Goal: Task Accomplishment & Management: Complete application form

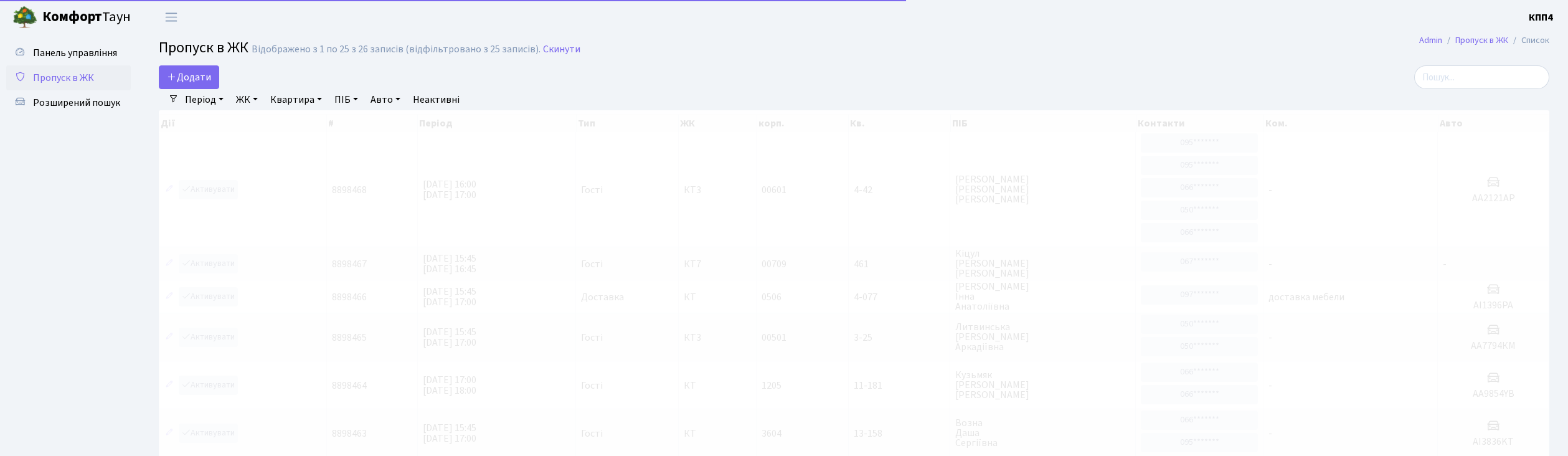
select select "25"
click at [204, 77] on span "Додати" at bounding box center [189, 77] width 44 height 13
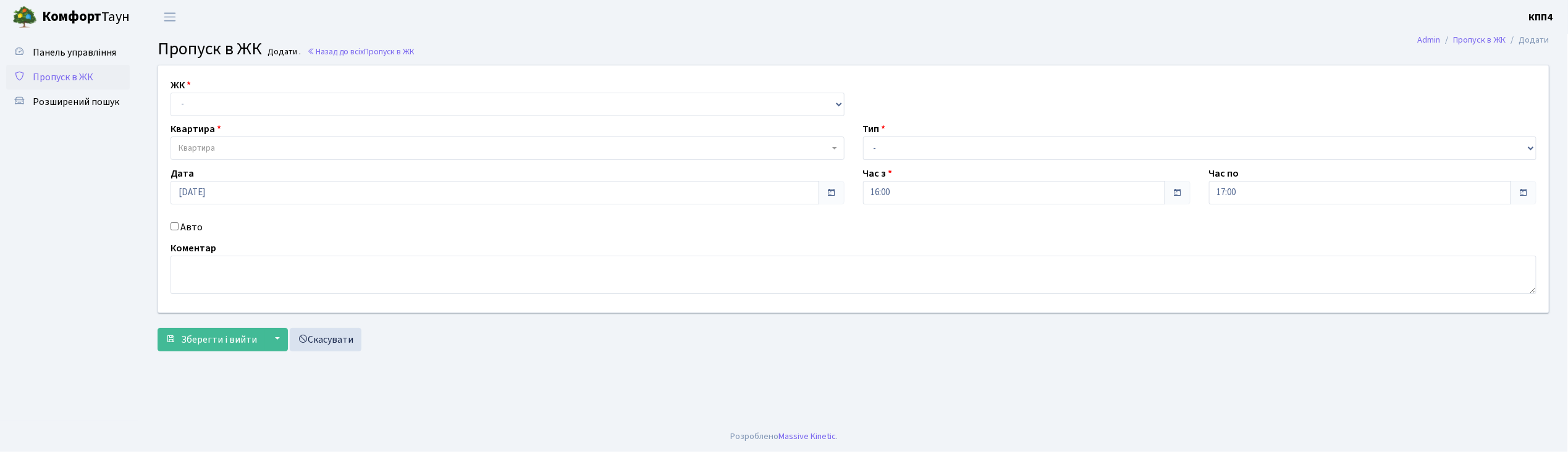
click at [175, 229] on input "Авто" at bounding box center [175, 226] width 8 height 8
checkbox input "true"
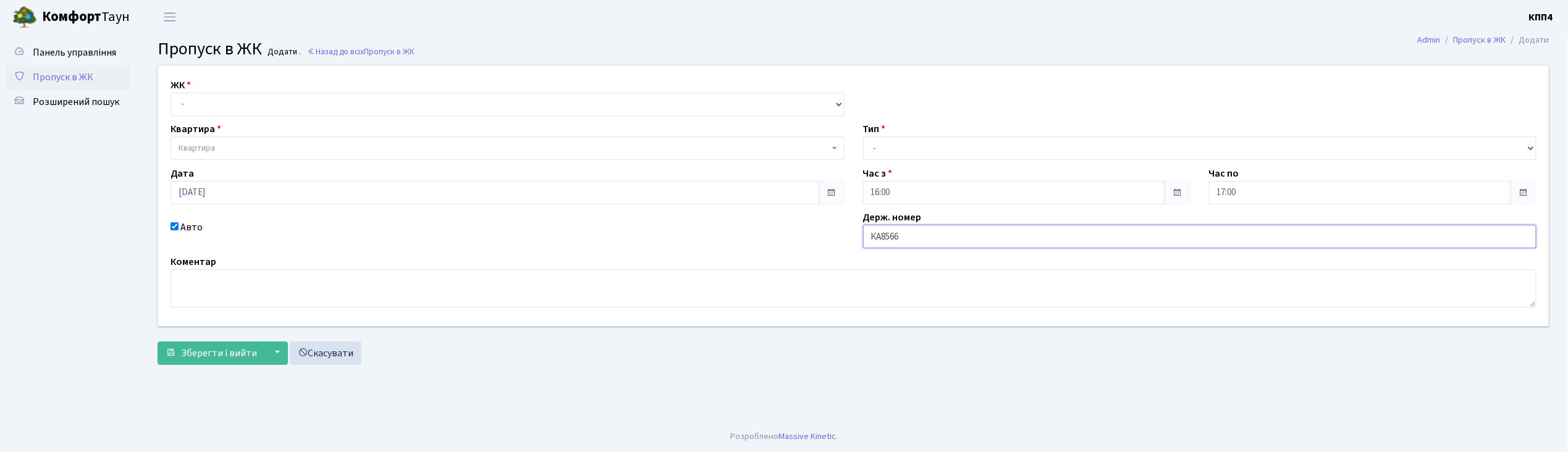
type input "КА8566ІН"
click at [182, 105] on select "- КТ, вул. Регенераторна, 4 КТ2, просп. Соборності, 17 КТ3, вул. Березнева, 16 …" at bounding box center [508, 104] width 674 height 24
select select "271"
click at [171, 92] on select "- КТ, вул. Регенераторна, 4 КТ2, просп. Соборності, 17 КТ3, вул. Березнева, 16 …" at bounding box center [508, 104] width 674 height 24
select select
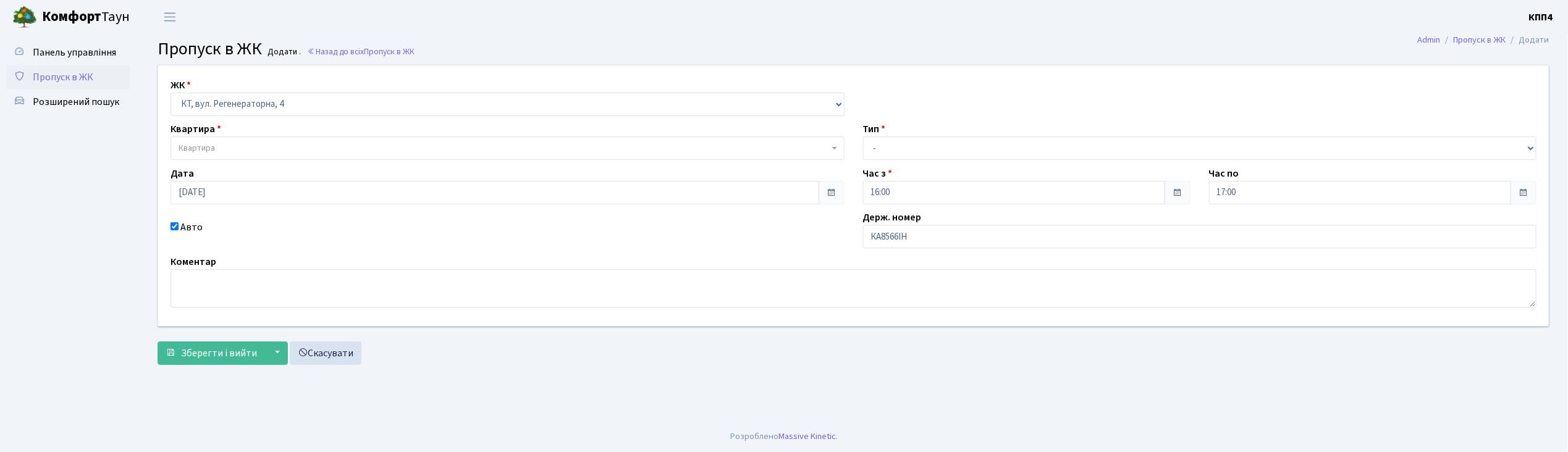
click at [195, 141] on span "Квартира" at bounding box center [508, 148] width 674 height 24
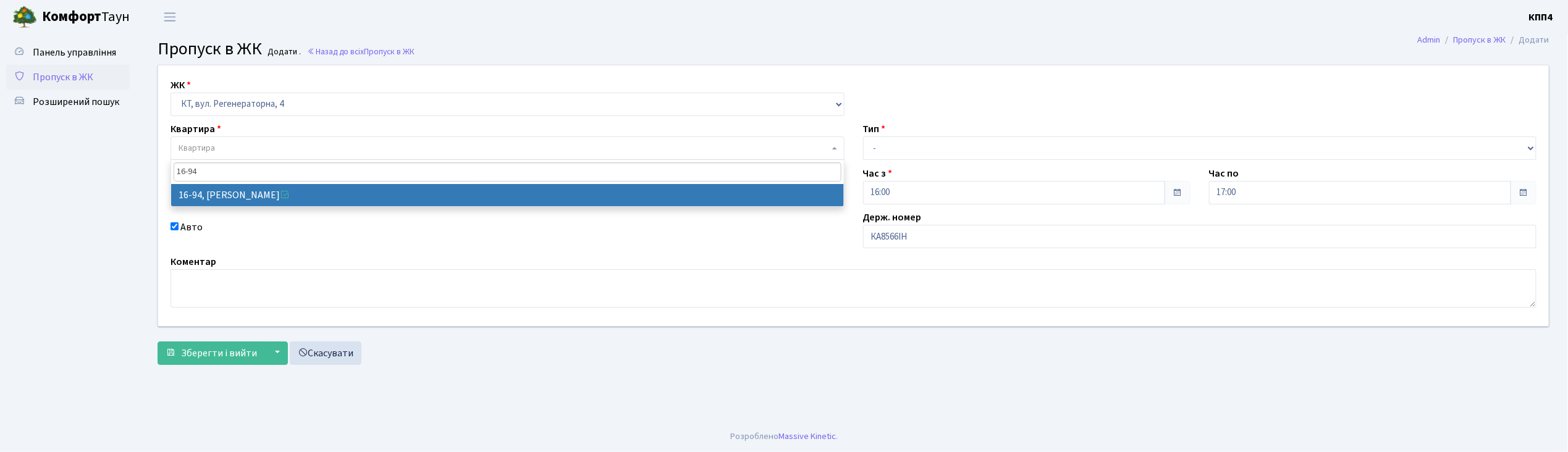
type input "16-94"
select select "8655"
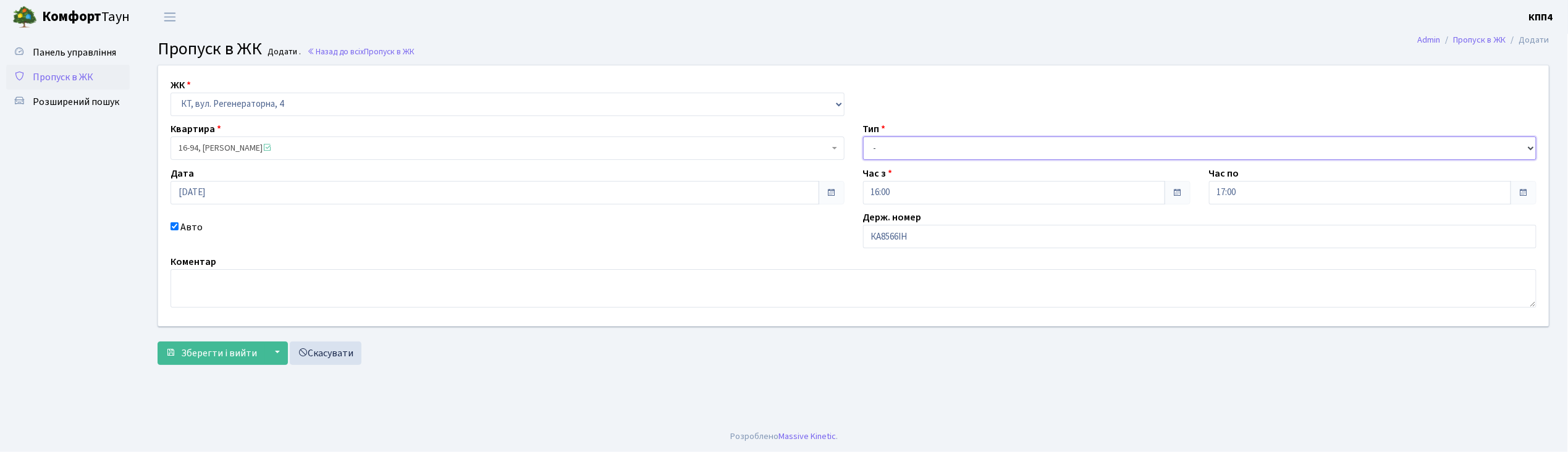
click at [890, 146] on select "- Доставка Таксі Гості Сервіс" at bounding box center [1200, 148] width 674 height 24
select select "2"
click at [863, 136] on select "- Доставка Таксі Гості Сервіс" at bounding box center [1200, 148] width 674 height 24
click at [223, 349] on span "Зберегти і вийти" at bounding box center [219, 353] width 76 height 13
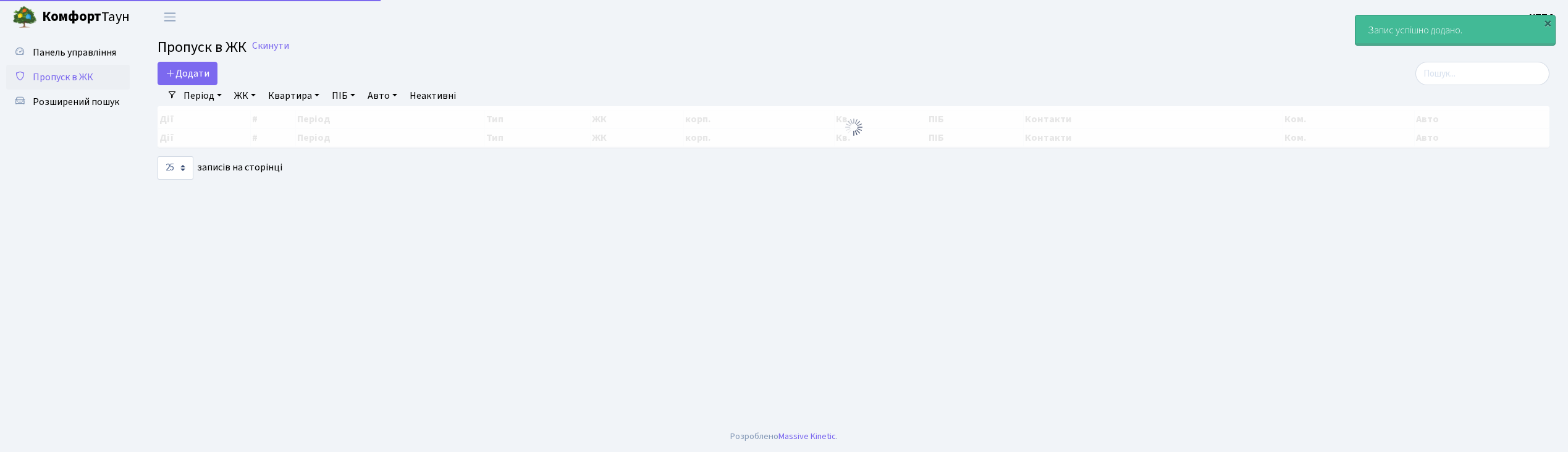
select select "25"
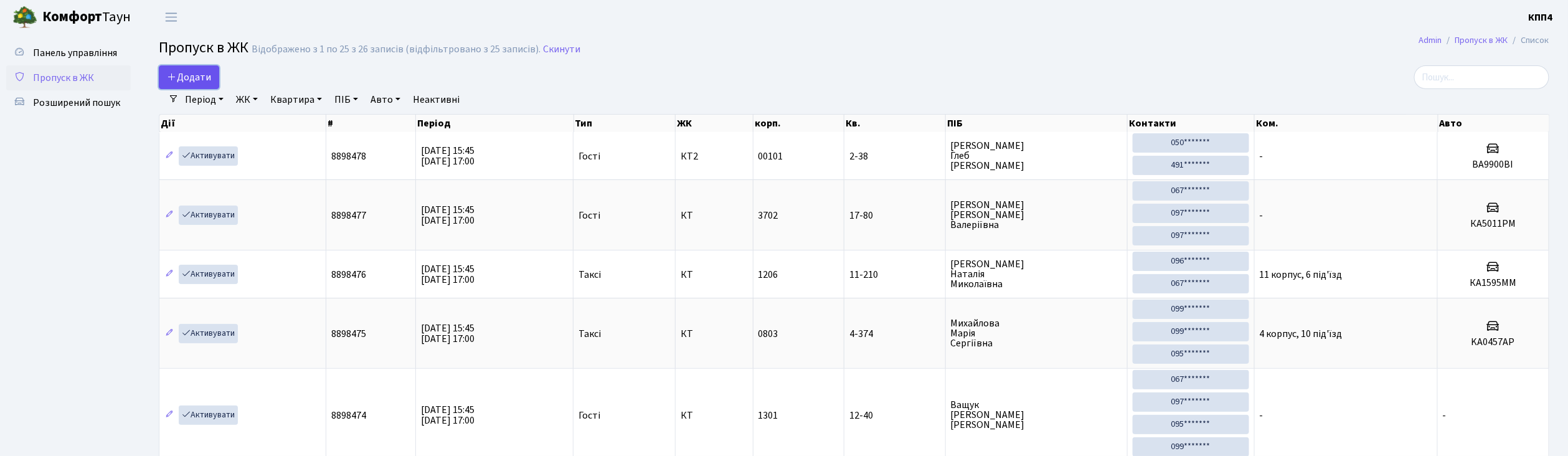
click at [183, 75] on span "Додати" at bounding box center [189, 77] width 44 height 13
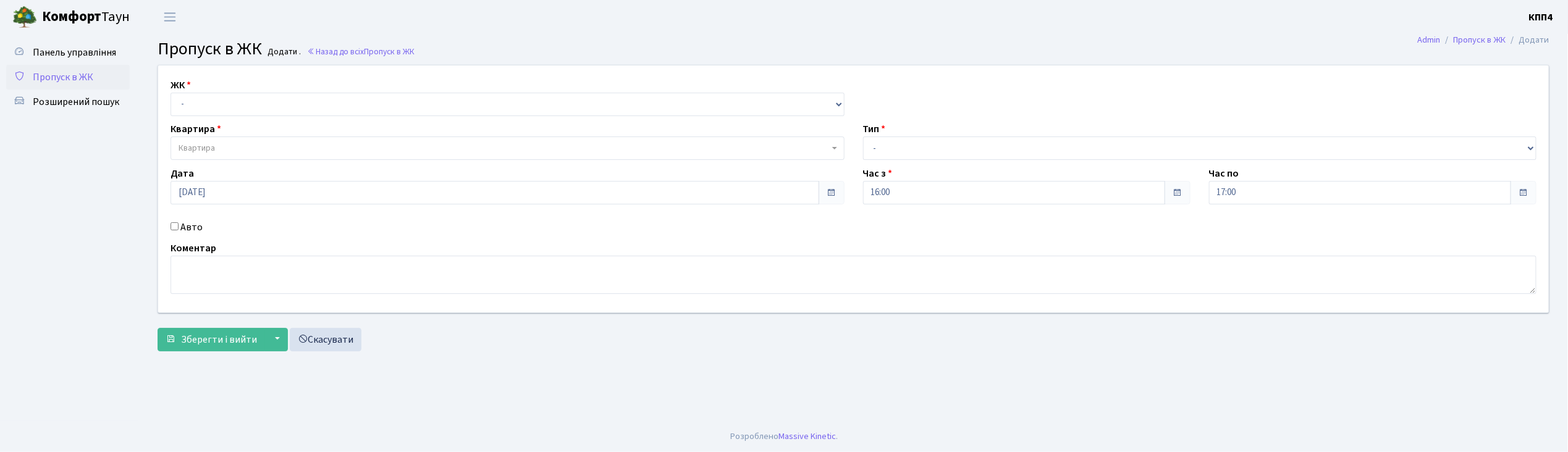
click at [176, 226] on input "Авто" at bounding box center [175, 226] width 8 height 8
checkbox input "true"
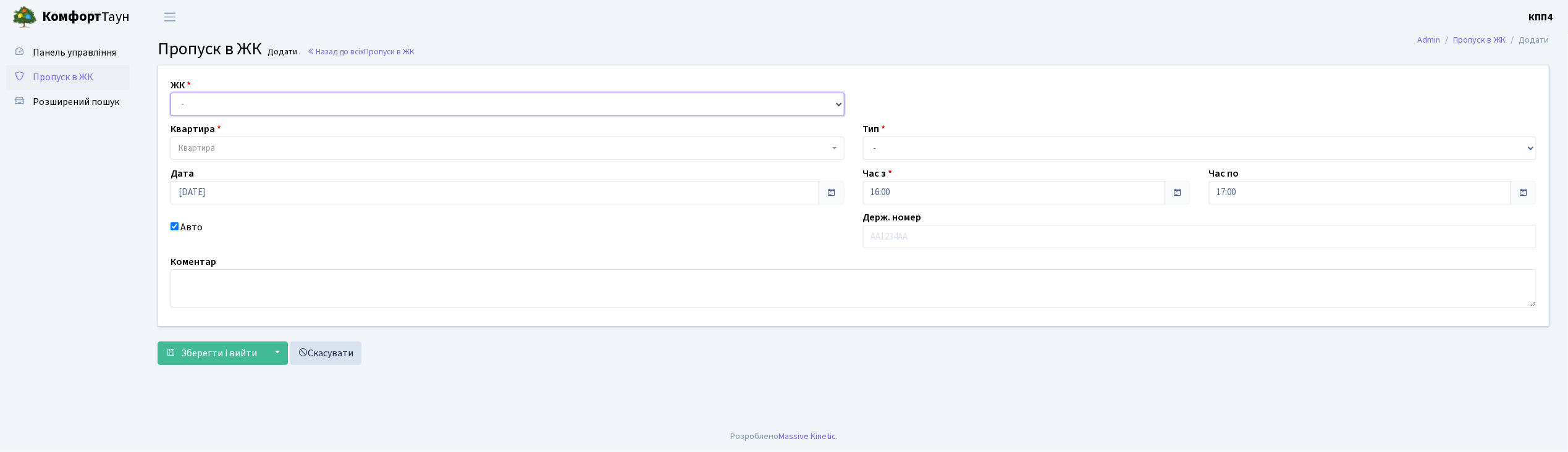
click at [194, 104] on select "- КТ, вул. Регенераторна, 4 КТ2, просп. Соборності, 17 КТ3, вул. Березнева, 16 …" at bounding box center [508, 104] width 674 height 24
select select "304"
click at [171, 92] on select "- КТ, вул. Регенераторна, 4 КТ2, просп. Соборності, 17 КТ3, вул. Березнева, 16 …" at bounding box center [508, 104] width 674 height 24
select select
click at [197, 142] on span "Квартира" at bounding box center [508, 148] width 674 height 24
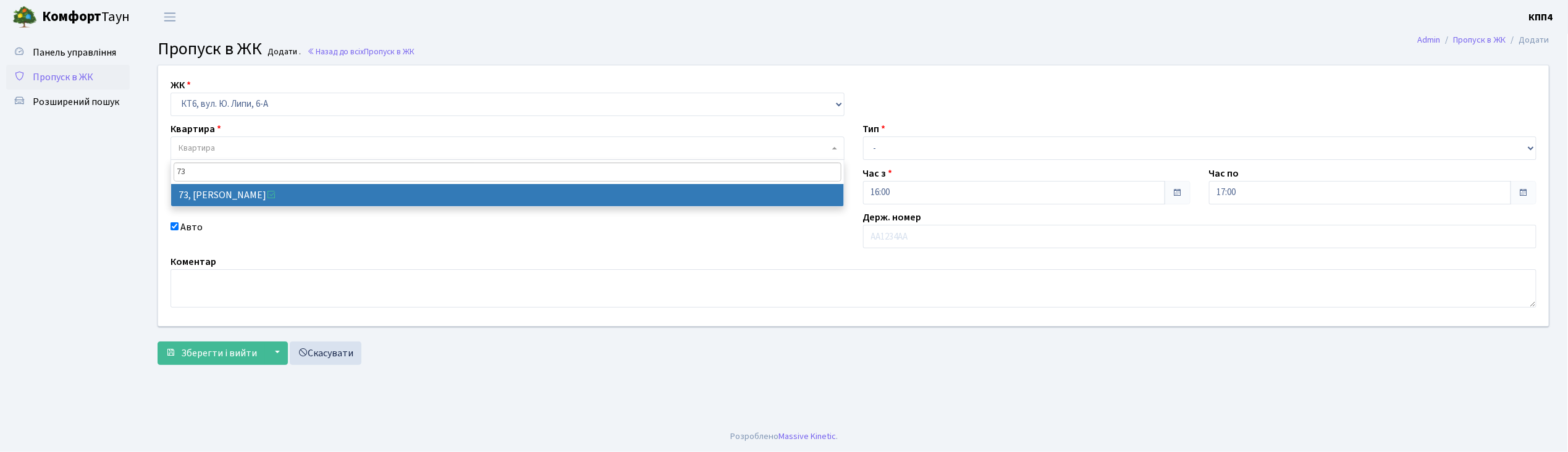
type input "73"
select select "17165"
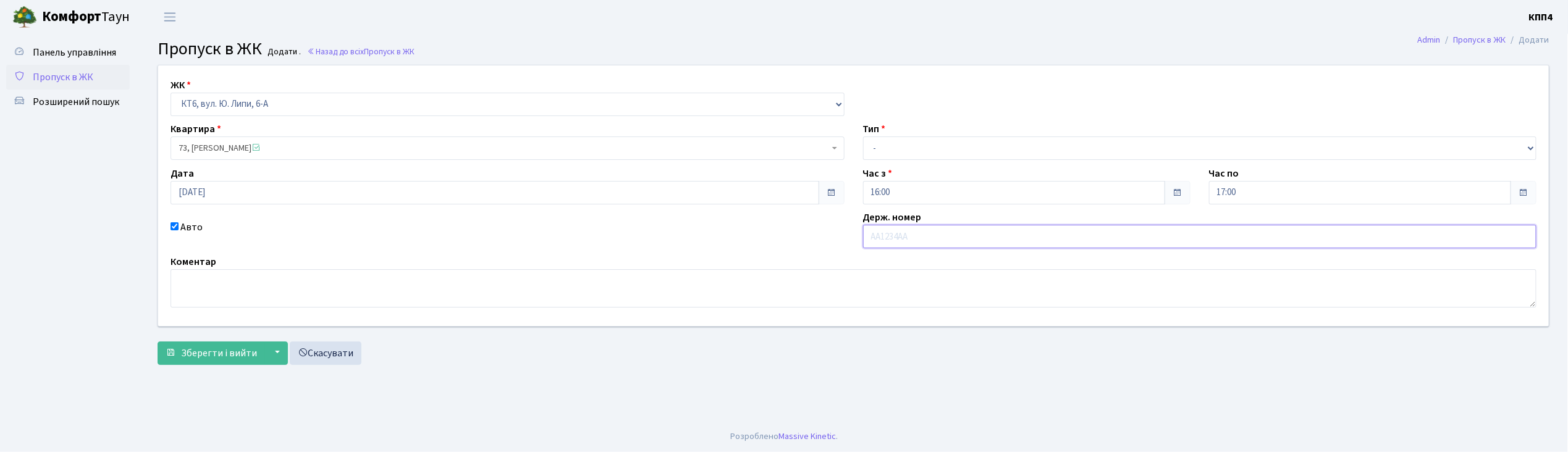
click at [899, 240] on input "text" at bounding box center [1200, 237] width 674 height 24
type input "КА2663РВ"
click at [913, 147] on select "- Доставка Таксі Гості Сервіс" at bounding box center [1200, 148] width 674 height 24
select select "2"
click at [863, 136] on select "- Доставка Таксі Гості Сервіс" at bounding box center [1200, 148] width 674 height 24
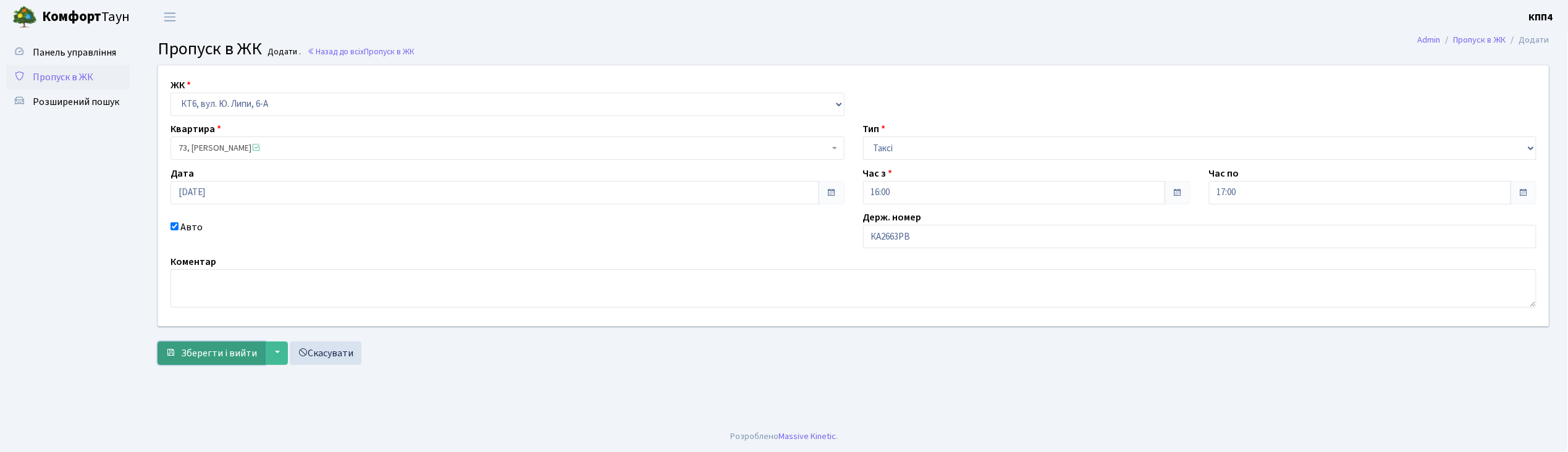
click at [209, 354] on span "Зберегти і вийти" at bounding box center [219, 353] width 76 height 13
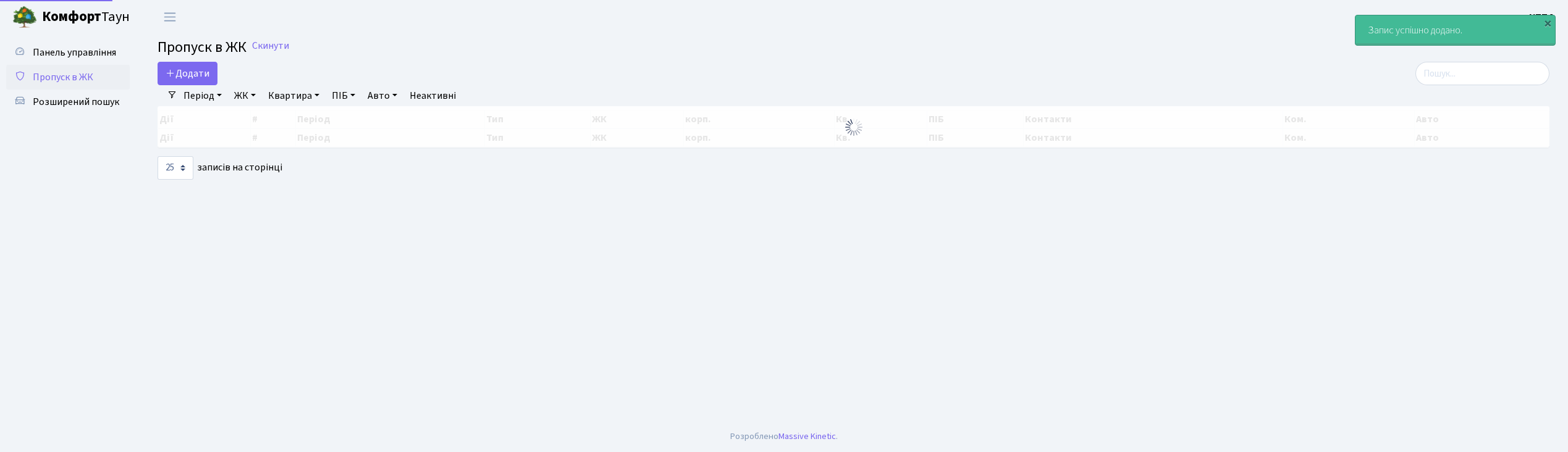
select select "25"
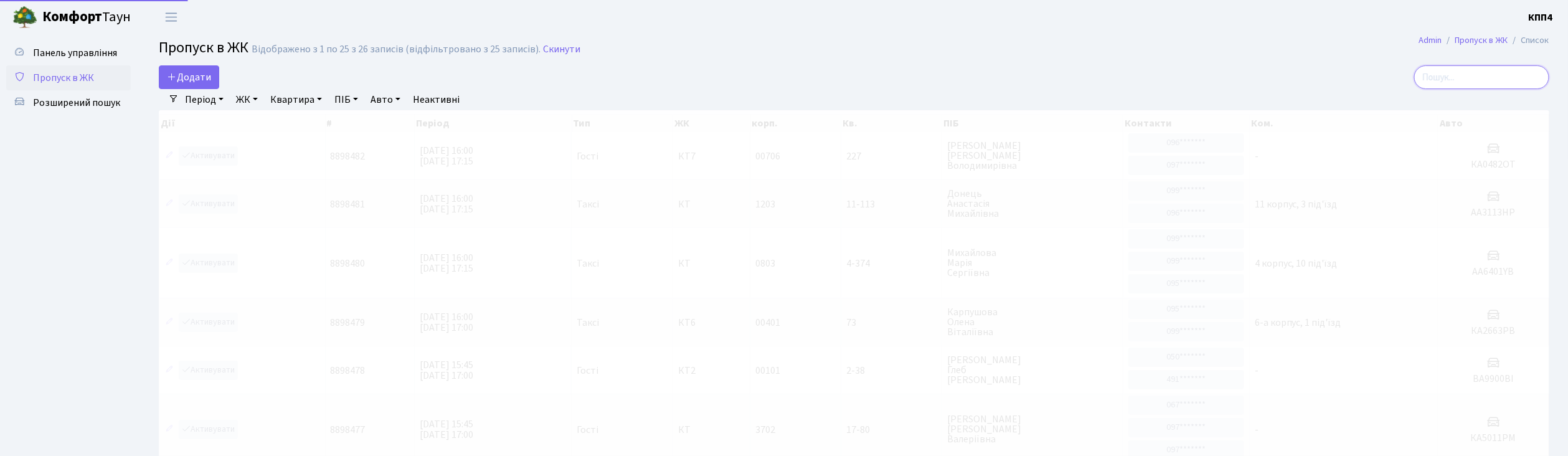
click at [1461, 82] on input "search" at bounding box center [1481, 77] width 135 height 24
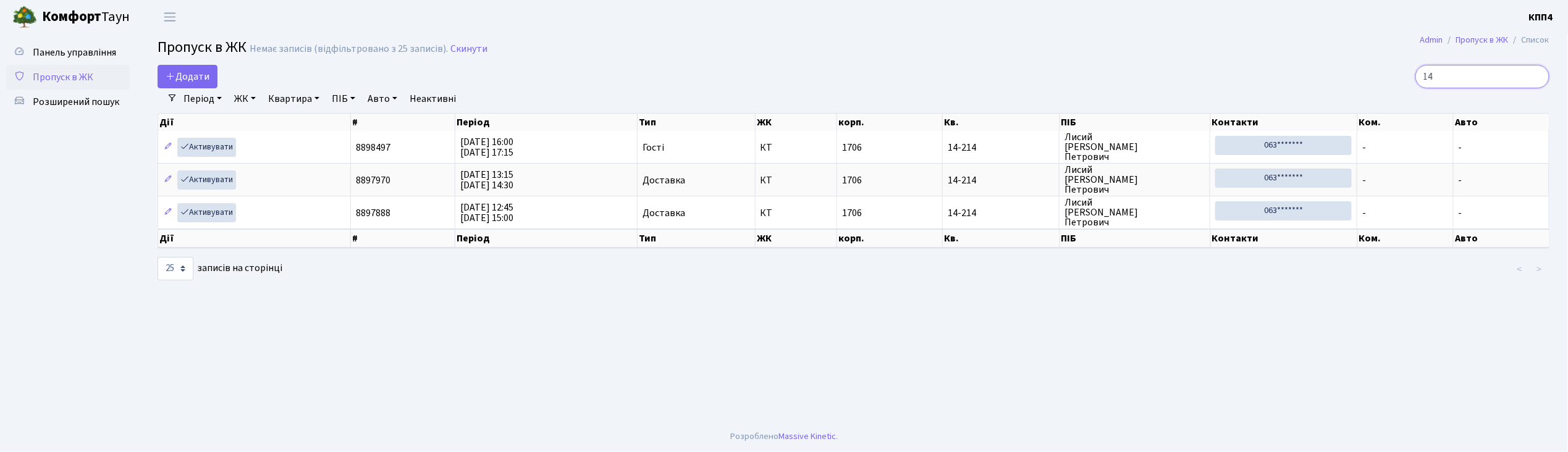
type input "1"
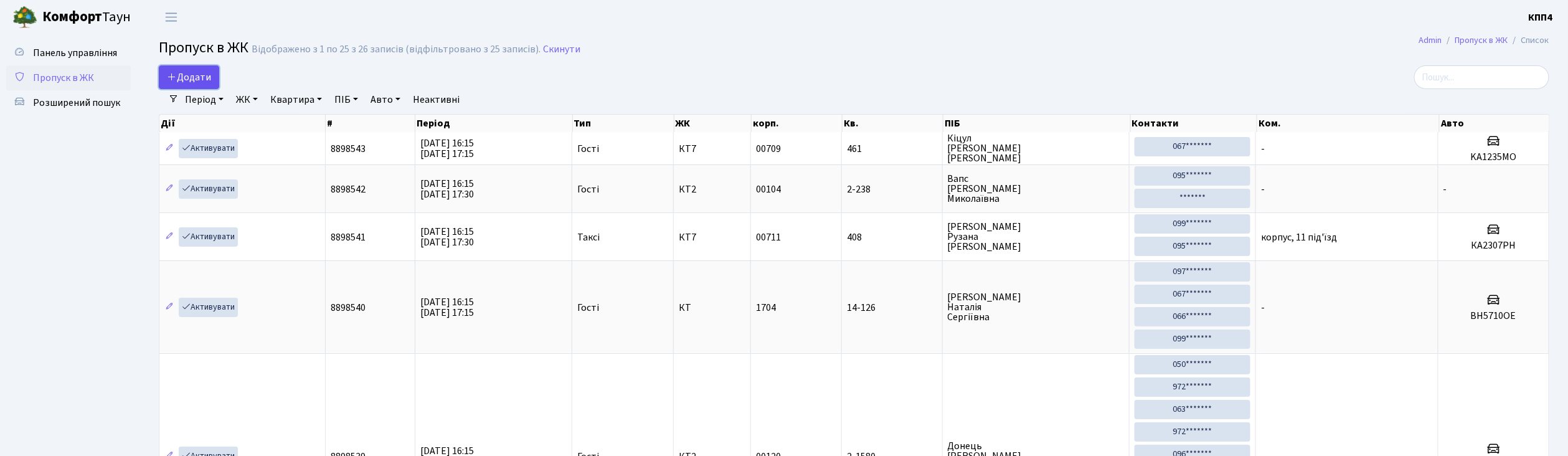
click at [189, 73] on span "Додати" at bounding box center [189, 77] width 44 height 13
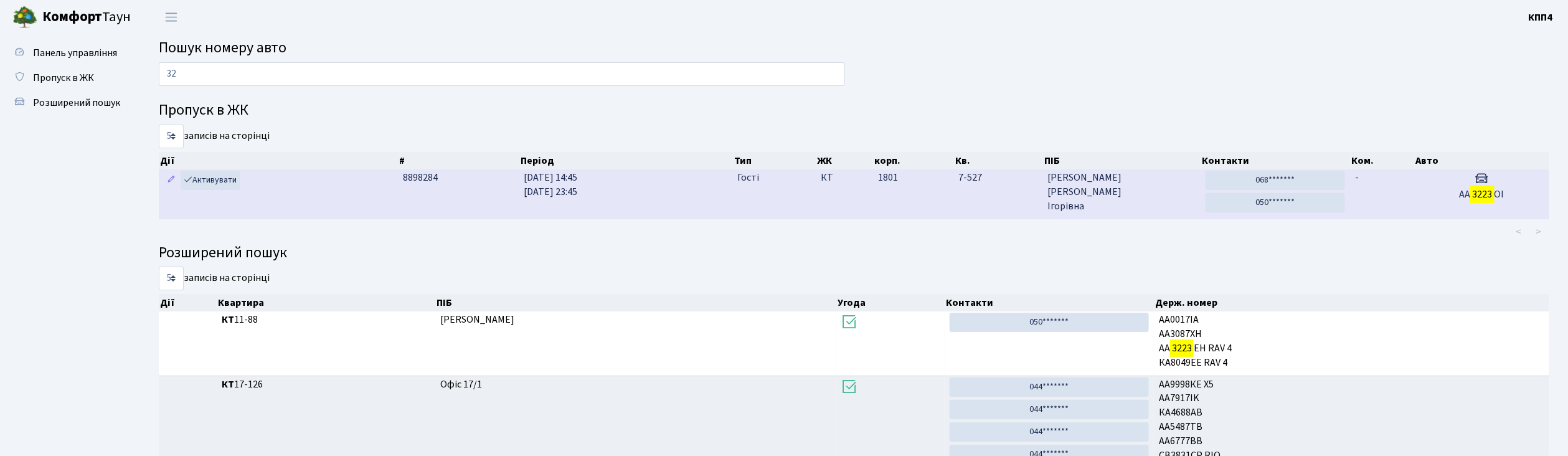
type input "3"
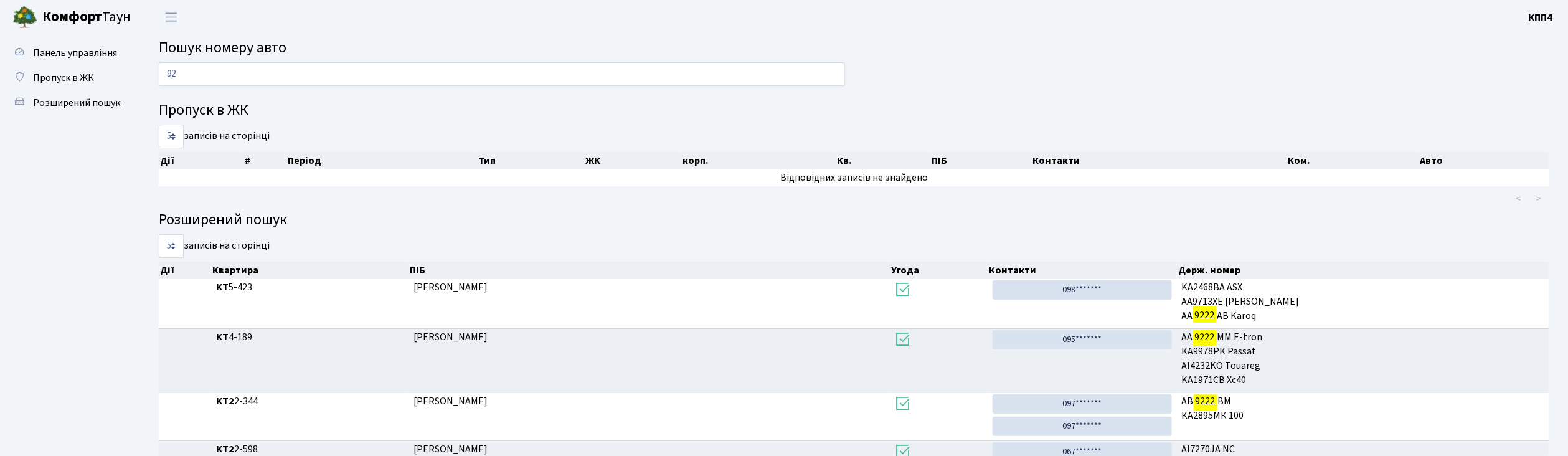
type input "9"
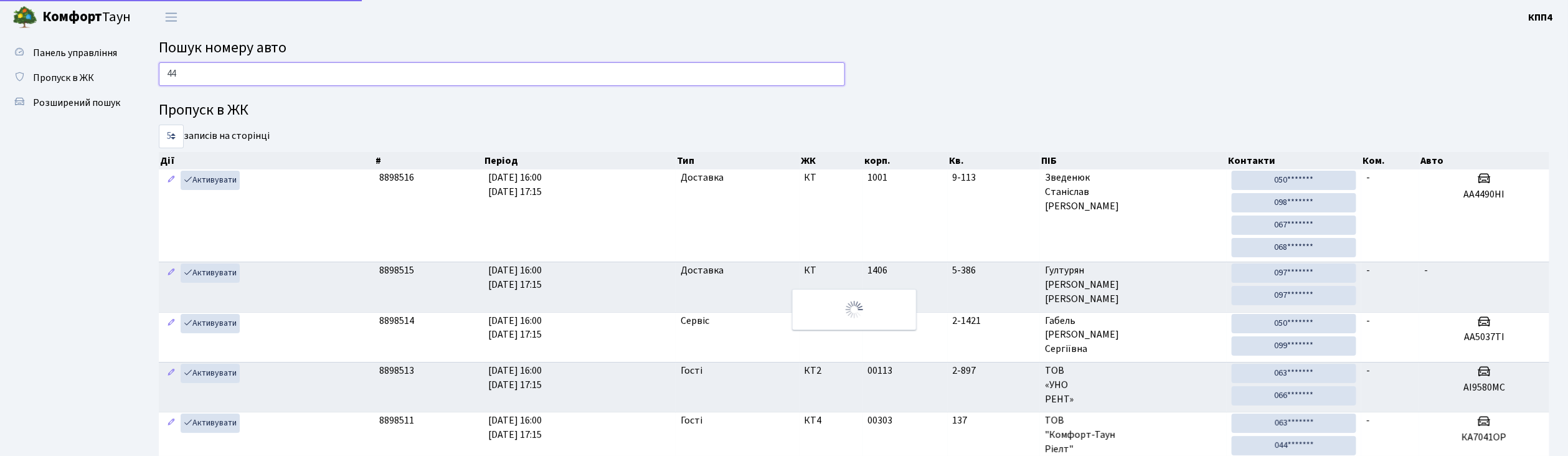
type input "4"
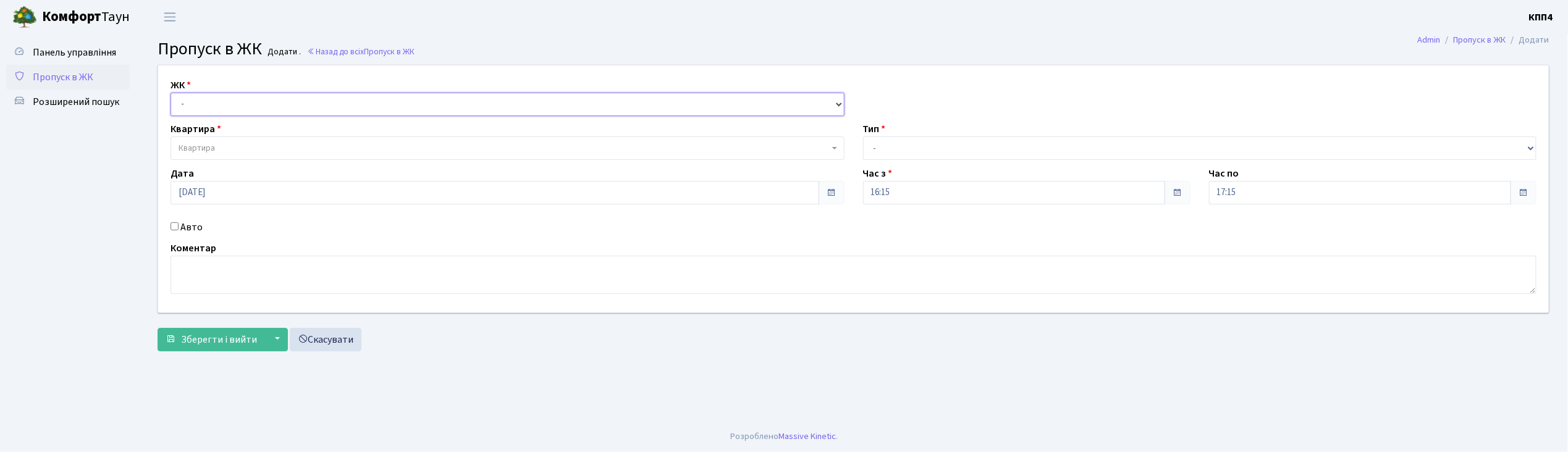
click at [197, 102] on select "- КТ, вул. Регенераторна, 4 КТ2, просп. Соборності, 17 КТ3, вул. Березнева, 16 …" at bounding box center [508, 104] width 674 height 24
select select "271"
click at [171, 92] on select "- КТ, вул. Регенераторна, 4 КТ2, просп. Соборності, 17 КТ3, вул. Березнева, 16 …" at bounding box center [508, 104] width 674 height 24
select select
click at [199, 146] on span "Квартира" at bounding box center [197, 148] width 37 height 13
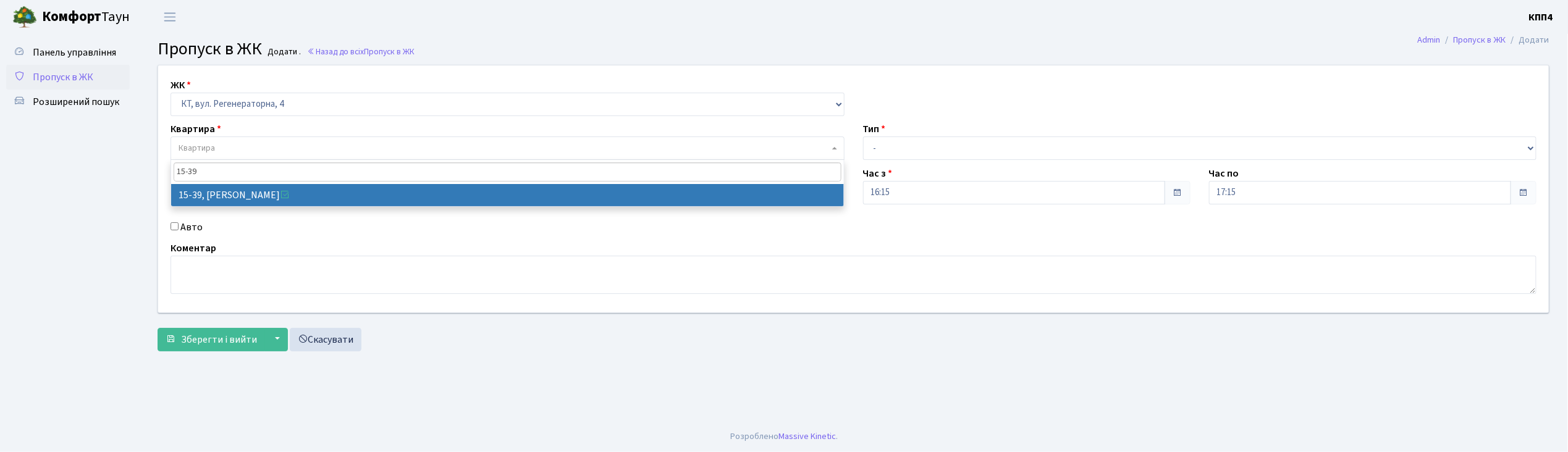
type input "15-39"
select select "8814"
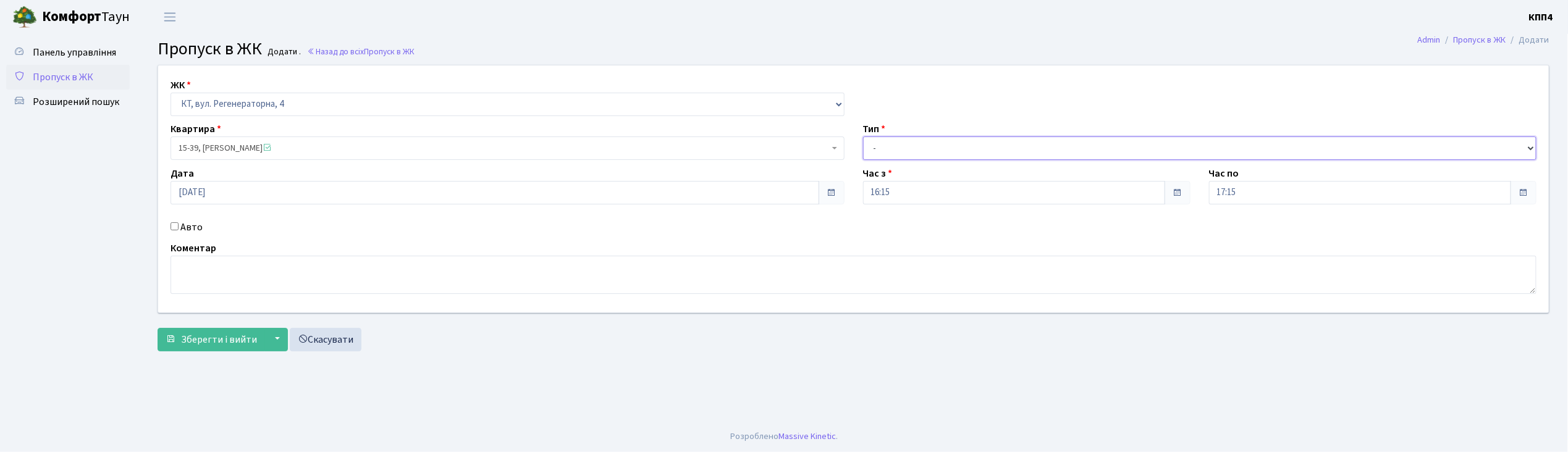
click at [926, 146] on select "- Доставка Таксі Гості Сервіс" at bounding box center [1200, 148] width 674 height 24
select select "3"
click at [863, 136] on select "- Доставка Таксі Гості Сервіс" at bounding box center [1200, 148] width 674 height 24
click at [233, 339] on span "Зберегти і вийти" at bounding box center [219, 339] width 76 height 13
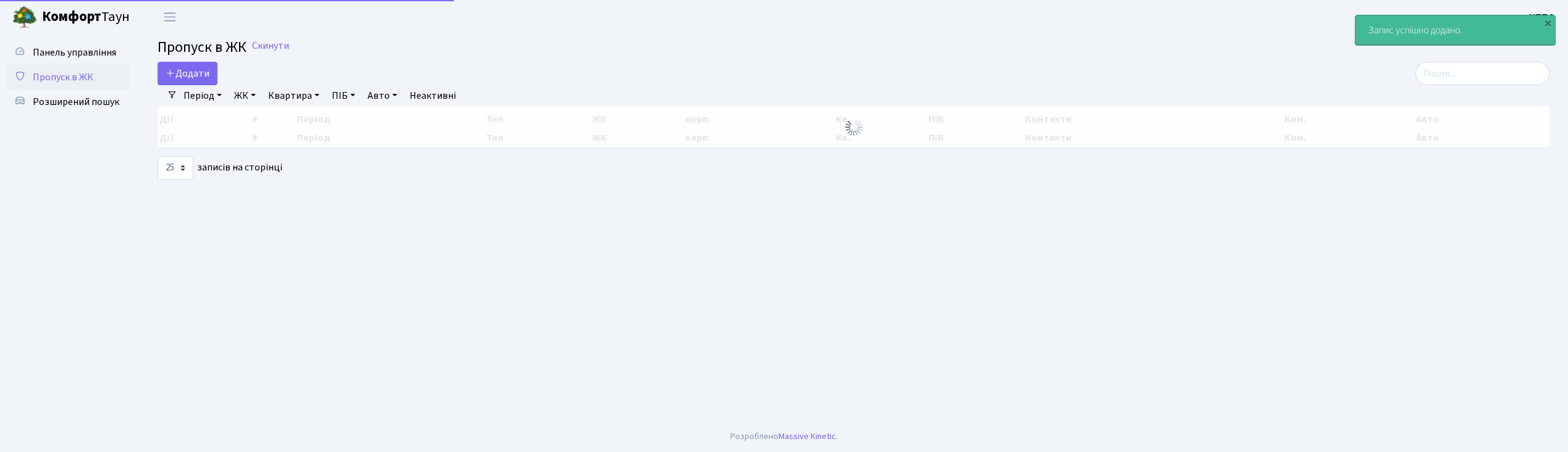
select select "25"
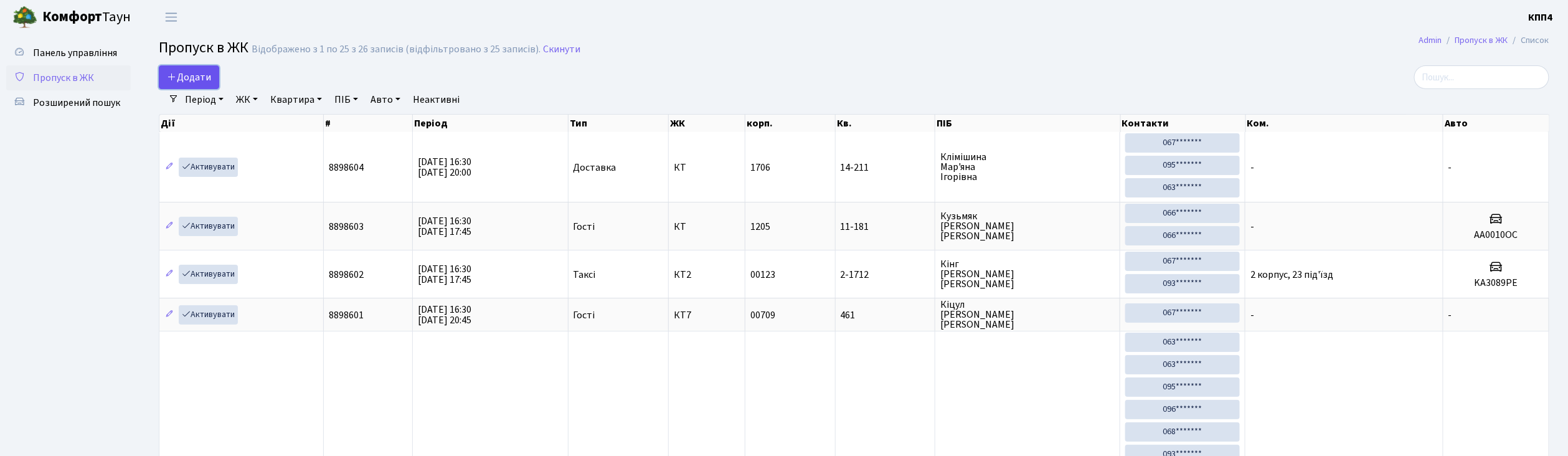
click at [197, 72] on span "Додати" at bounding box center [189, 77] width 44 height 13
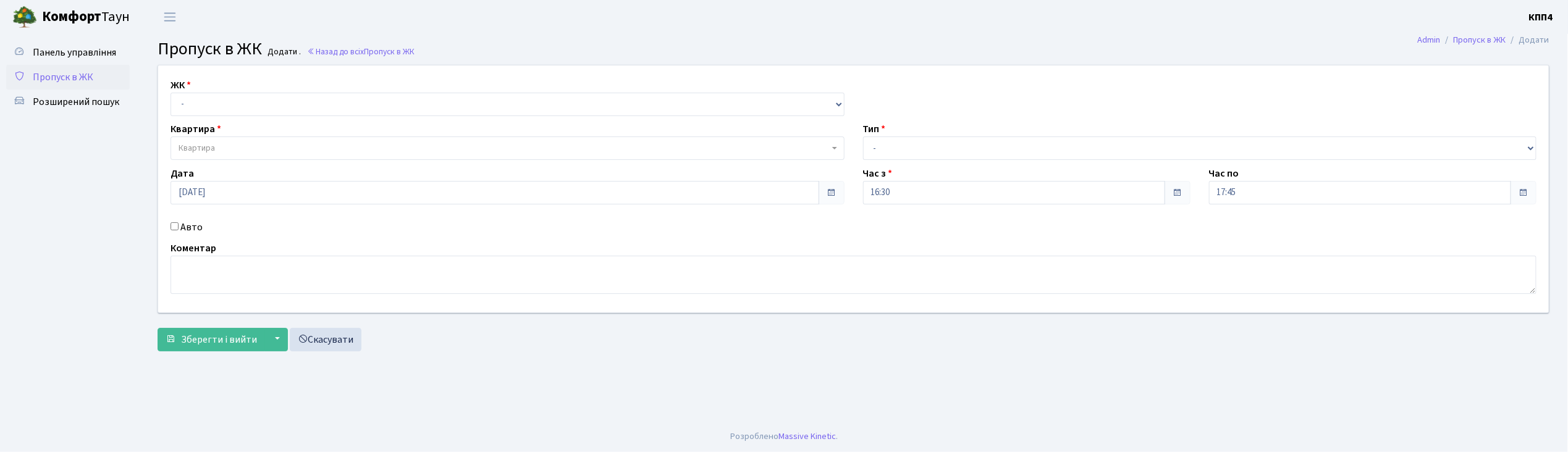
click at [175, 229] on input "Авто" at bounding box center [175, 226] width 8 height 8
checkbox input "true"
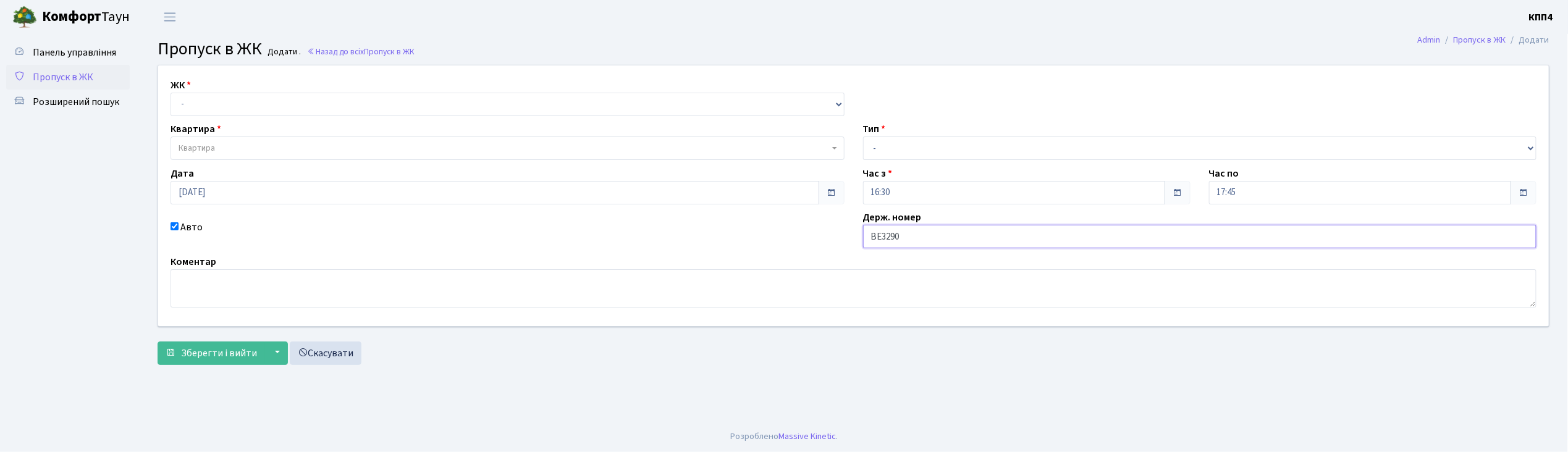
type input "ВЕ3290АО"
click at [227, 102] on select "- КТ, вул. Регенераторна, 4 КТ2, просп. [STREET_ADDRESS] [STREET_ADDRESS] [PERS…" at bounding box center [508, 104] width 674 height 24
select select "271"
click at [171, 92] on select "- КТ, вул. Регенераторна, 4 КТ2, просп. [STREET_ADDRESS] [STREET_ADDRESS] [PERS…" at bounding box center [508, 104] width 674 height 24
select select
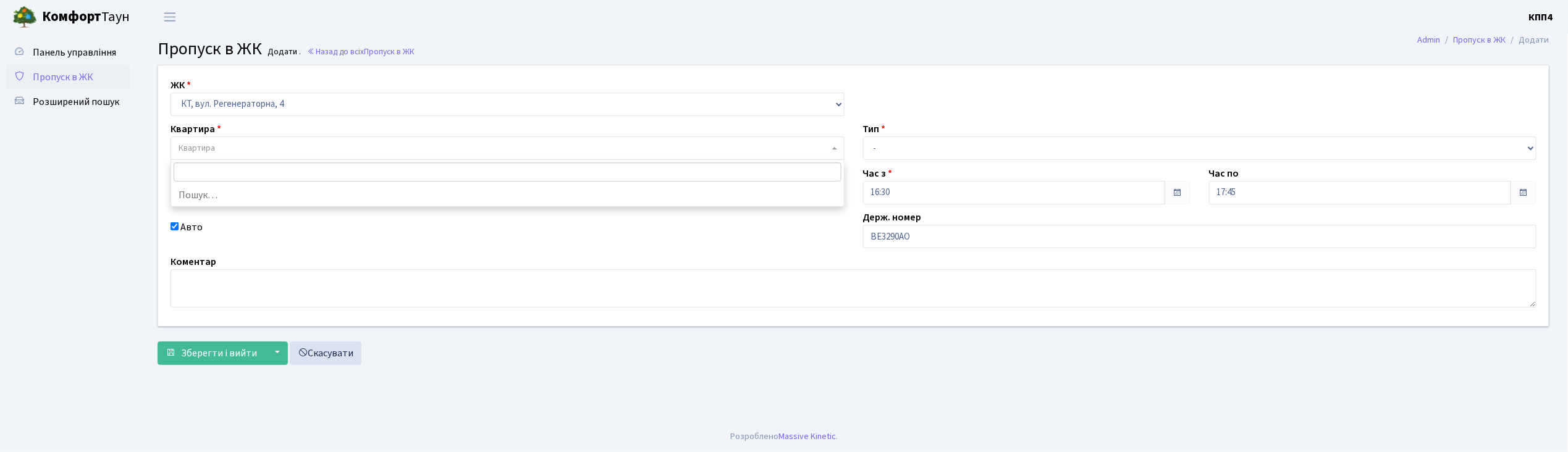
click at [229, 144] on span "Квартира" at bounding box center [504, 148] width 651 height 13
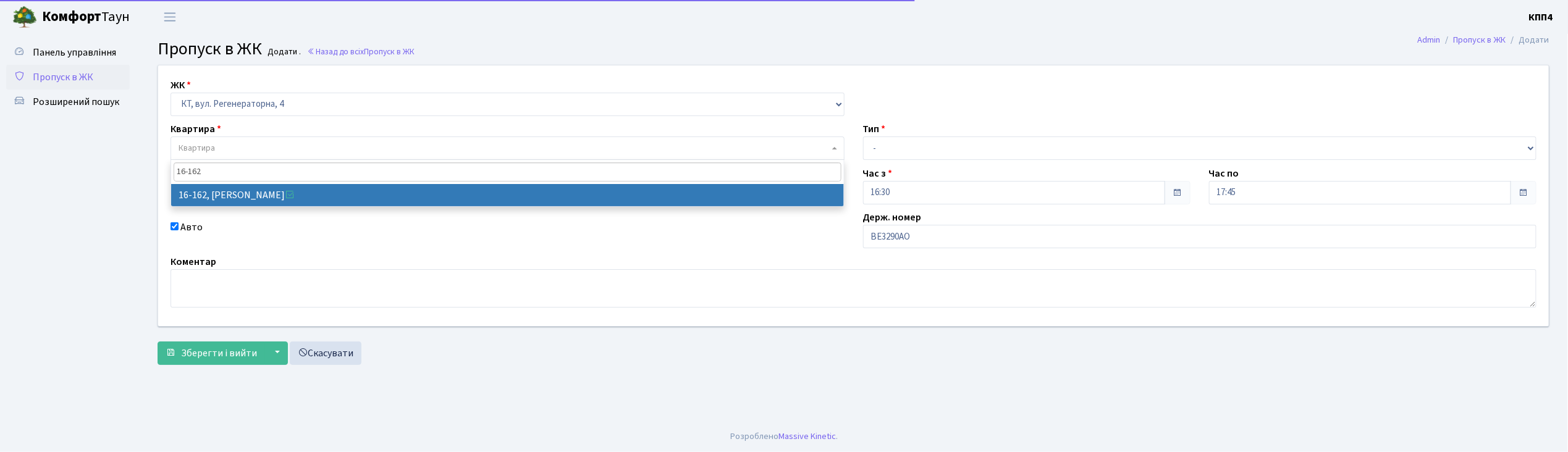
type input "16-162"
select select "8723"
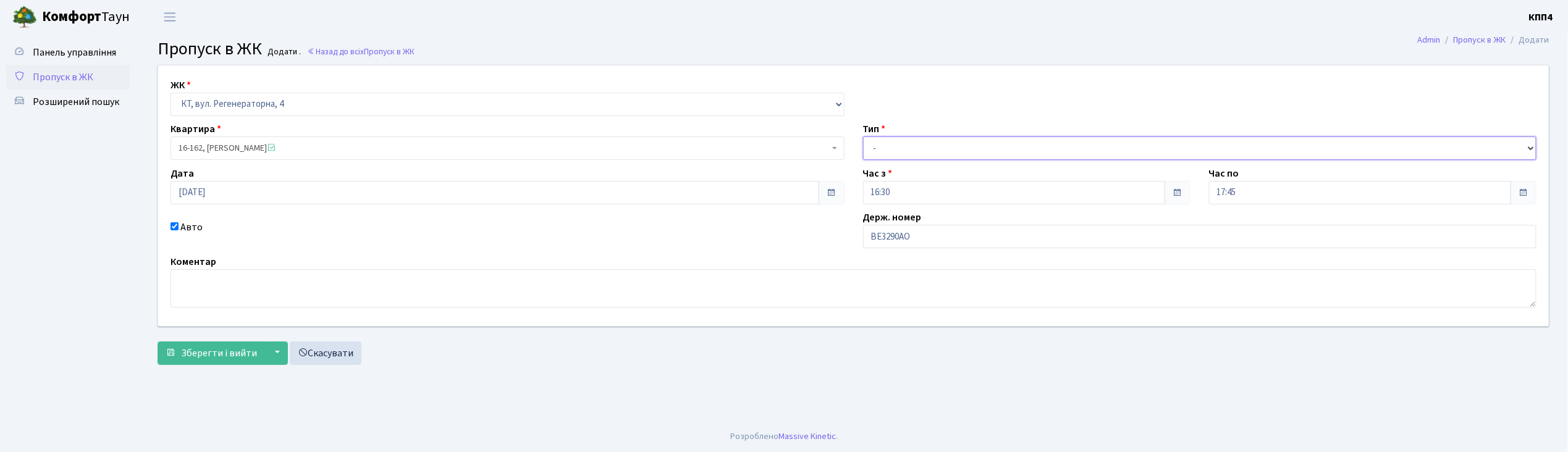
click at [883, 141] on select "- Доставка Таксі Гості Сервіс" at bounding box center [1200, 148] width 674 height 24
select select "3"
click at [863, 136] on select "- Доставка Таксі Гості Сервіс" at bounding box center [1200, 148] width 674 height 24
click at [215, 345] on button "Зберегти і вийти" at bounding box center [211, 353] width 107 height 24
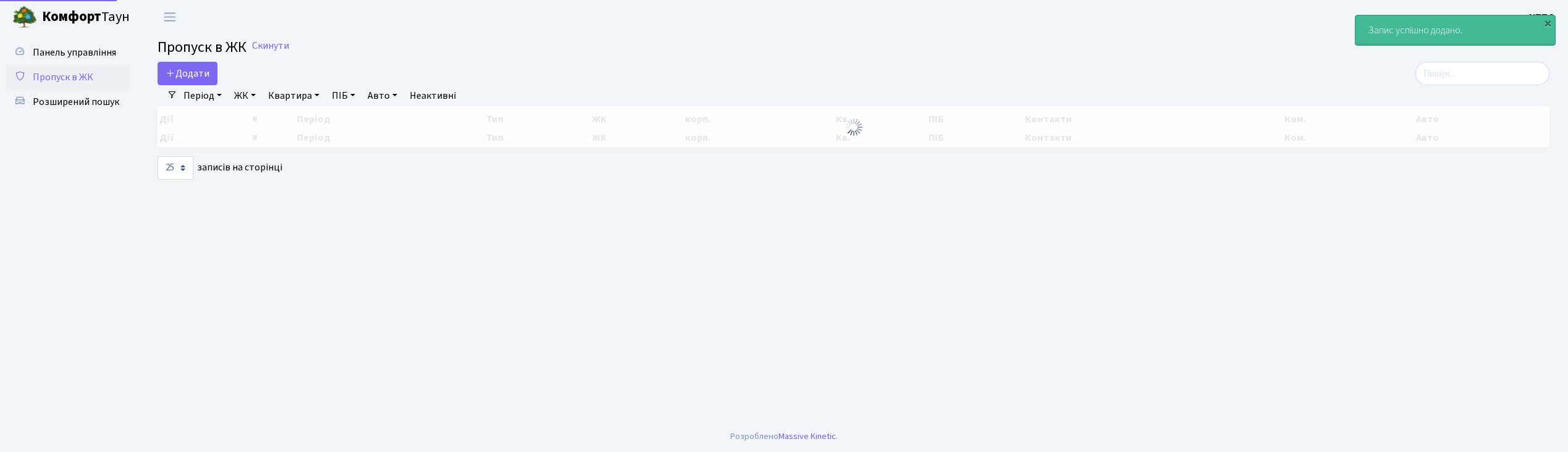
select select "25"
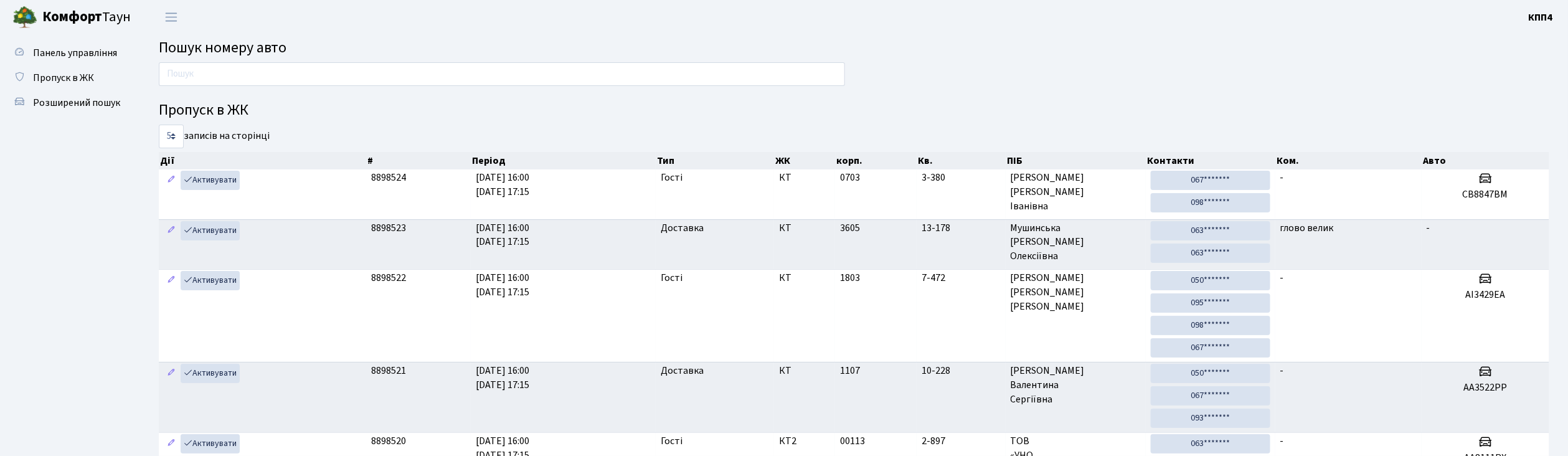
drag, startPoint x: 0, startPoint y: 0, endPoint x: 222, endPoint y: 76, distance: 234.6
click at [222, 76] on input "text" at bounding box center [501, 74] width 686 height 24
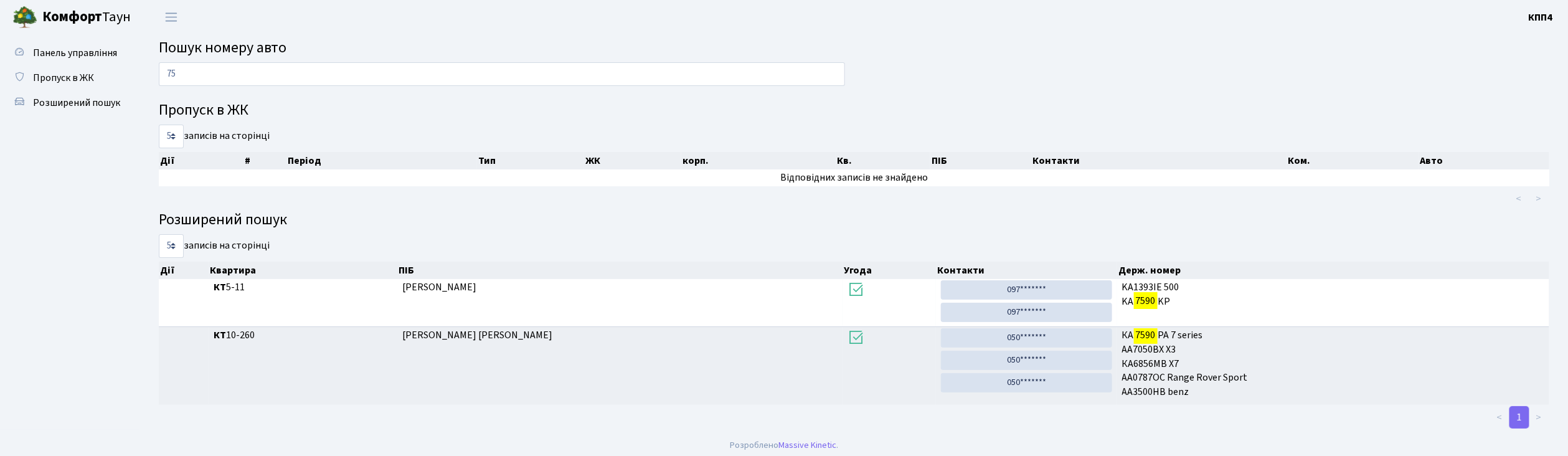
type input "7"
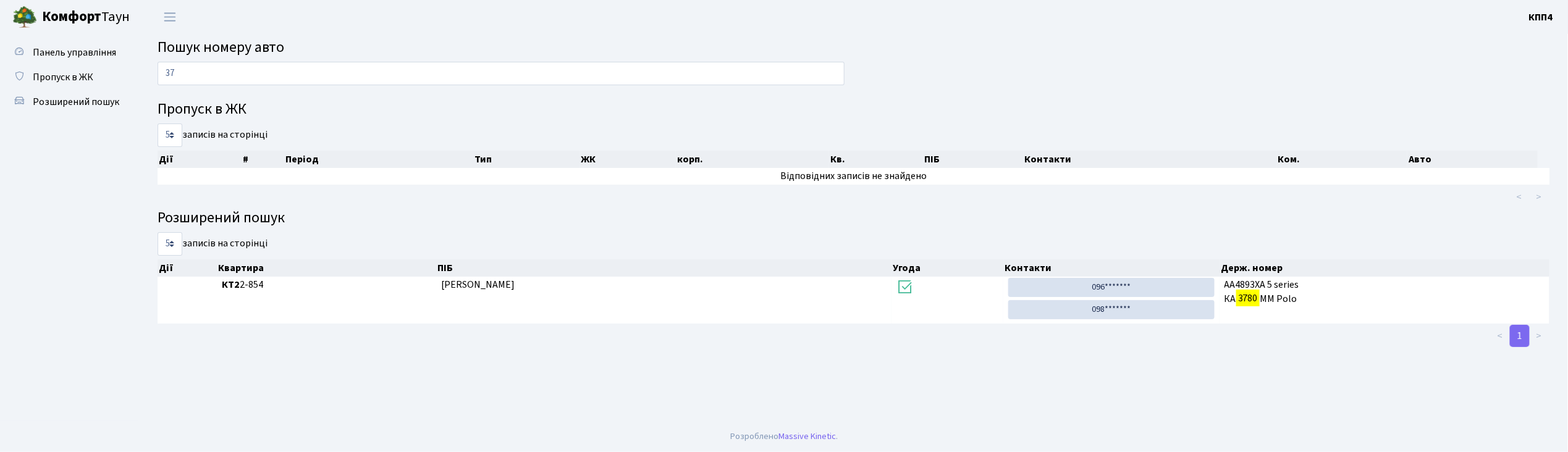
type input "3"
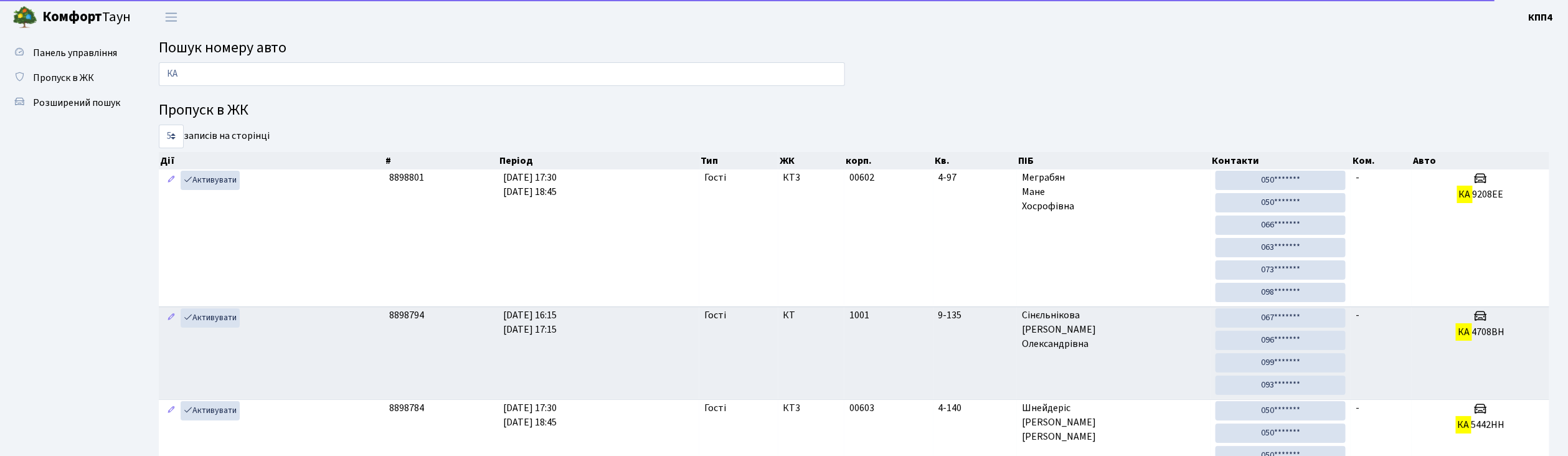
type input "[PERSON_NAME]"
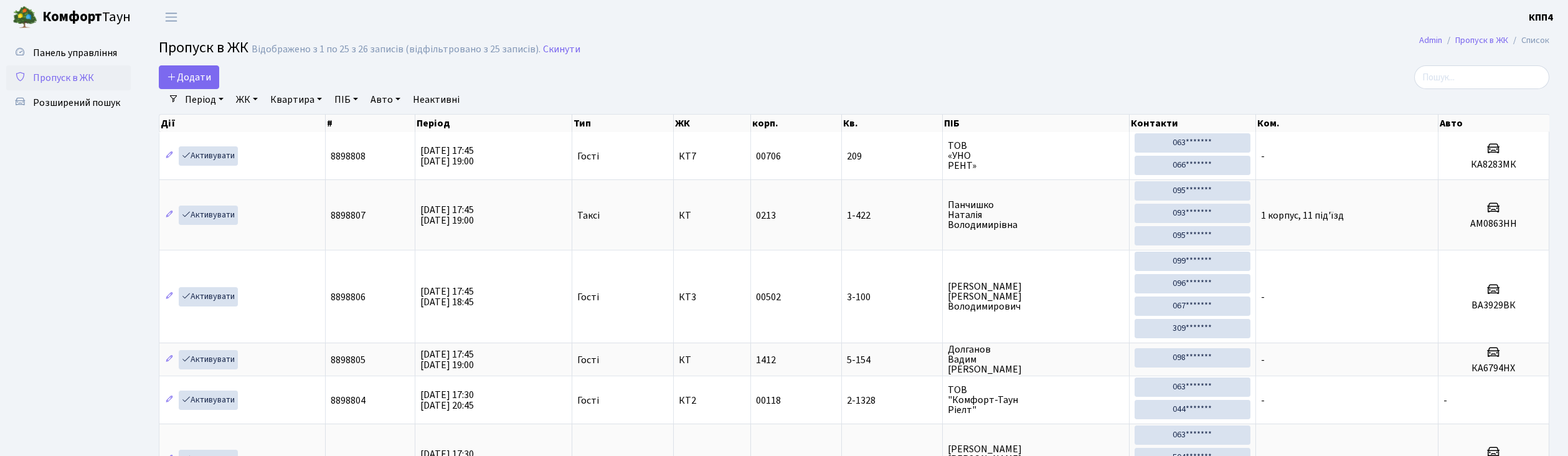
select select "25"
click at [1465, 72] on input "search" at bounding box center [1481, 77] width 135 height 24
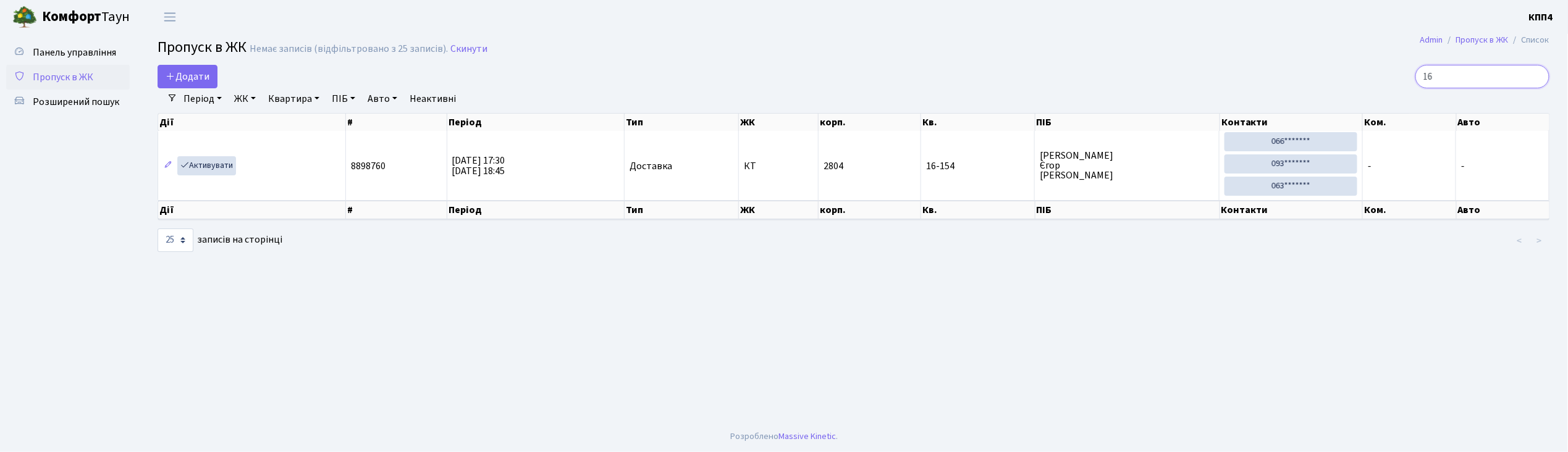
type input "1"
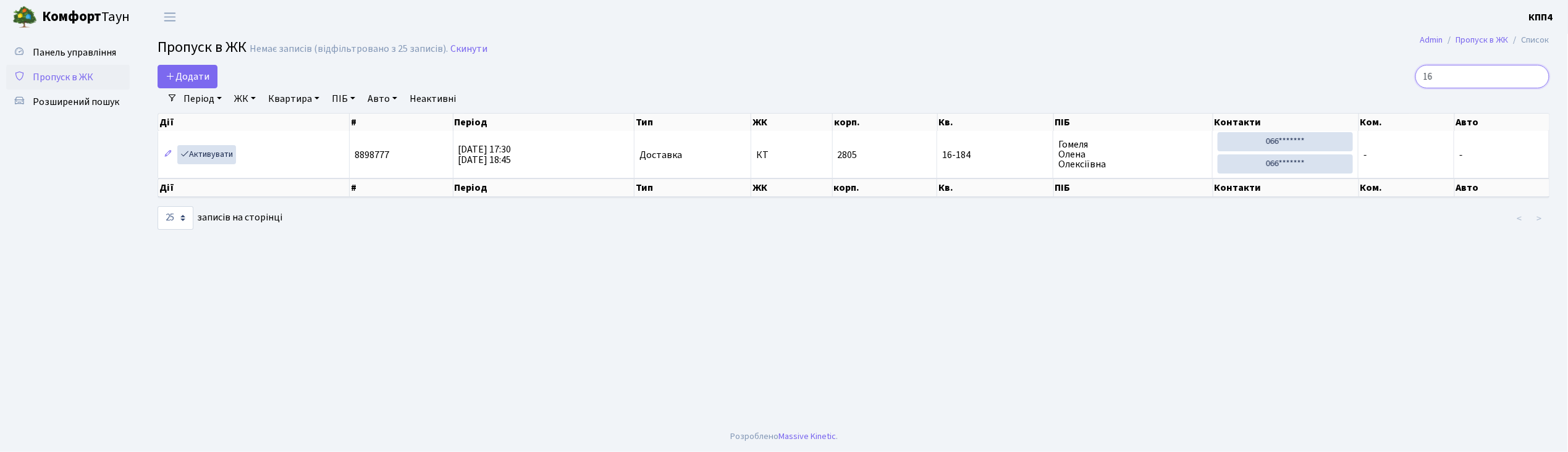
type input "1"
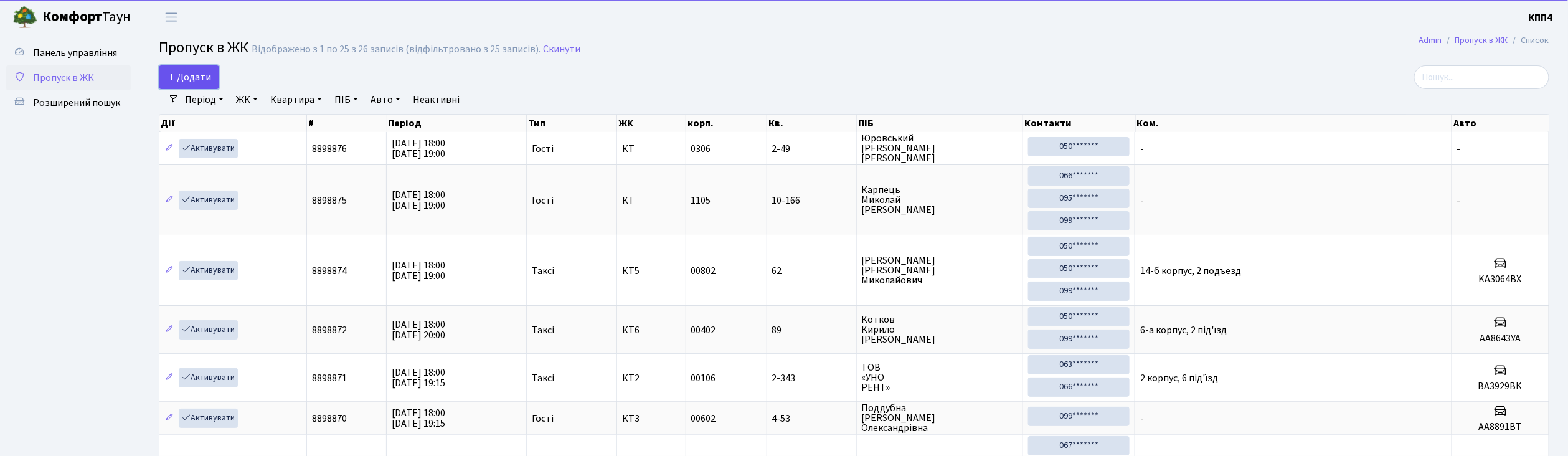
click at [211, 71] on span "Додати" at bounding box center [189, 77] width 44 height 13
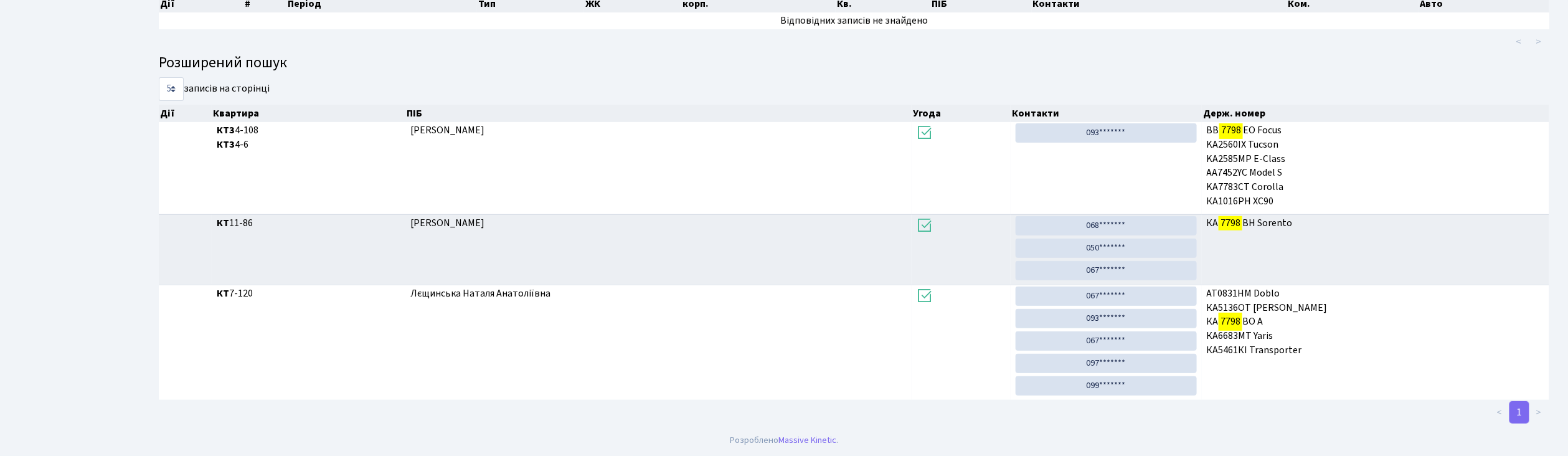
scroll to position [67, 0]
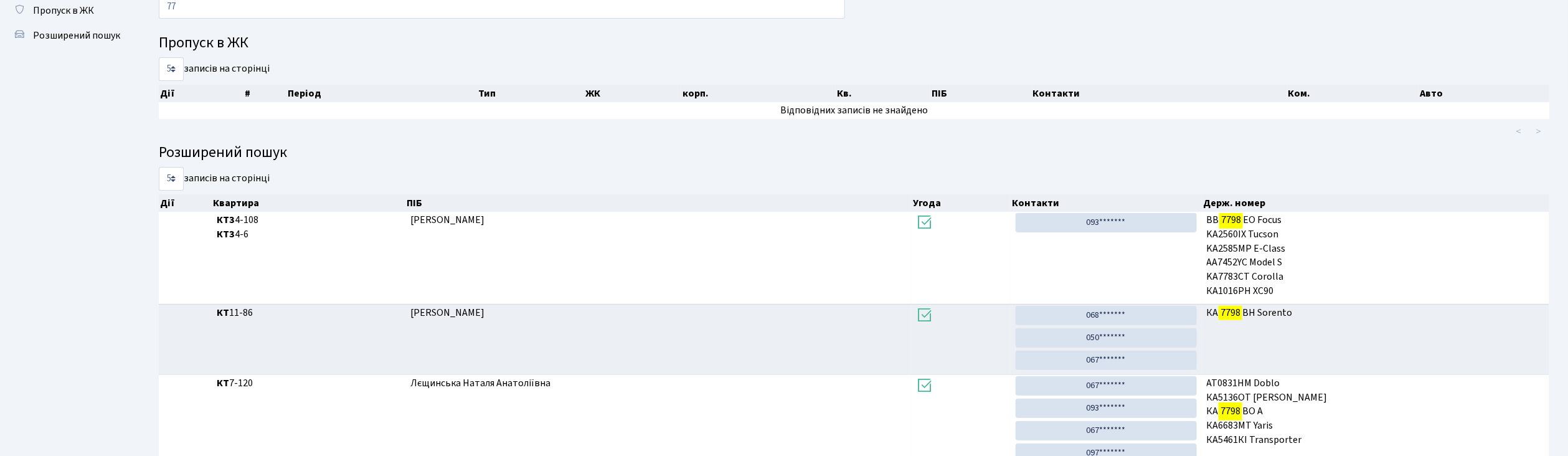
type input "7"
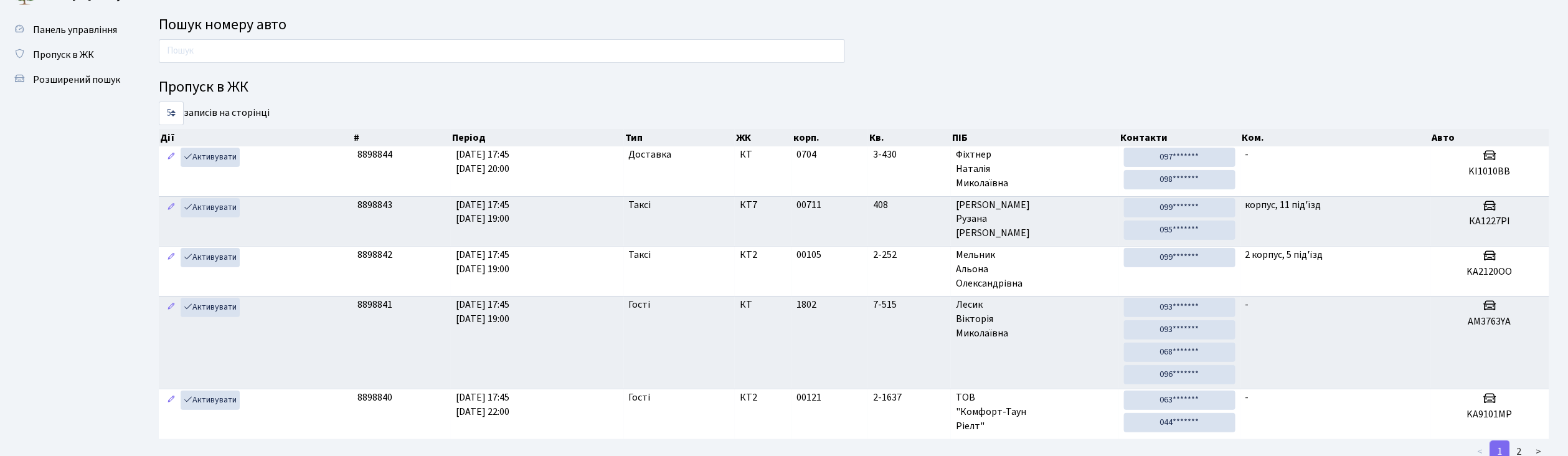
scroll to position [0, 0]
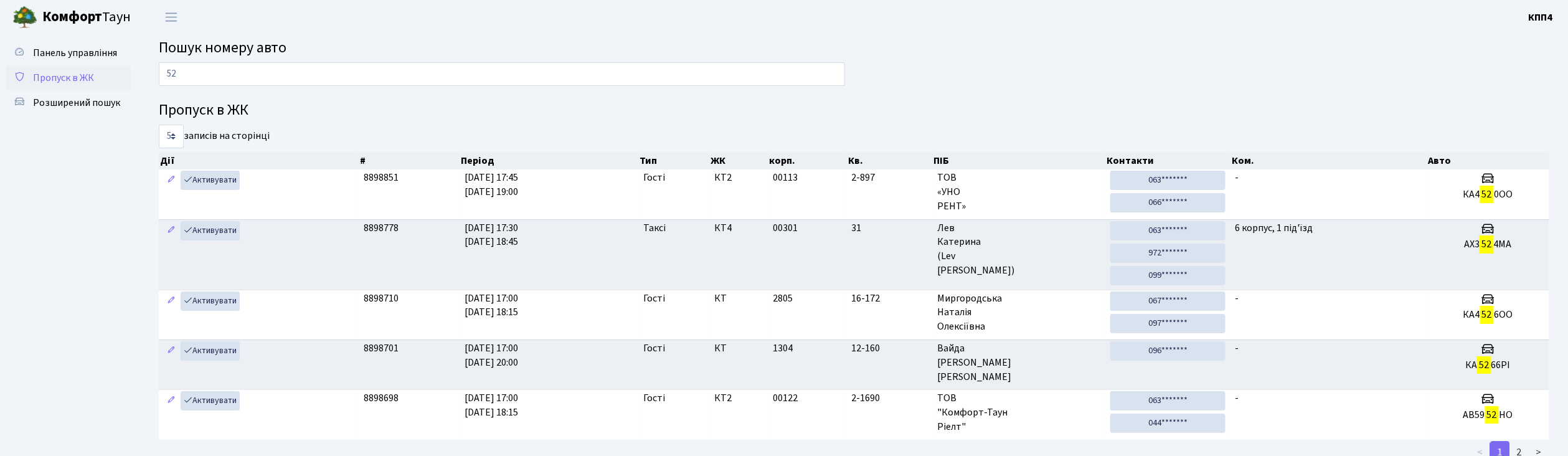
type input "5"
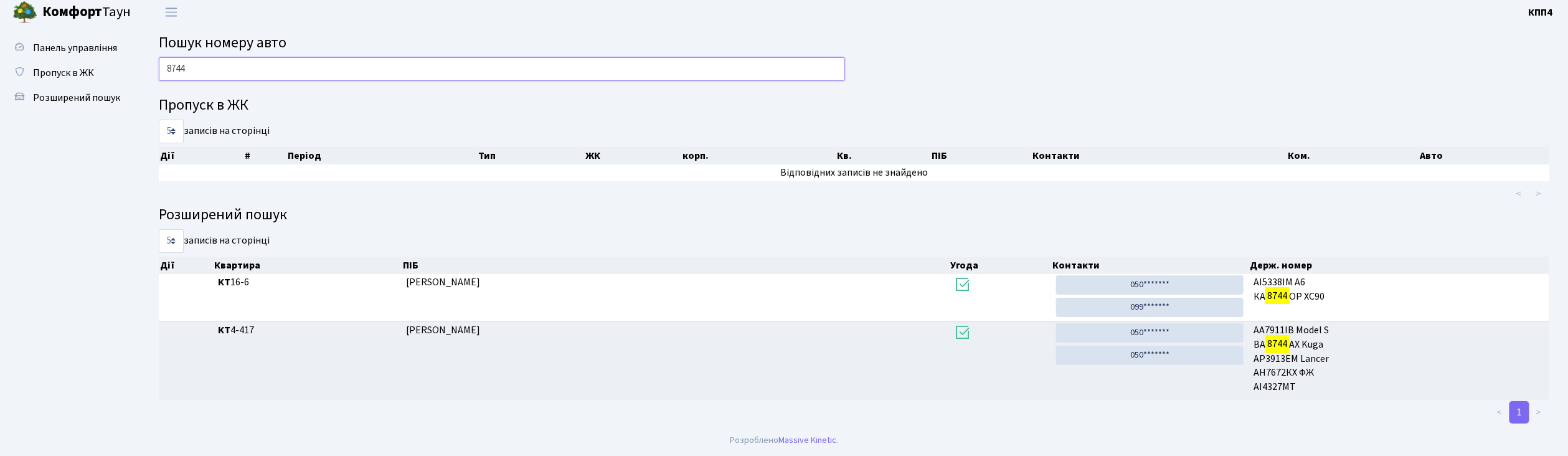
scroll to position [6, 0]
type input "8"
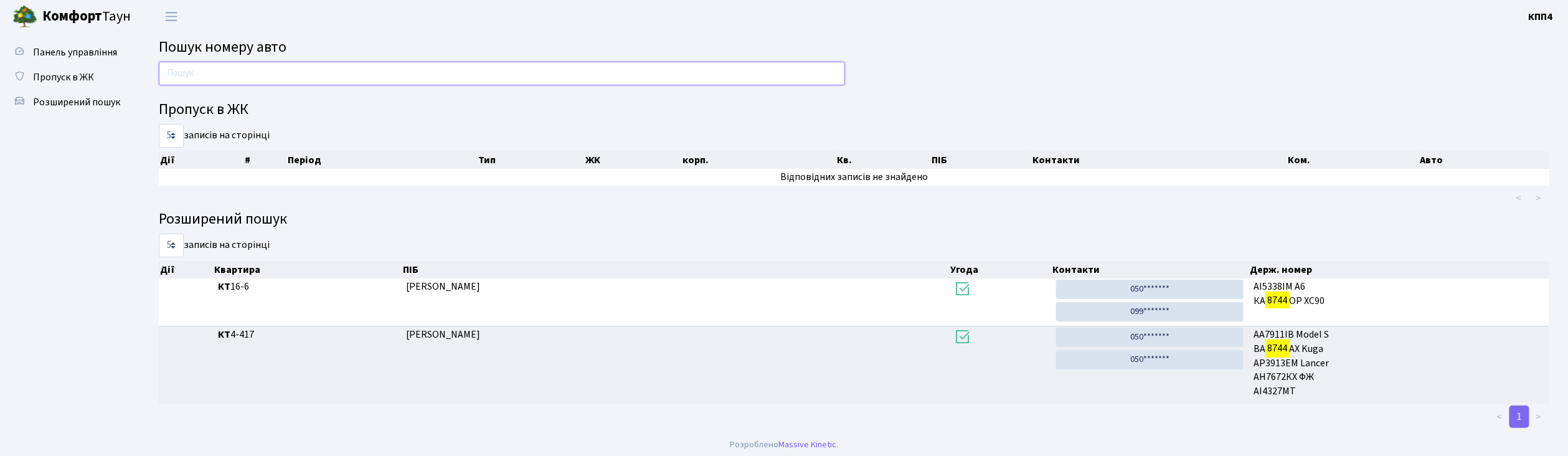
scroll to position [0, 0]
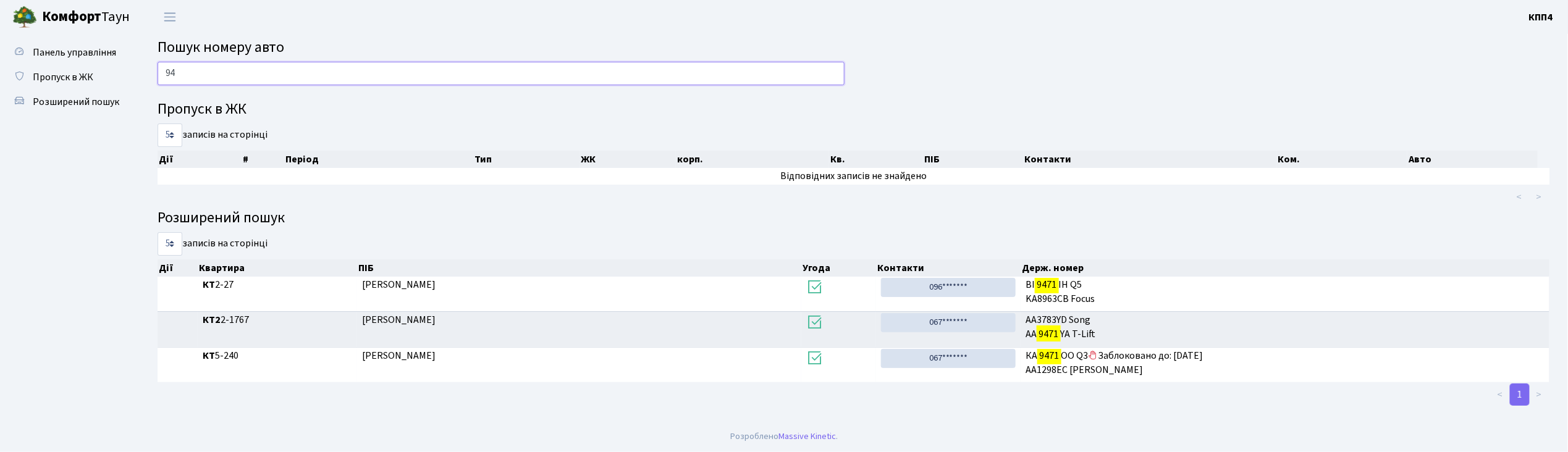
type input "9"
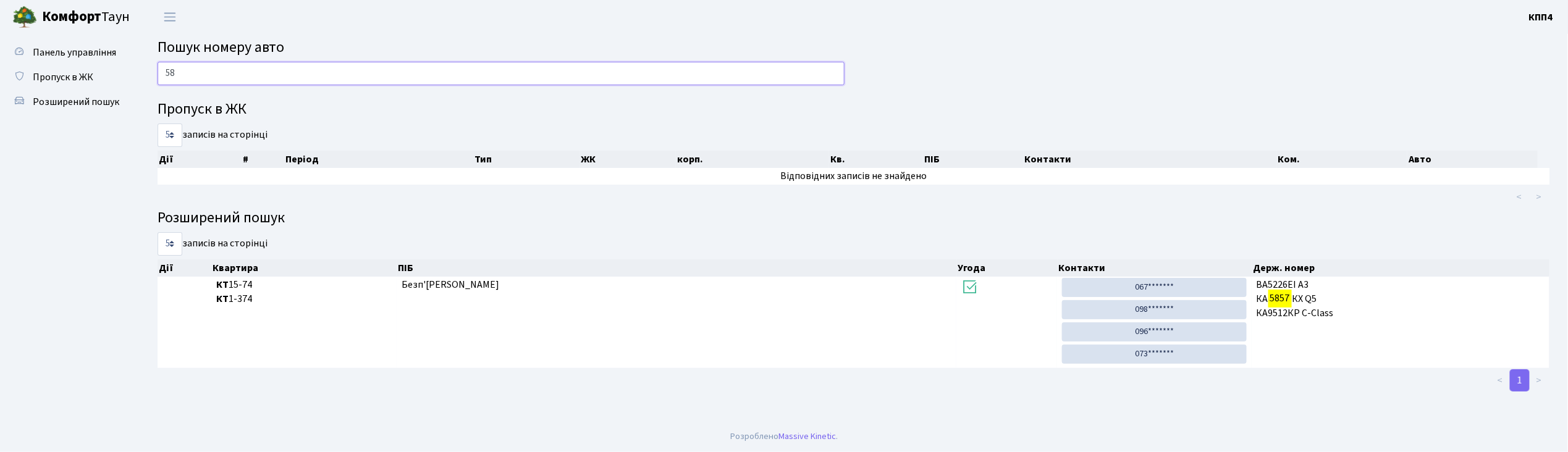
type input "5"
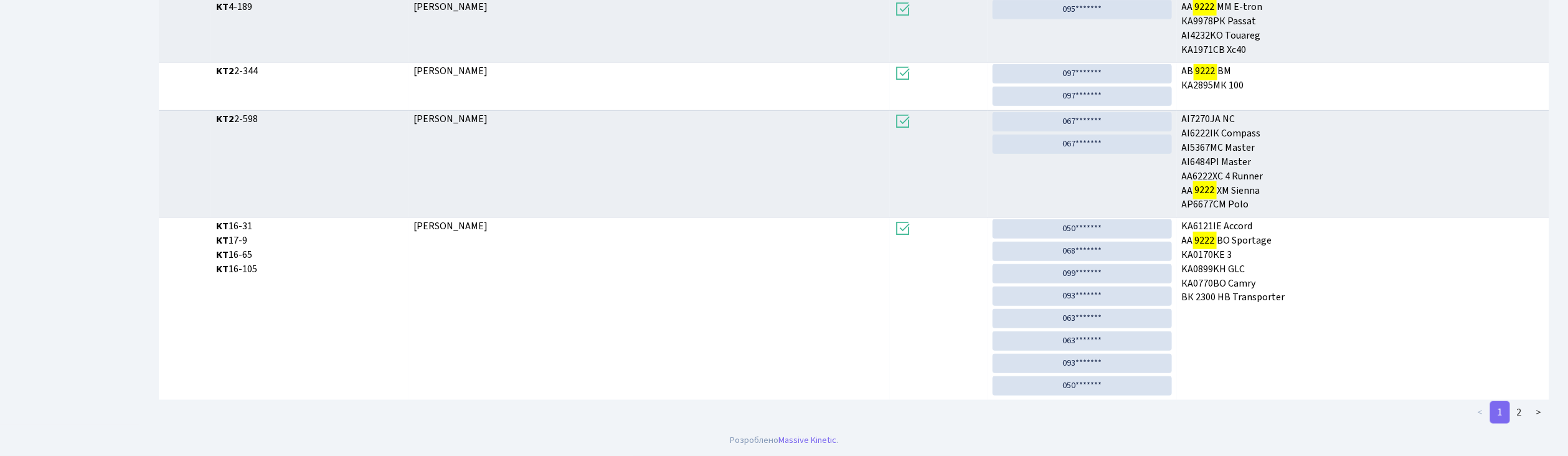
scroll to position [67, 0]
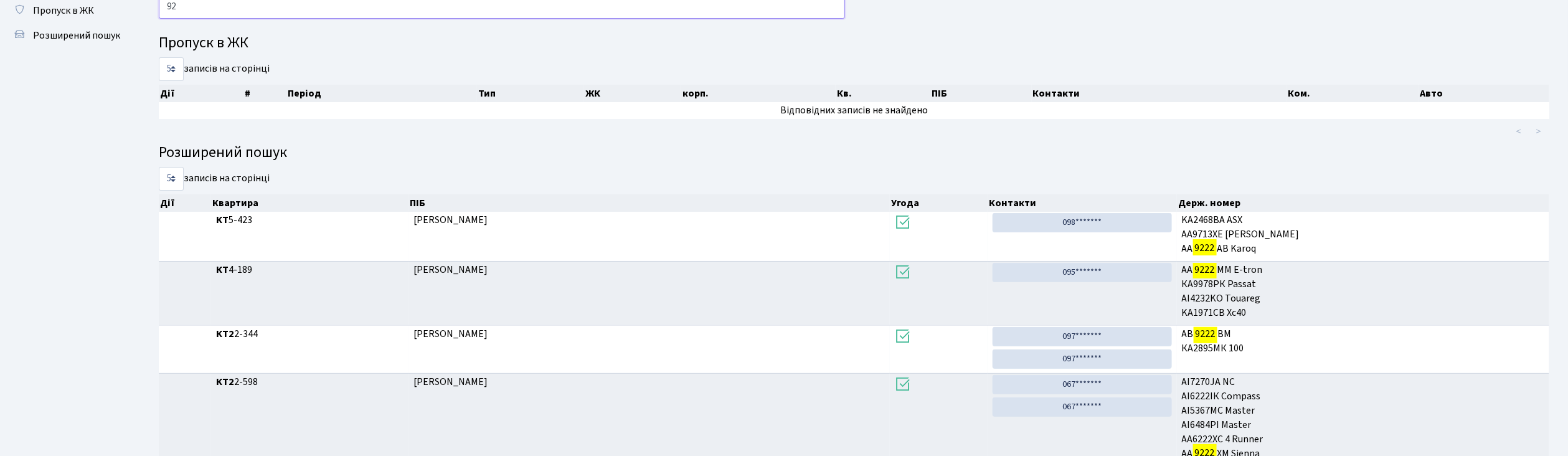
type input "9"
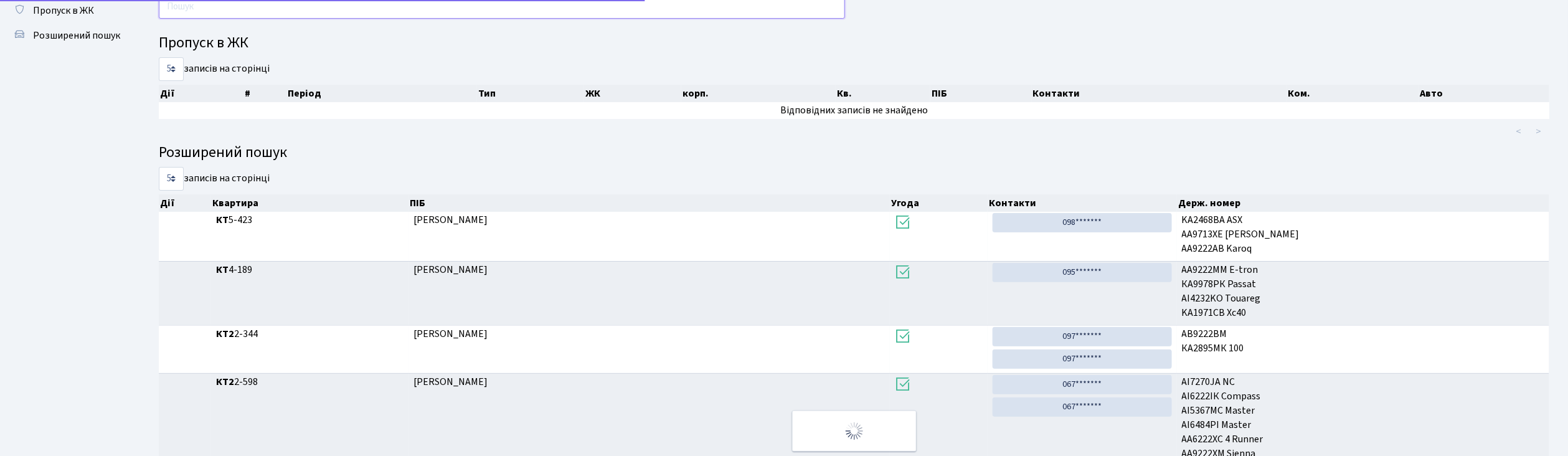
scroll to position [0, 0]
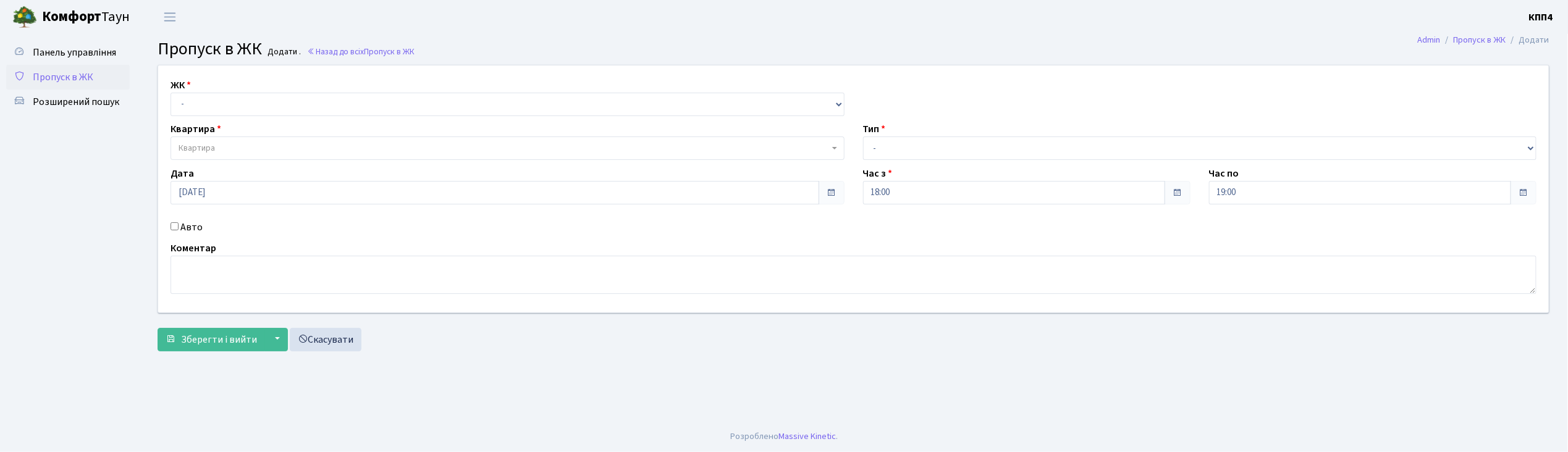
click at [172, 224] on input "Авто" at bounding box center [175, 226] width 8 height 8
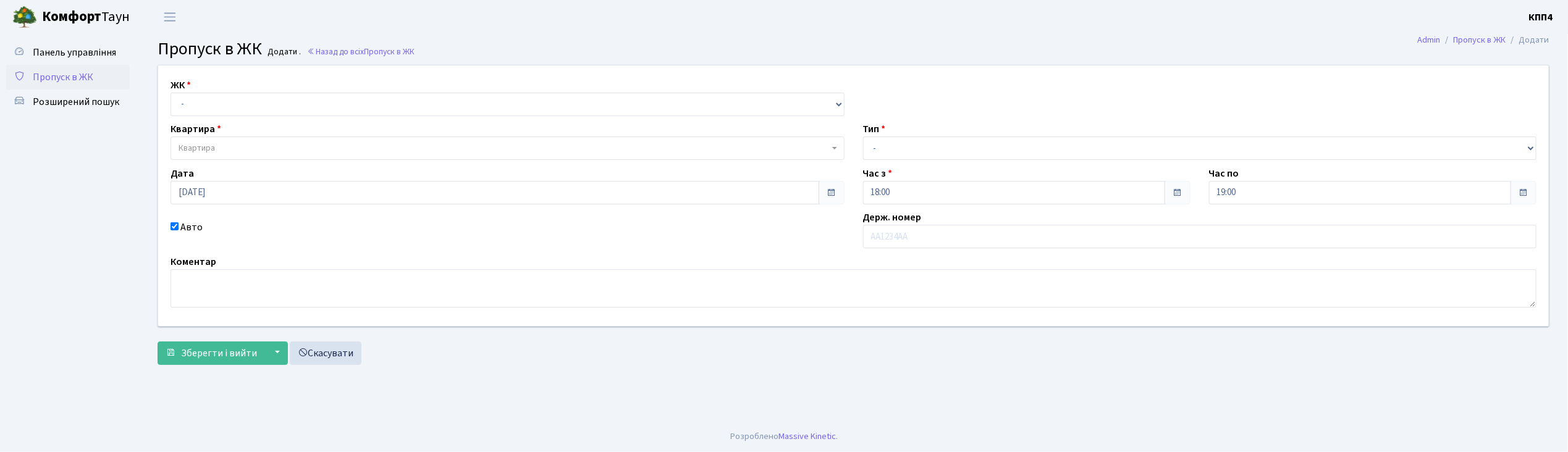
click at [175, 229] on input "Авто" at bounding box center [175, 226] width 8 height 8
checkbox input "false"
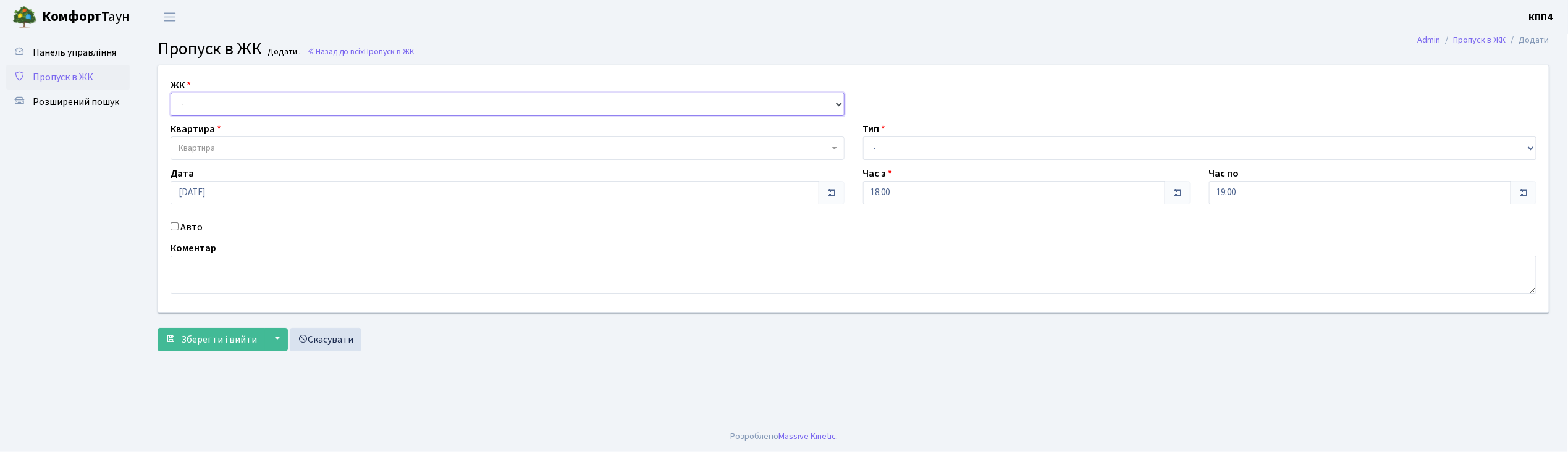
click at [195, 107] on select "- КТ, вул. Регенераторна, 4 КТ2, просп. [STREET_ADDRESS] [STREET_ADDRESS] [PERS…" at bounding box center [508, 104] width 674 height 24
select select "271"
click at [171, 92] on select "- КТ, вул. Регенераторна, 4 КТ2, просп. [STREET_ADDRESS] [STREET_ADDRESS] [PERS…" at bounding box center [508, 104] width 674 height 24
select select
click at [208, 147] on span "Квартира" at bounding box center [197, 148] width 37 height 13
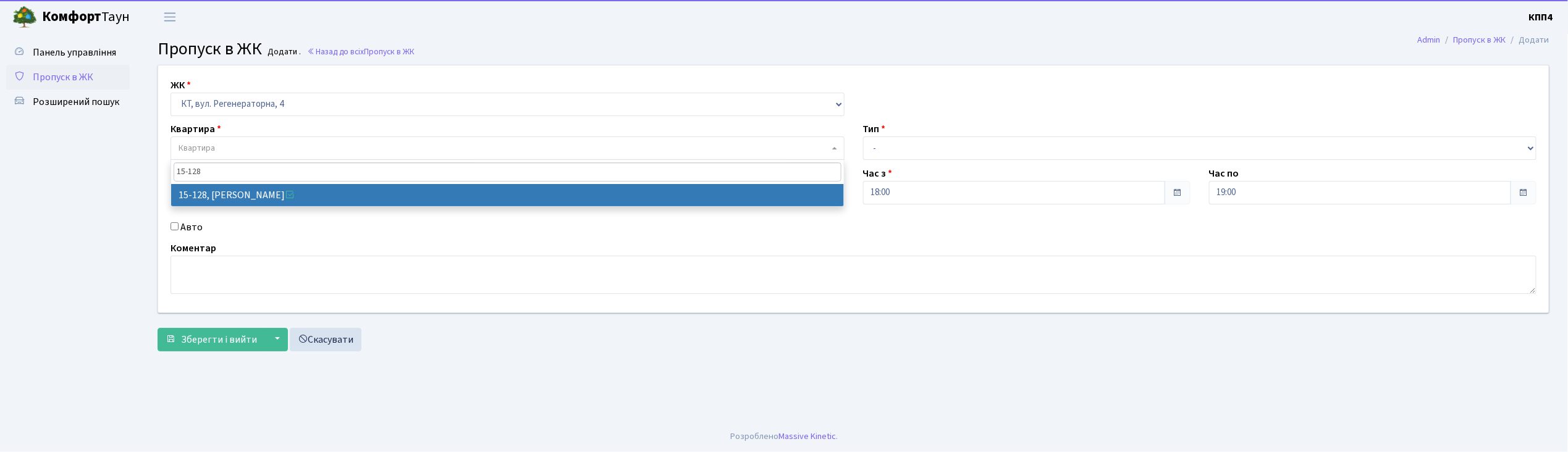
type input "15-128"
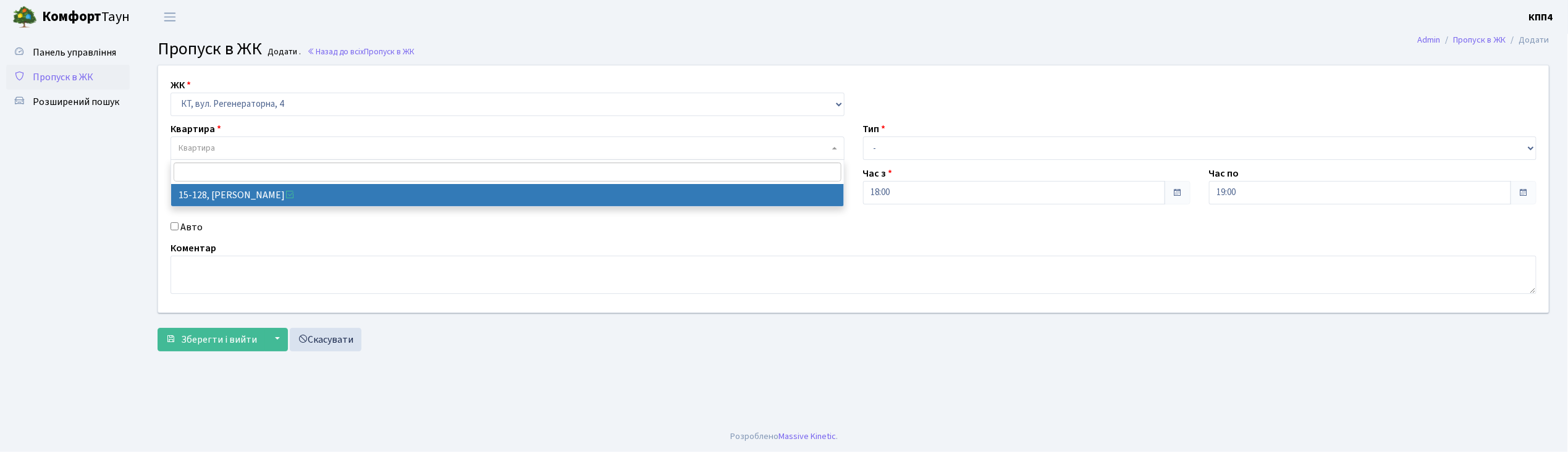
select select "8903"
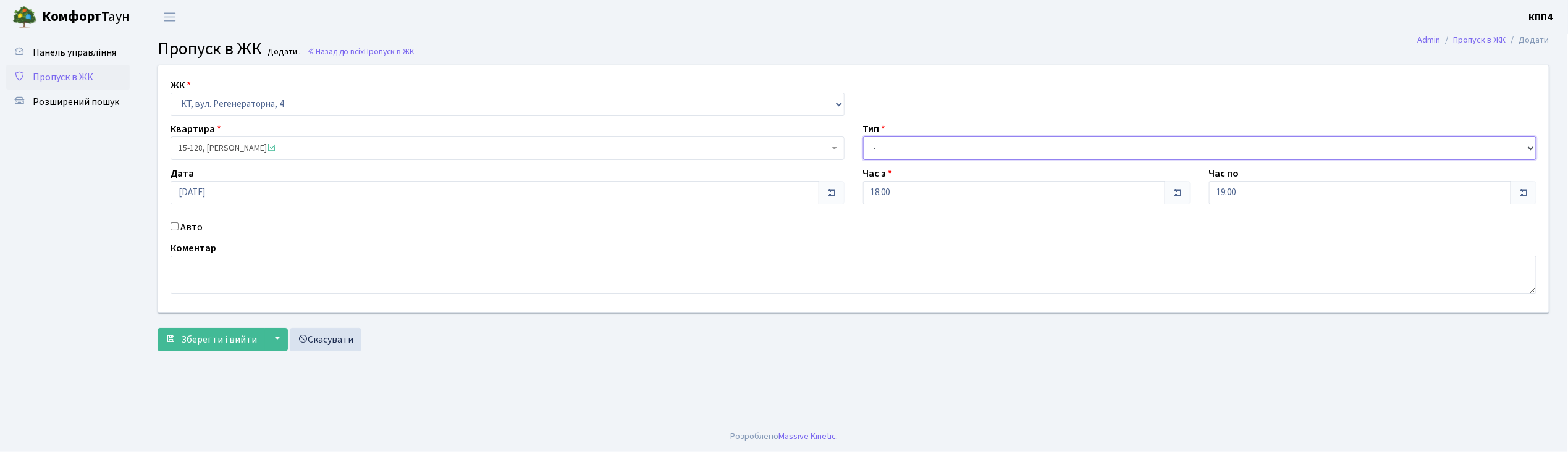
click at [898, 154] on select "- Доставка Таксі Гості Сервіс" at bounding box center [1200, 148] width 674 height 24
select select "1"
click at [863, 136] on select "- Доставка Таксі Гості Сервіс" at bounding box center [1200, 148] width 674 height 24
click at [222, 334] on span "Зберегти і вийти" at bounding box center [219, 339] width 76 height 13
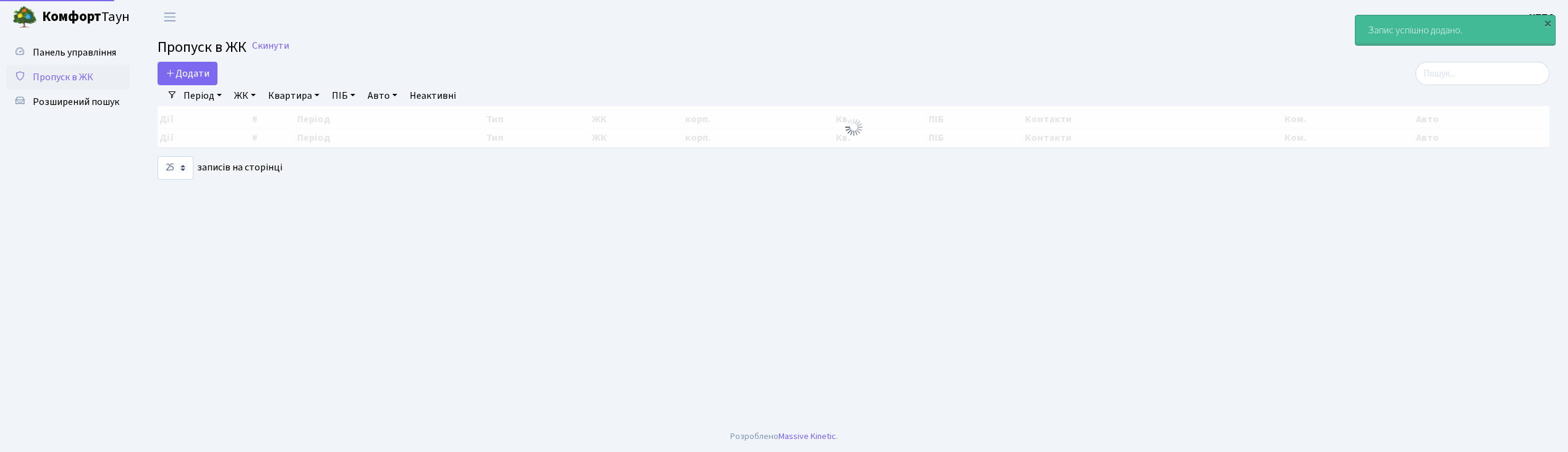
select select "25"
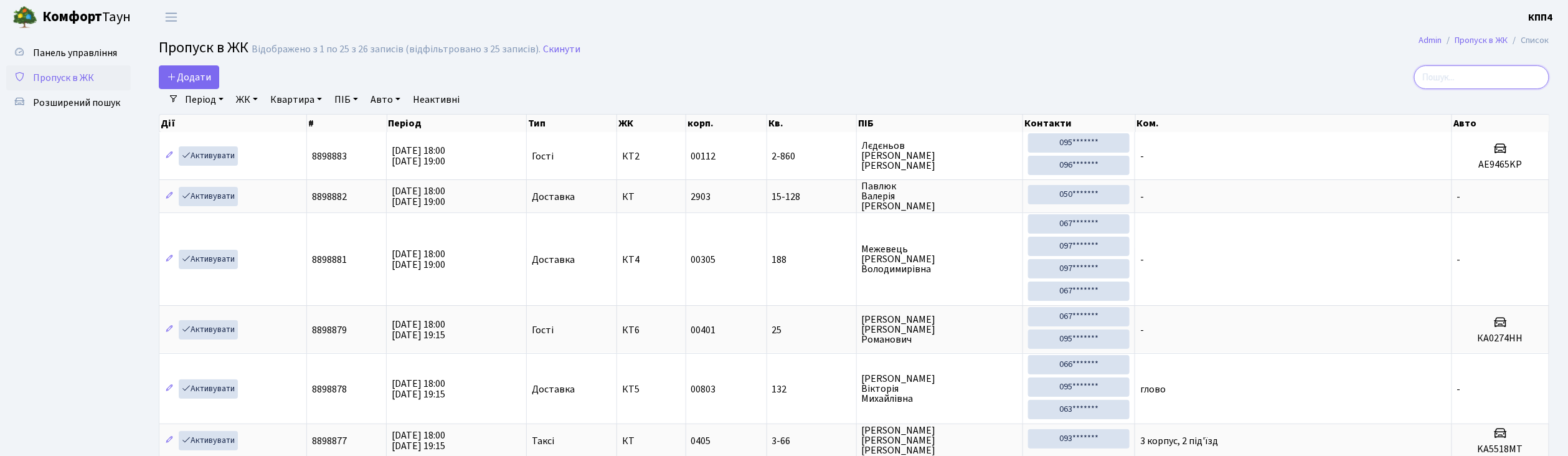
click at [1471, 70] on input "search" at bounding box center [1481, 77] width 135 height 24
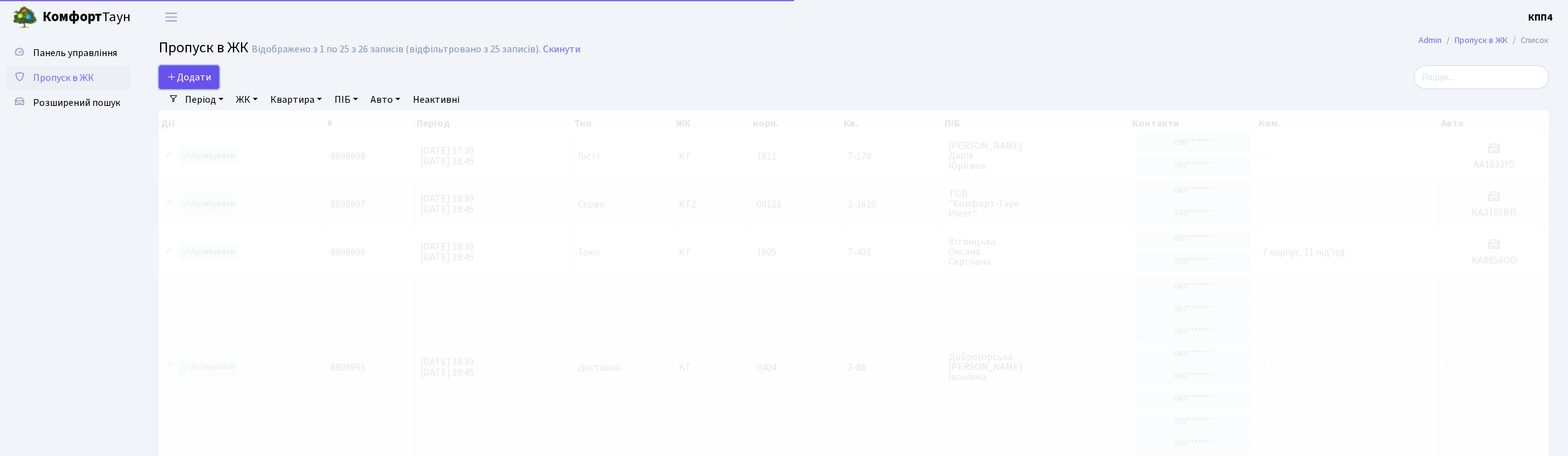
click at [208, 78] on span "Додати" at bounding box center [189, 77] width 44 height 13
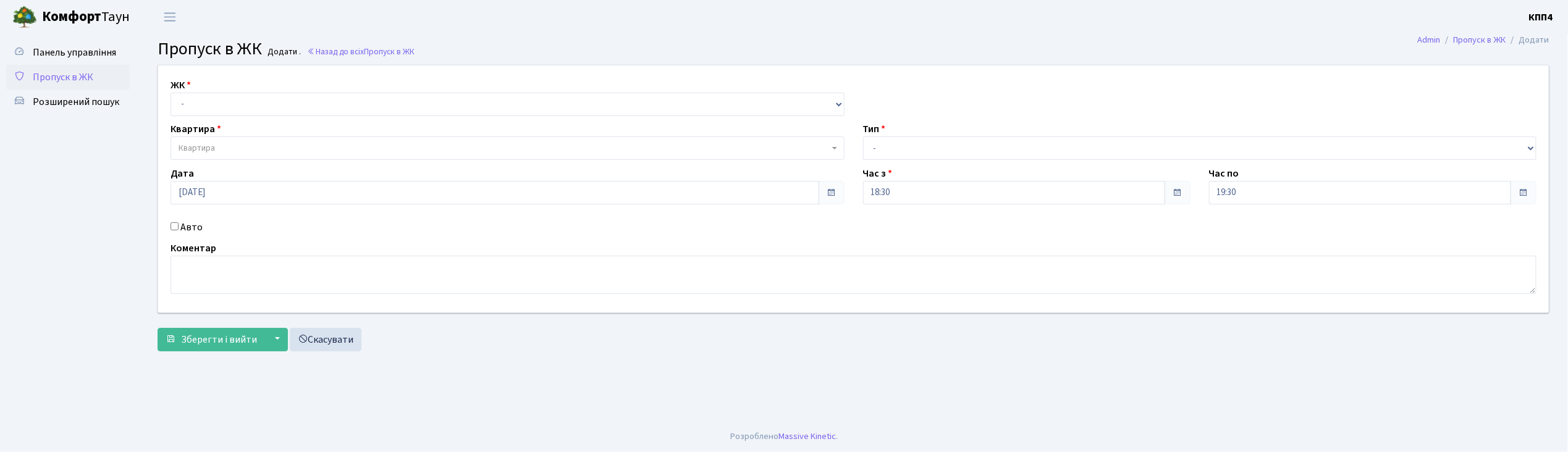
click at [174, 225] on input "Авто" at bounding box center [175, 226] width 8 height 8
checkbox input "true"
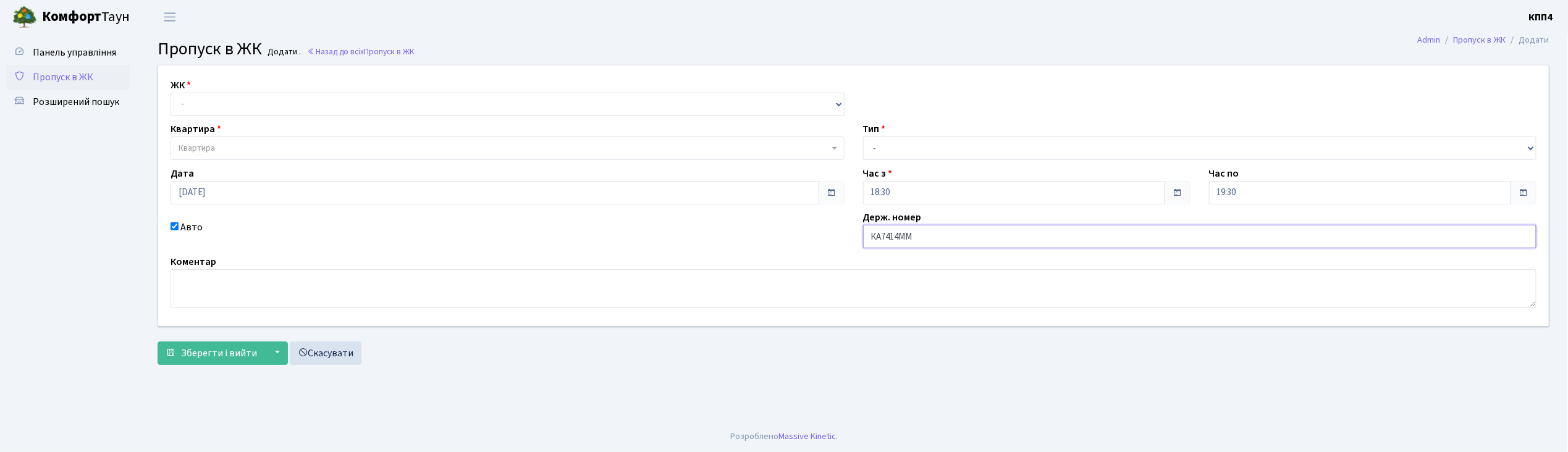
type input "КА7414ММ"
click at [191, 104] on select "- КТ, вул. Регенераторна, 4 КТ2, просп. [STREET_ADDRESS] [STREET_ADDRESS] [PERS…" at bounding box center [508, 104] width 674 height 24
select select "271"
click at [171, 92] on select "- КТ, вул. Регенераторна, 4 КТ2, просп. [STREET_ADDRESS] [STREET_ADDRESS] [PERS…" at bounding box center [508, 104] width 674 height 24
select select
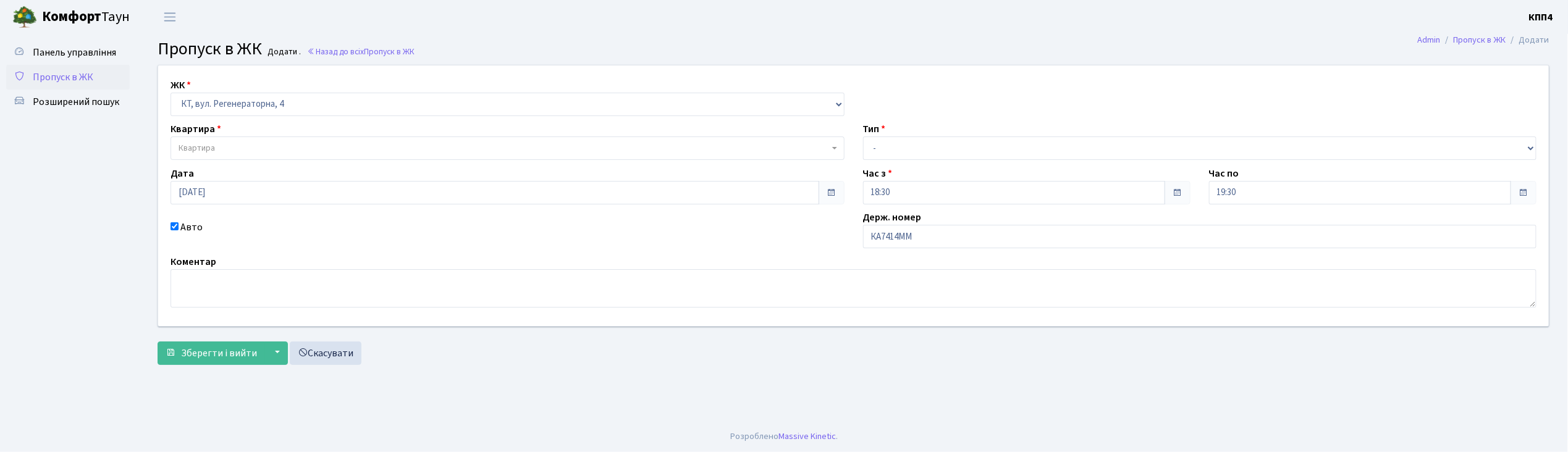
click at [197, 145] on span "Квартира" at bounding box center [197, 148] width 37 height 13
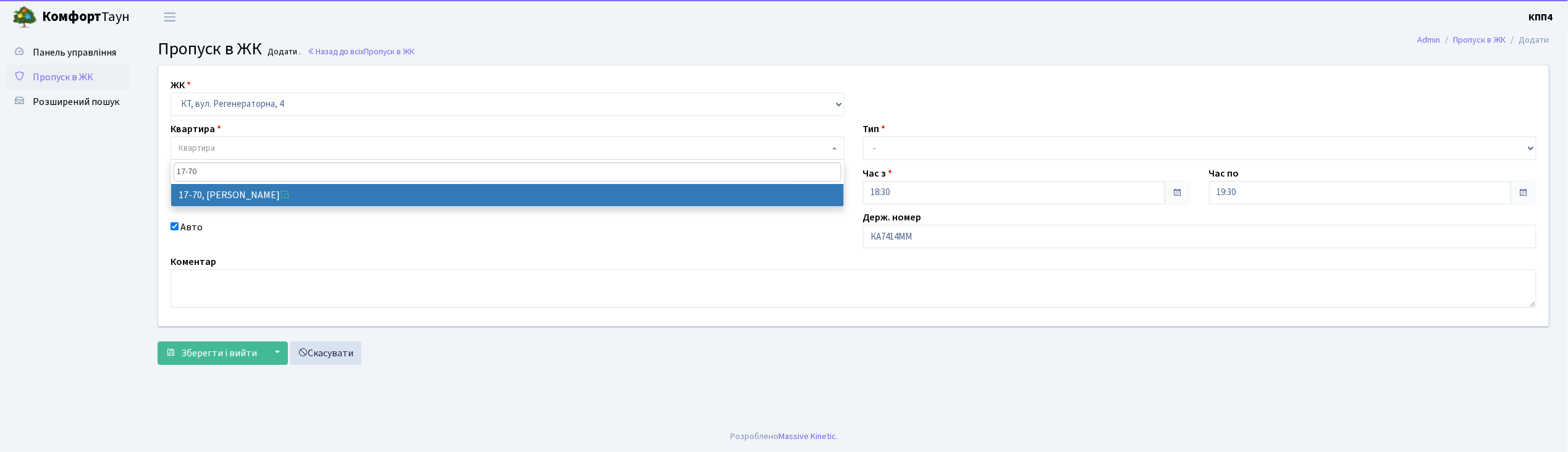
type input "17-70"
select select "9024"
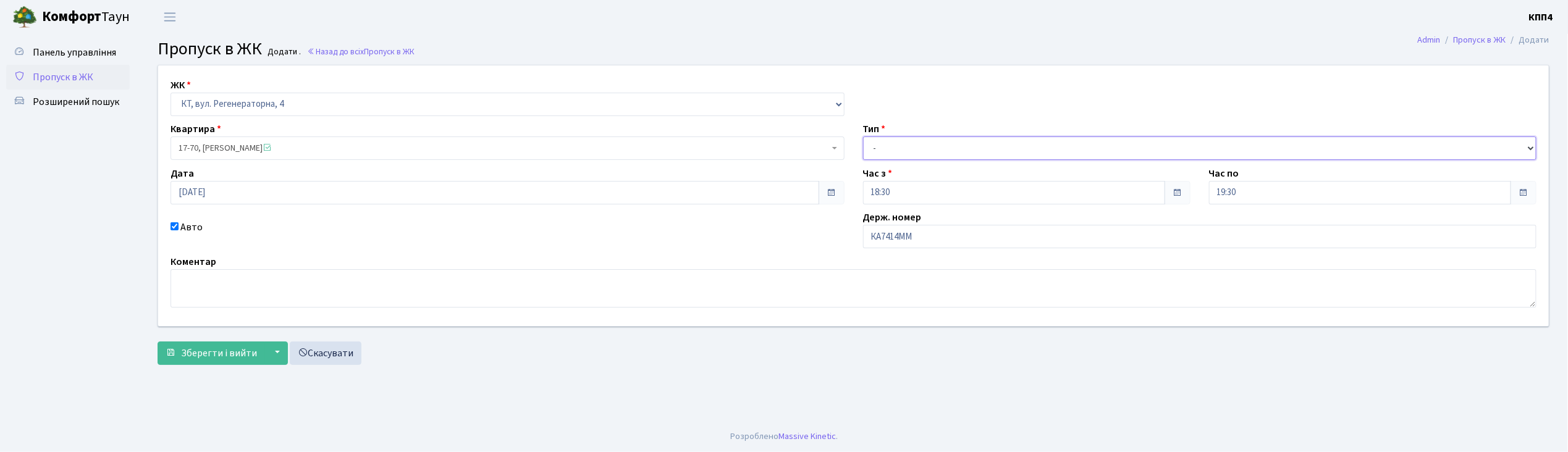
click at [890, 147] on select "- Доставка Таксі Гості Сервіс" at bounding box center [1200, 148] width 674 height 24
select select "1"
click at [863, 136] on select "- Доставка Таксі Гості Сервіс" at bounding box center [1200, 148] width 674 height 24
click at [209, 356] on span "Зберегти і вийти" at bounding box center [219, 353] width 76 height 13
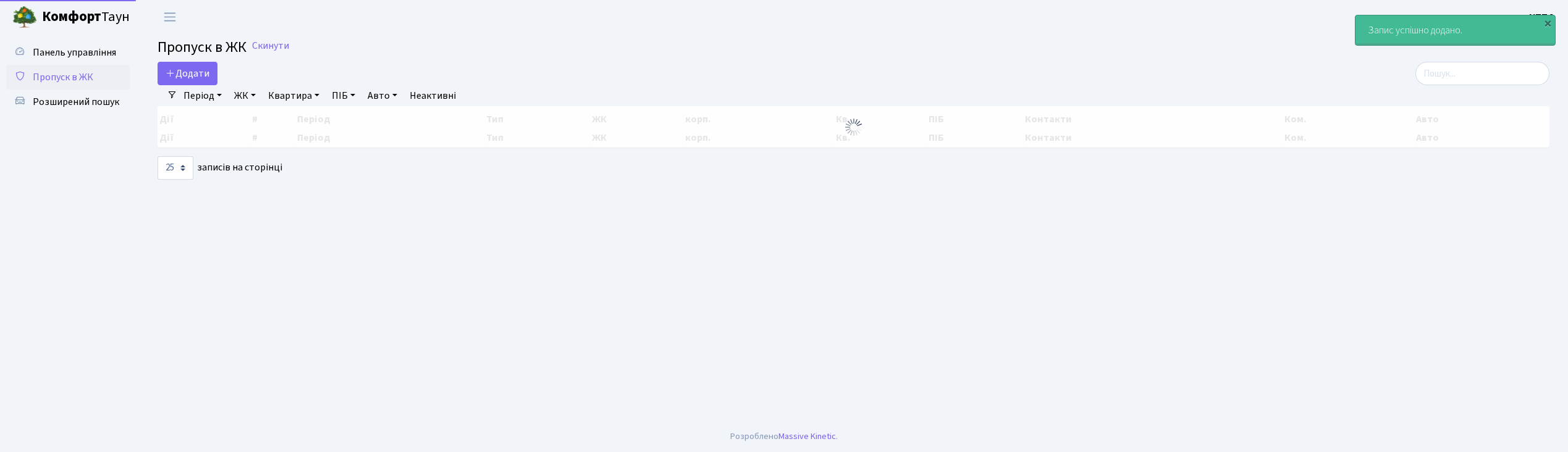
select select "25"
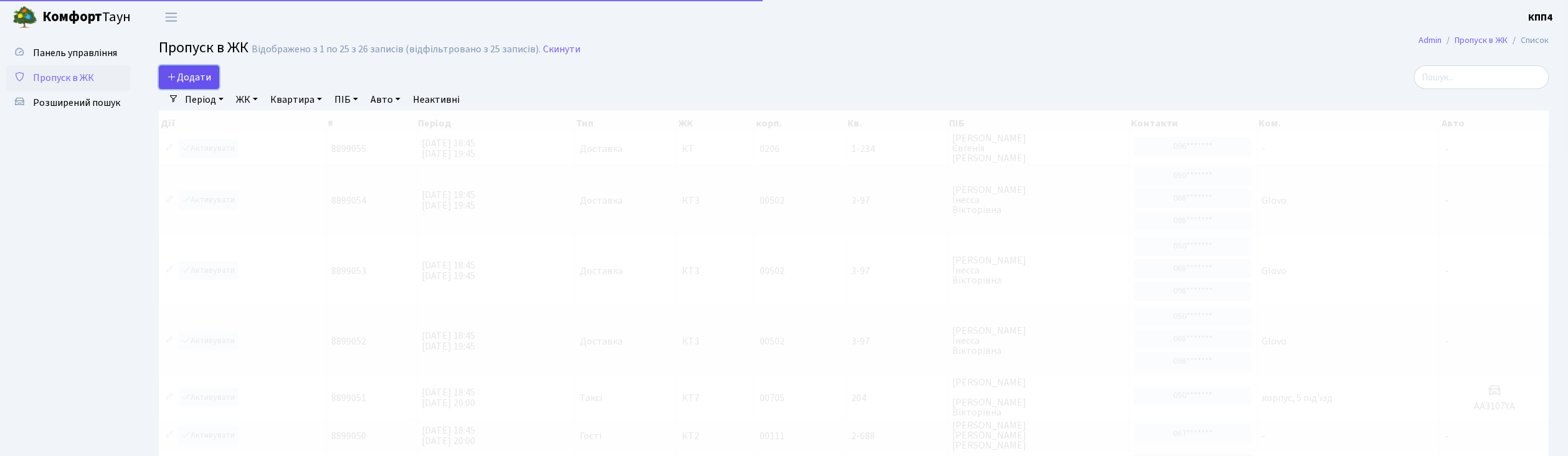
click at [203, 77] on span "Додати" at bounding box center [189, 77] width 44 height 13
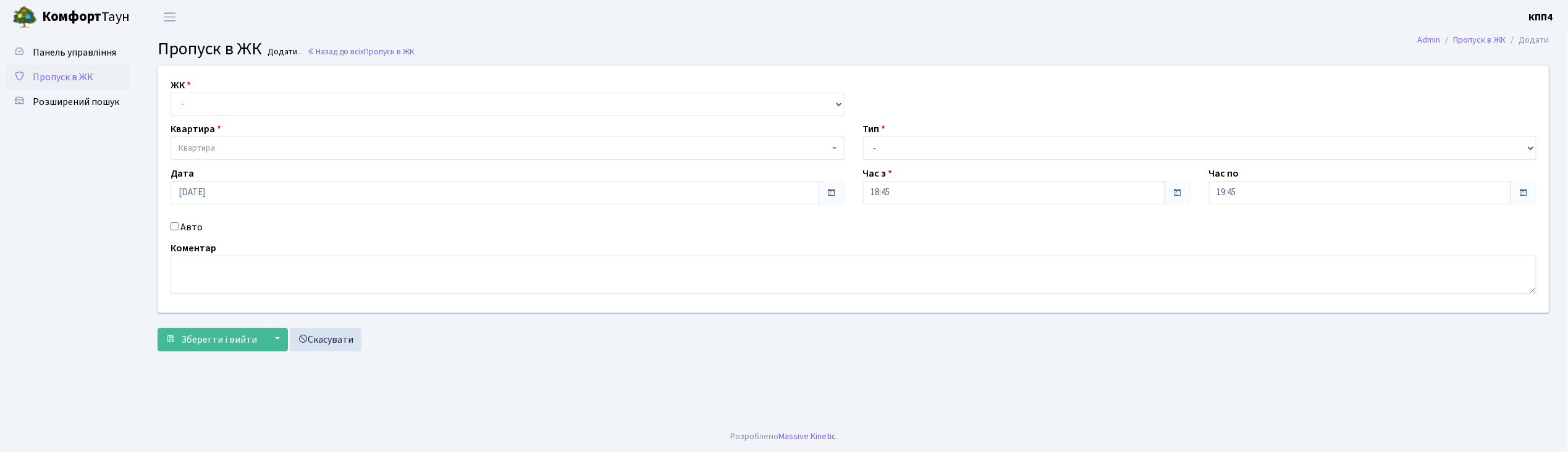
click at [176, 226] on input "Авто" at bounding box center [175, 226] width 8 height 8
checkbox input "true"
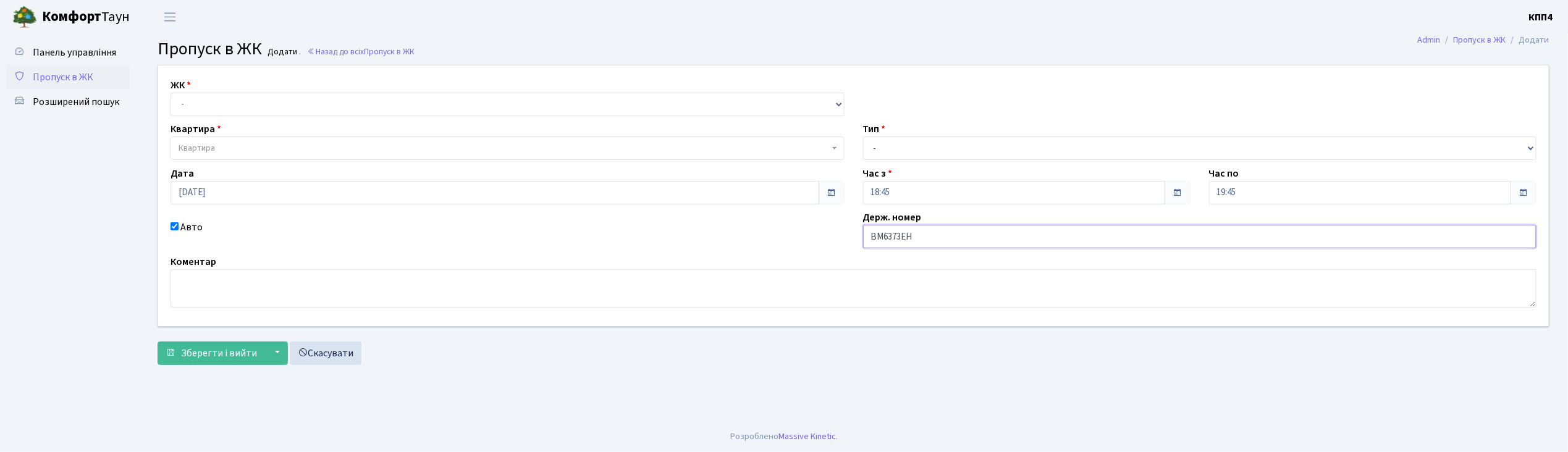
type input "ВМ6373ЕН"
click at [206, 105] on select "- КТ, вул. Регенераторна, 4 КТ2, просп. [STREET_ADDRESS] [STREET_ADDRESS] [PERS…" at bounding box center [508, 104] width 674 height 24
select select "271"
click at [171, 92] on select "- КТ, вул. Регенераторна, 4 КТ2, просп. [STREET_ADDRESS] [STREET_ADDRESS] [PERS…" at bounding box center [508, 104] width 674 height 24
select select
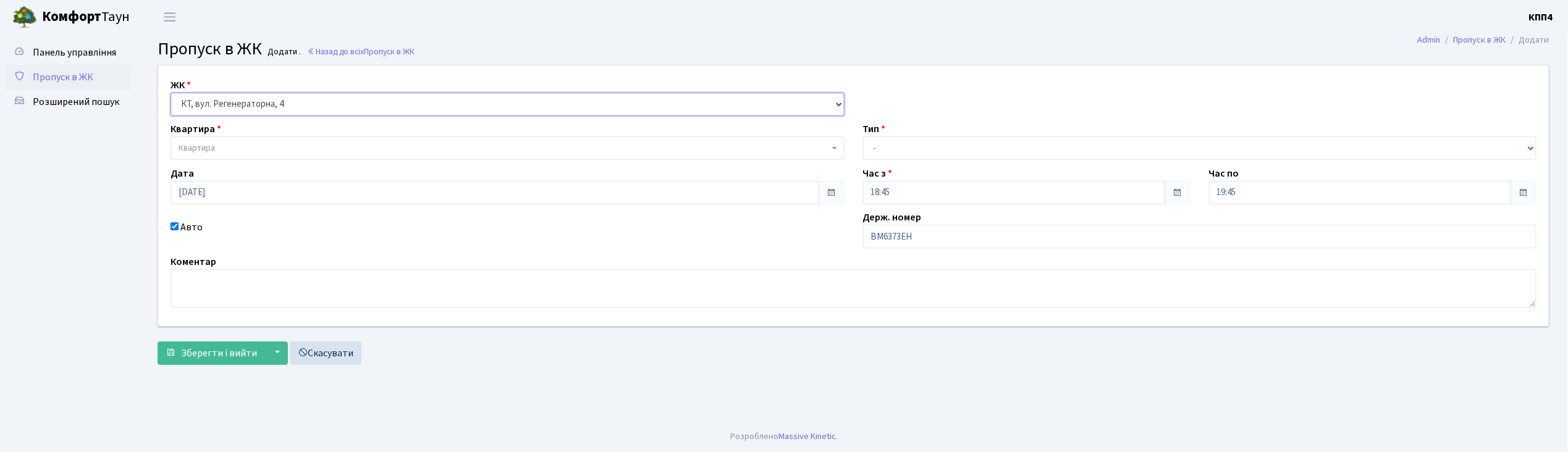
click at [201, 107] on select "- КТ, вул. Регенераторна, 4 КТ2, просп. [STREET_ADDRESS] [STREET_ADDRESS] [PERS…" at bounding box center [508, 104] width 674 height 24
select select "295"
click at [171, 92] on select "- КТ, вул. Регенераторна, 4 КТ2, просп. [STREET_ADDRESS] [STREET_ADDRESS] [PERS…" at bounding box center [508, 104] width 674 height 24
select select
click at [199, 159] on div "ЖК - КТ, вул. Регенераторна, 4 КТ2, просп. [STREET_ADDRESS] [STREET_ADDRESS] [P…" at bounding box center [853, 196] width 1409 height 261
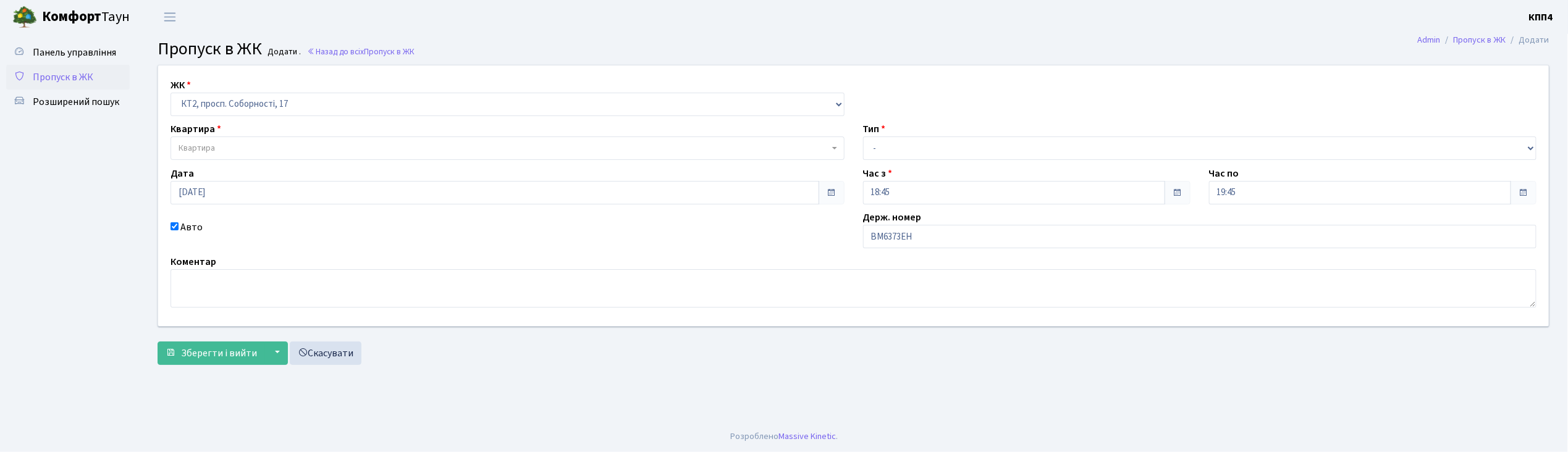
click at [199, 159] on body "[PERSON_NAME] КПП4 Мій обліковий запис Вийти Панель управління Пропуск в ЖК Роз…" at bounding box center [784, 226] width 1568 height 452
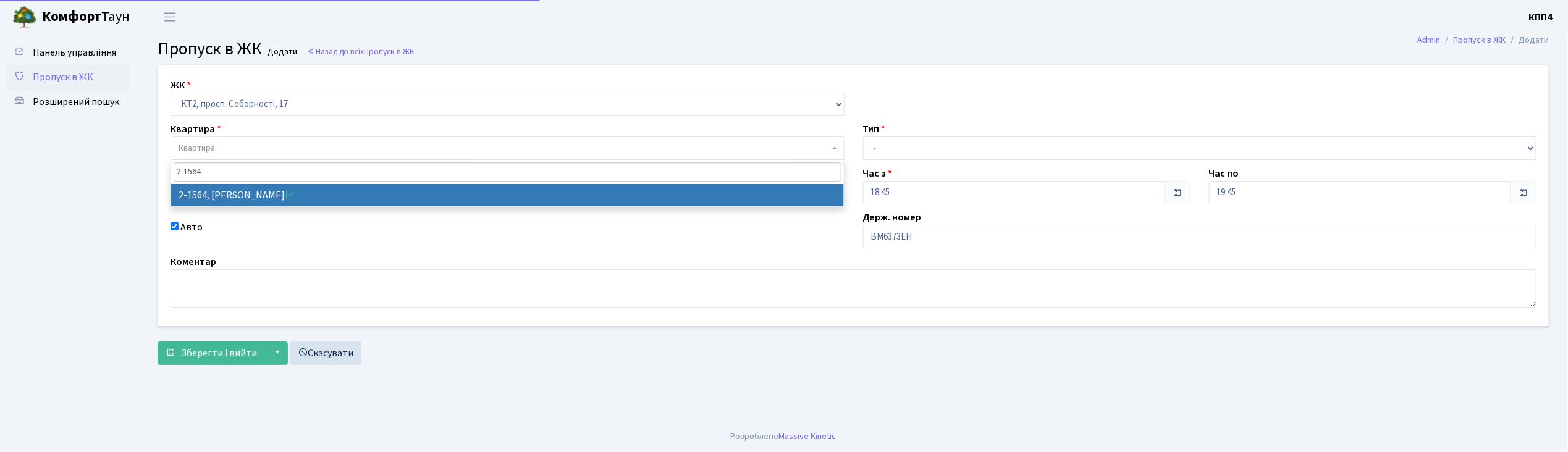
type input "2-1564"
select select "13179"
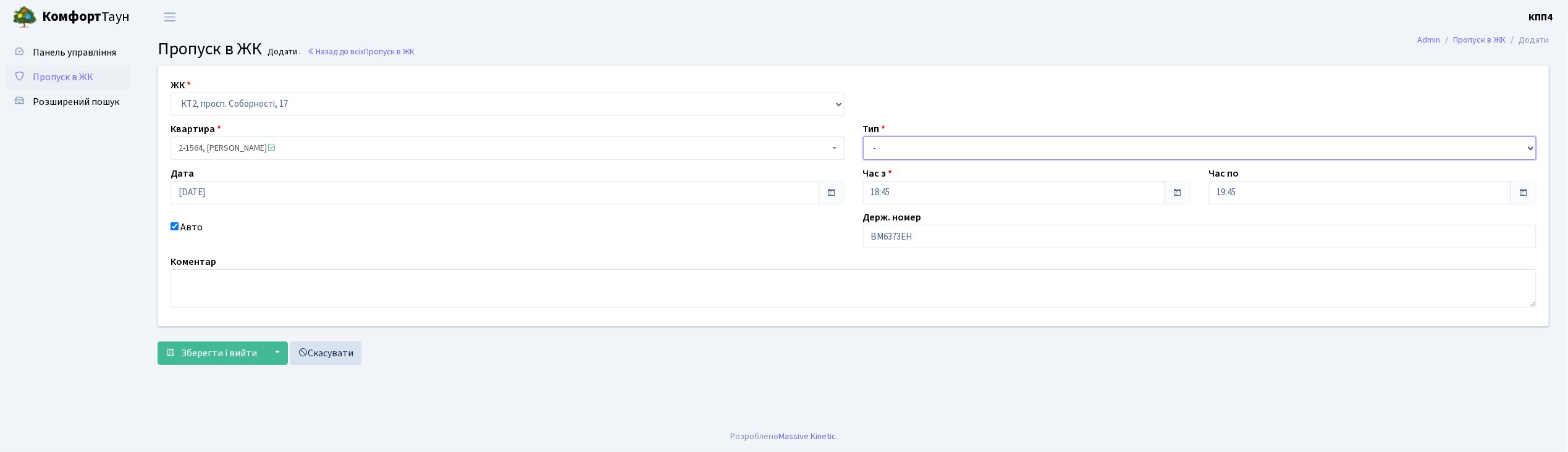
click at [907, 139] on select "- Доставка Таксі Гості Сервіс" at bounding box center [1200, 148] width 674 height 24
select select "2"
click at [863, 136] on select "- Доставка Таксі Гості Сервіс" at bounding box center [1200, 148] width 674 height 24
click at [229, 358] on span "Зберегти і вийти" at bounding box center [219, 353] width 76 height 13
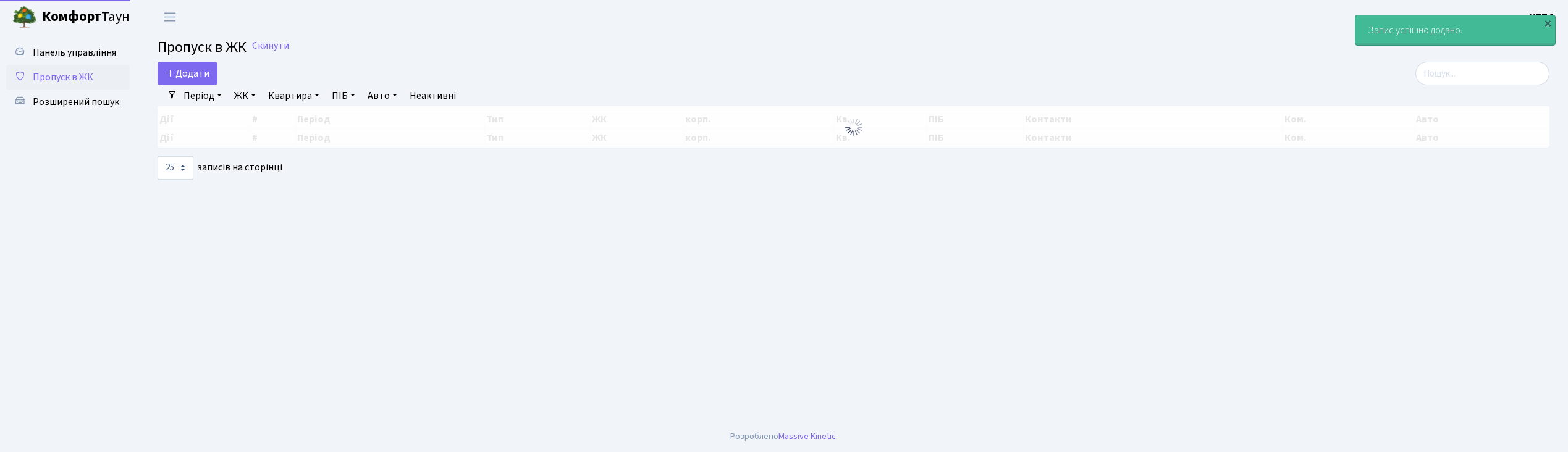
select select "25"
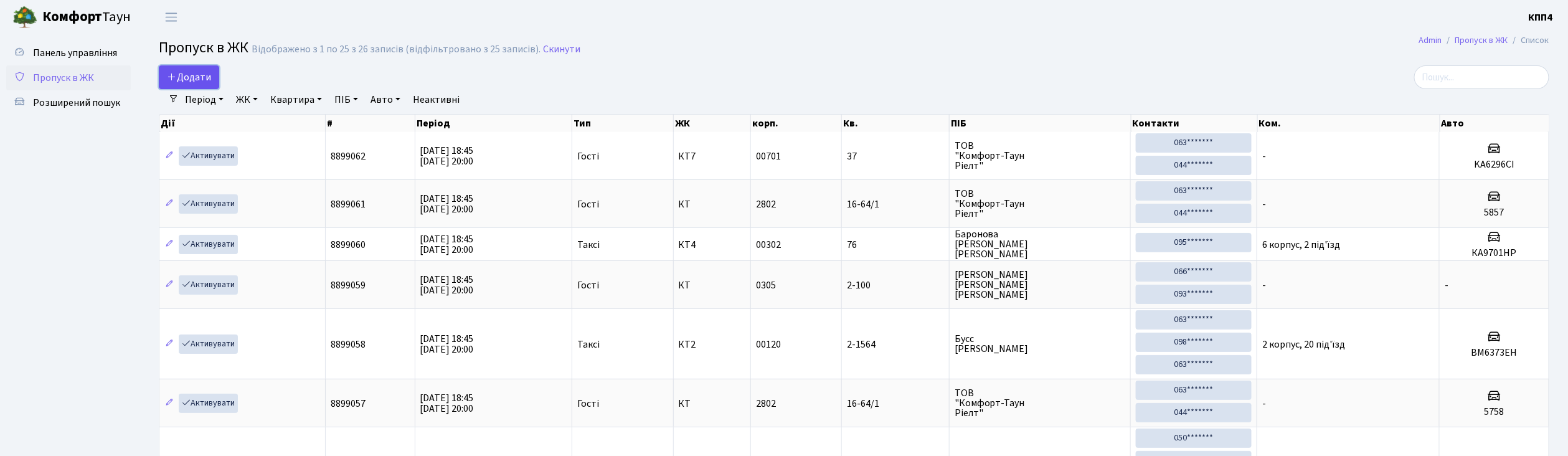
click at [192, 81] on span "Додати" at bounding box center [189, 77] width 44 height 13
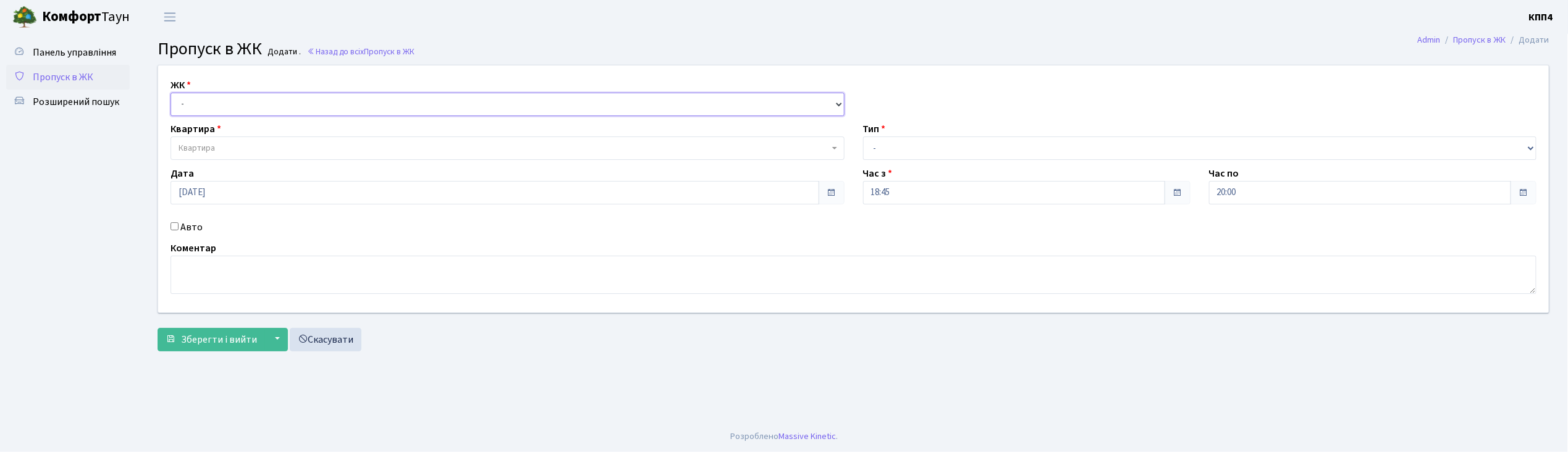
click at [198, 103] on select "- КТ, вул. Регенераторна, 4 КТ2, просп. [STREET_ADDRESS] [STREET_ADDRESS] [PERS…" at bounding box center [508, 104] width 674 height 24
select select "271"
click at [171, 92] on select "- КТ, вул. Регенераторна, 4 КТ2, просп. [STREET_ADDRESS] [STREET_ADDRESS] [PERS…" at bounding box center [508, 104] width 674 height 24
select select
click at [203, 146] on span "Квартира" at bounding box center [197, 148] width 37 height 13
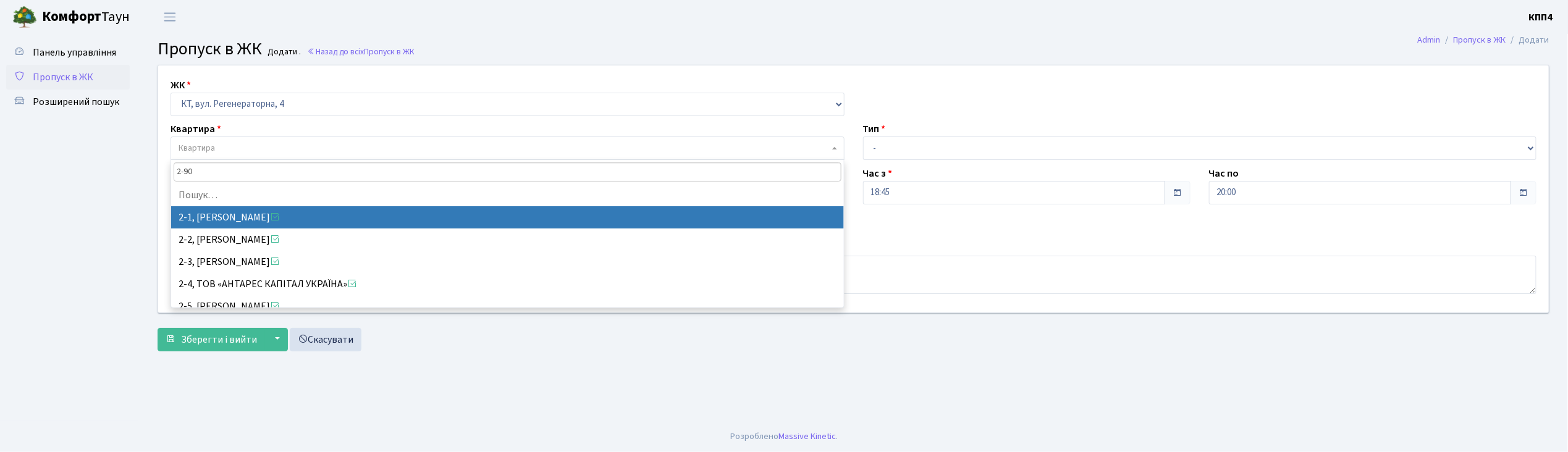
type input "2-908"
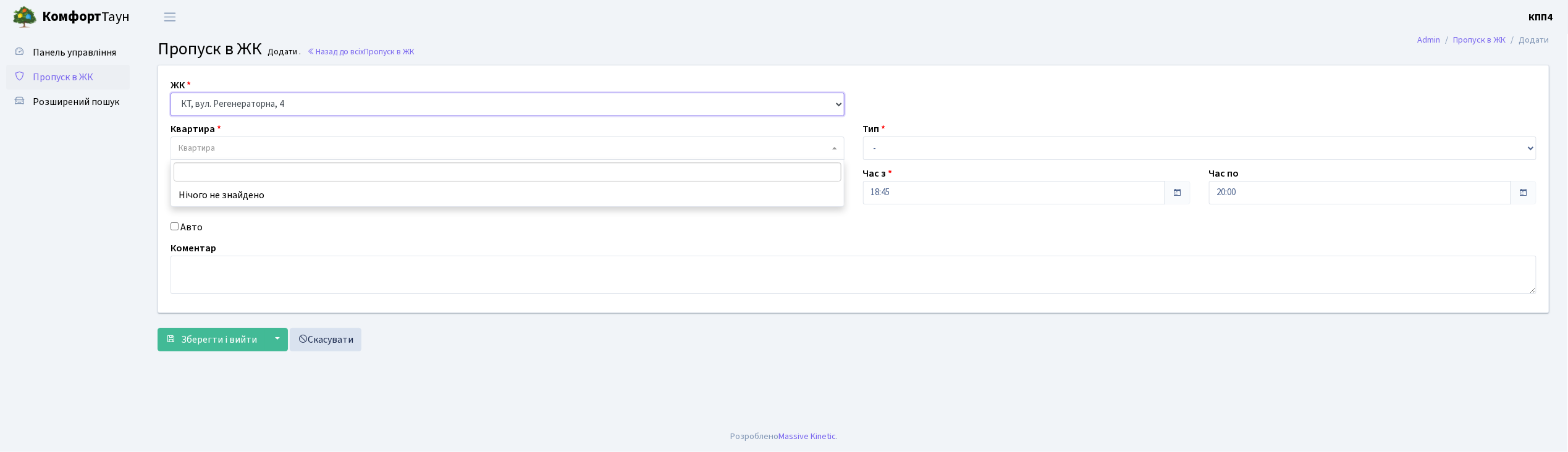
click at [229, 107] on select "- КТ, вул. Регенераторна, 4 КТ2, просп. [STREET_ADDRESS] [STREET_ADDRESS] [PERS…" at bounding box center [508, 104] width 674 height 24
select select "295"
click at [171, 92] on select "- КТ, вул. Регенераторна, 4 КТ2, просп. [STREET_ADDRESS] [STREET_ADDRESS] [PERS…" at bounding box center [508, 104] width 674 height 24
select select
click at [195, 152] on span "Квартира" at bounding box center [197, 148] width 37 height 13
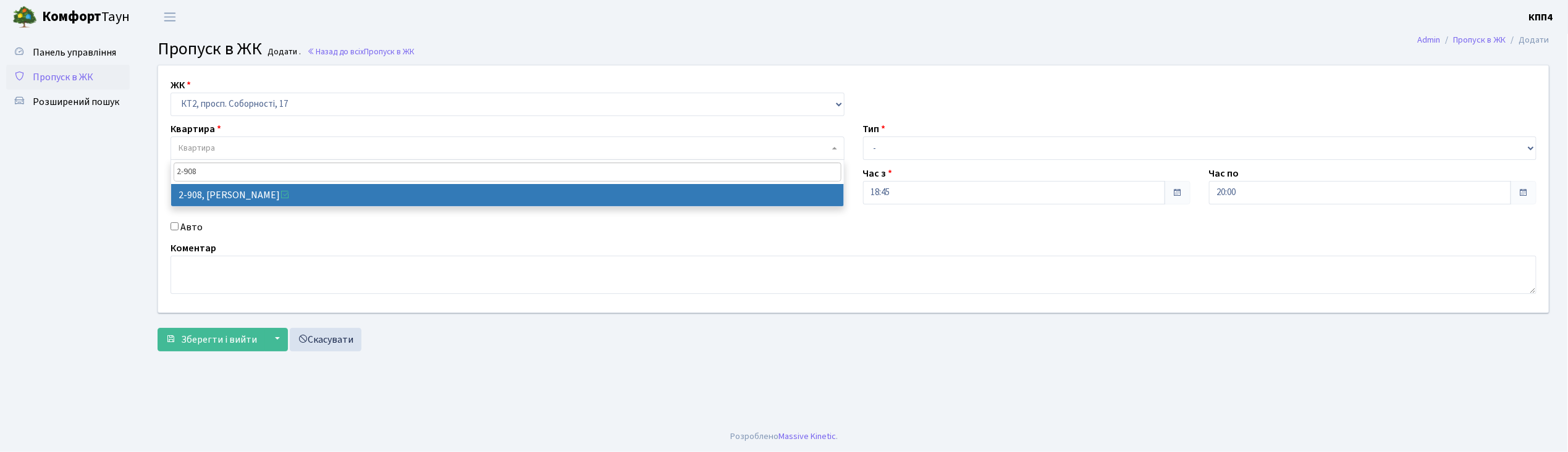
type input "2-908"
select select "15956"
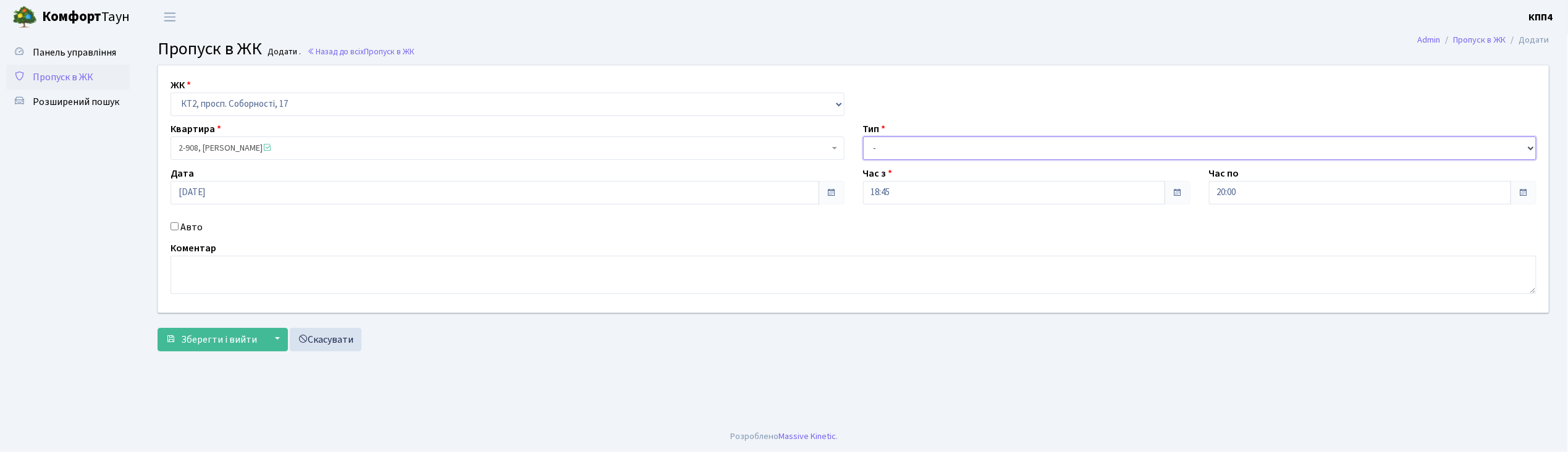
click at [896, 141] on select "- Доставка Таксі Гості Сервіс" at bounding box center [1200, 148] width 674 height 24
select select "1"
click at [863, 136] on select "- Доставка Таксі Гості Сервіс" at bounding box center [1200, 148] width 674 height 24
click at [218, 342] on span "Зберегти і вийти" at bounding box center [219, 339] width 76 height 13
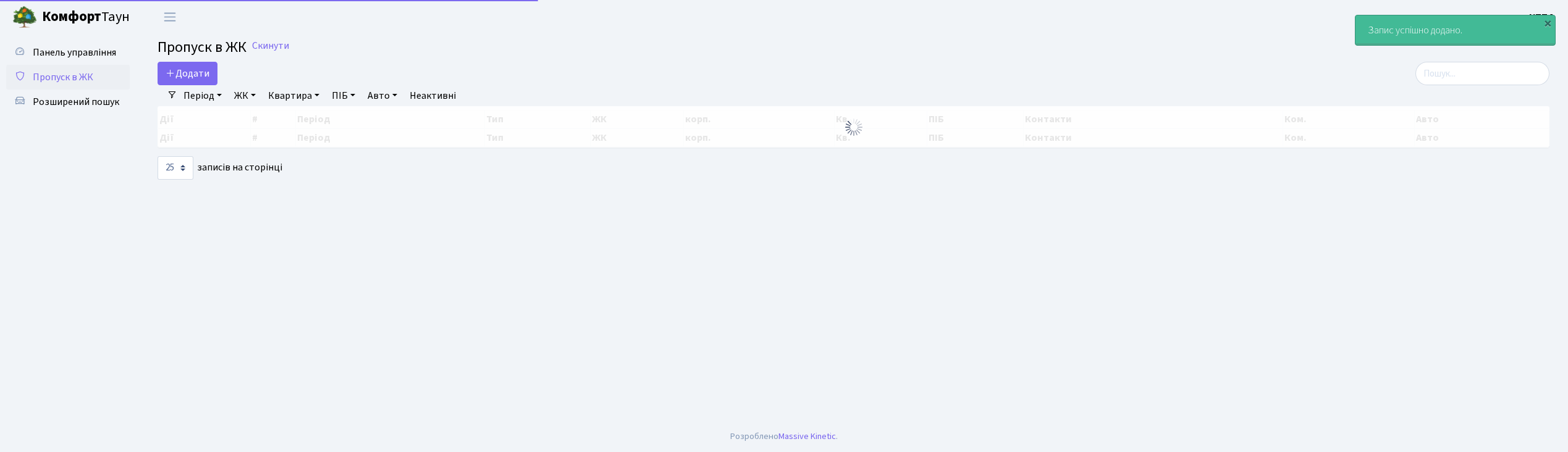
select select "25"
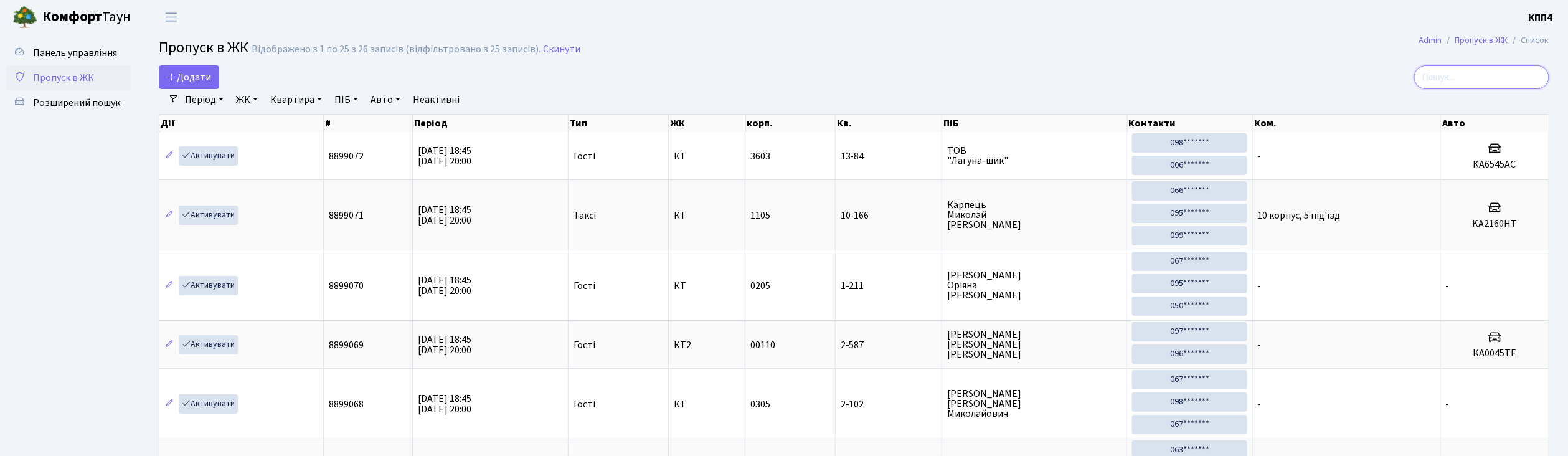
click at [1475, 84] on input "search" at bounding box center [1481, 77] width 135 height 24
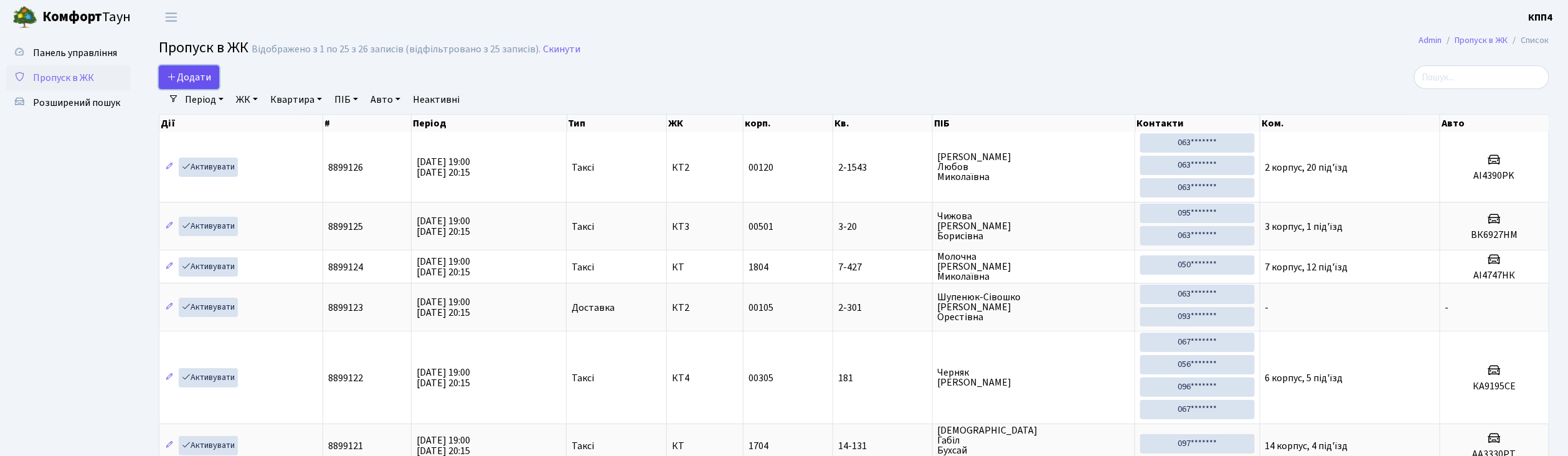
click at [187, 78] on span "Додати" at bounding box center [189, 77] width 44 height 13
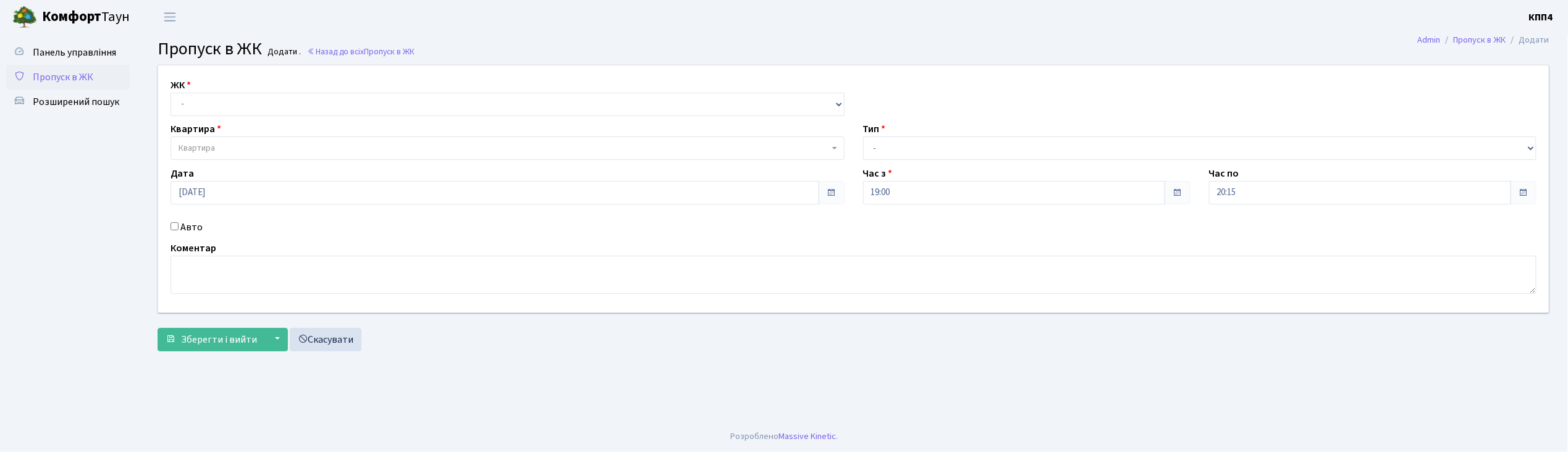
click at [175, 226] on input "Авто" at bounding box center [175, 226] width 8 height 8
checkbox input "true"
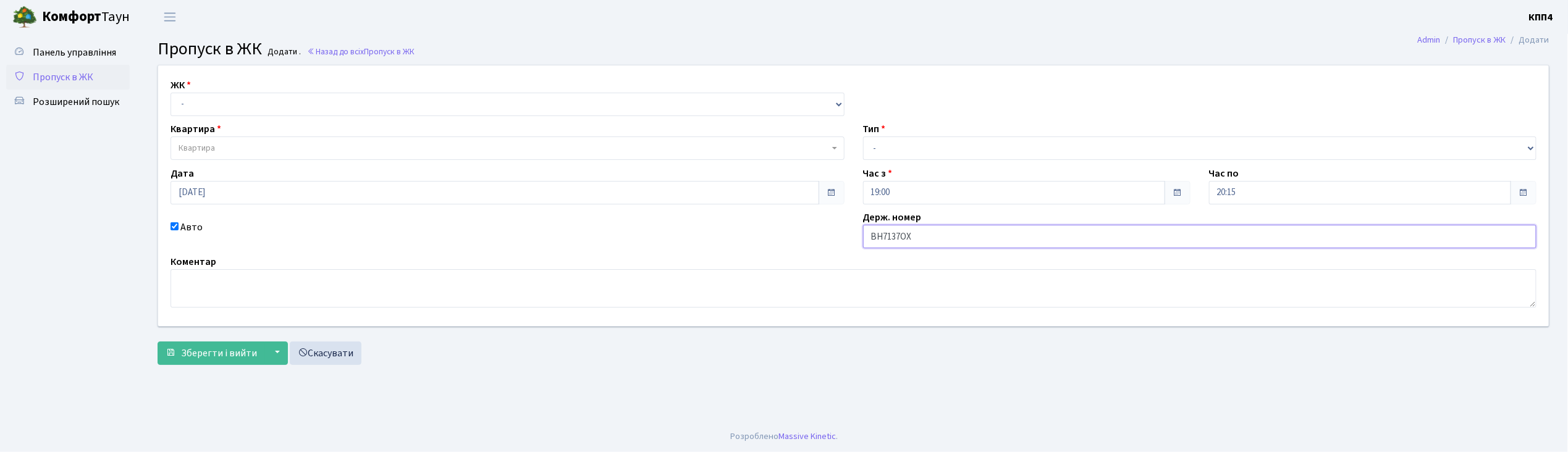
type input "ВН7137ОХ"
click at [229, 104] on select "- КТ, вул. Регенераторна, 4 КТ2, просп. [STREET_ADDRESS] [STREET_ADDRESS] [PERS…" at bounding box center [508, 104] width 674 height 24
select select "271"
click at [171, 92] on select "- КТ, вул. Регенераторна, 4 КТ2, просп. [STREET_ADDRESS] [STREET_ADDRESS] [PERS…" at bounding box center [508, 104] width 674 height 24
select select
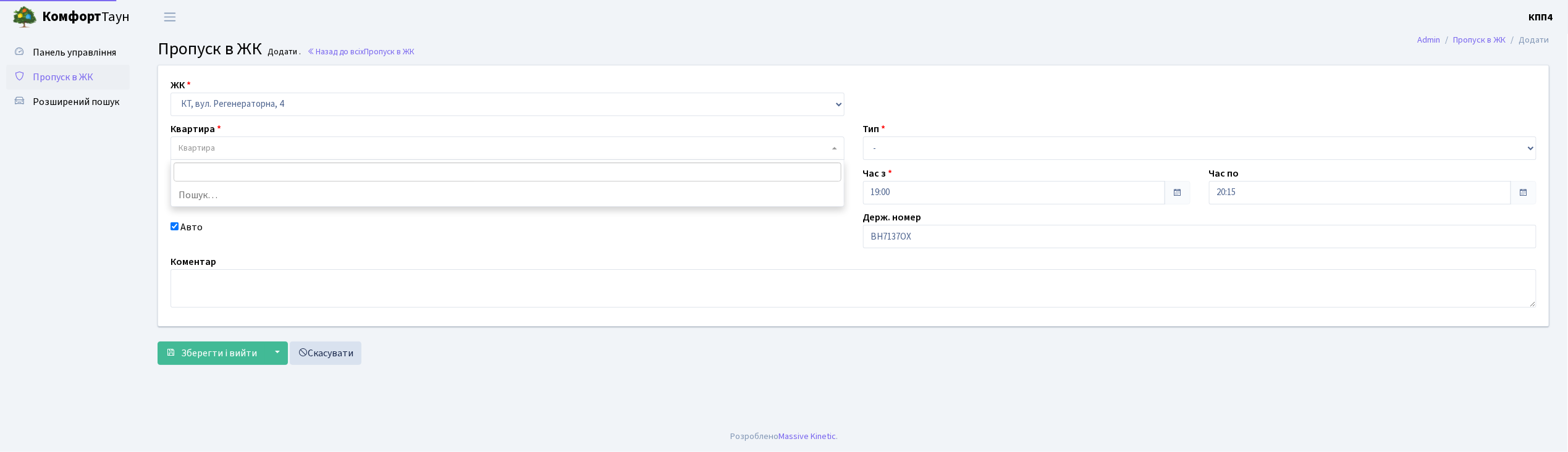
click at [226, 139] on span "Квартира" at bounding box center [508, 148] width 674 height 24
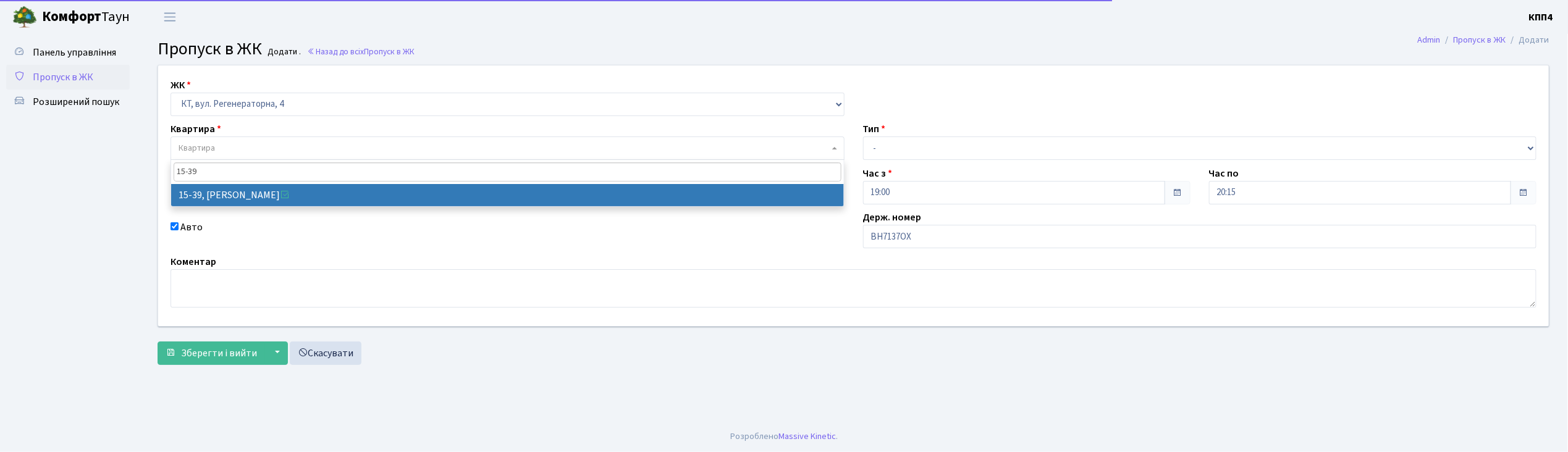
type input "15-39"
select select "8814"
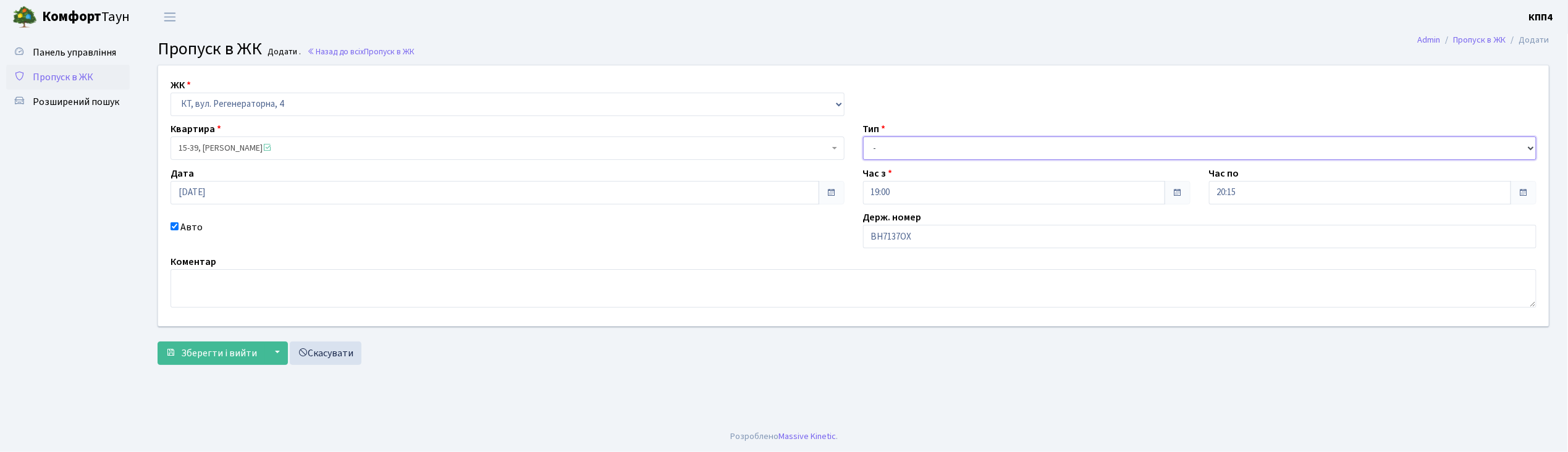
click at [903, 150] on select "- Доставка Таксі Гості Сервіс" at bounding box center [1200, 148] width 674 height 24
select select "2"
click at [863, 136] on select "- Доставка Таксі Гості Сервіс" at bounding box center [1200, 148] width 674 height 24
click at [215, 355] on span "Зберегти і вийти" at bounding box center [219, 353] width 76 height 13
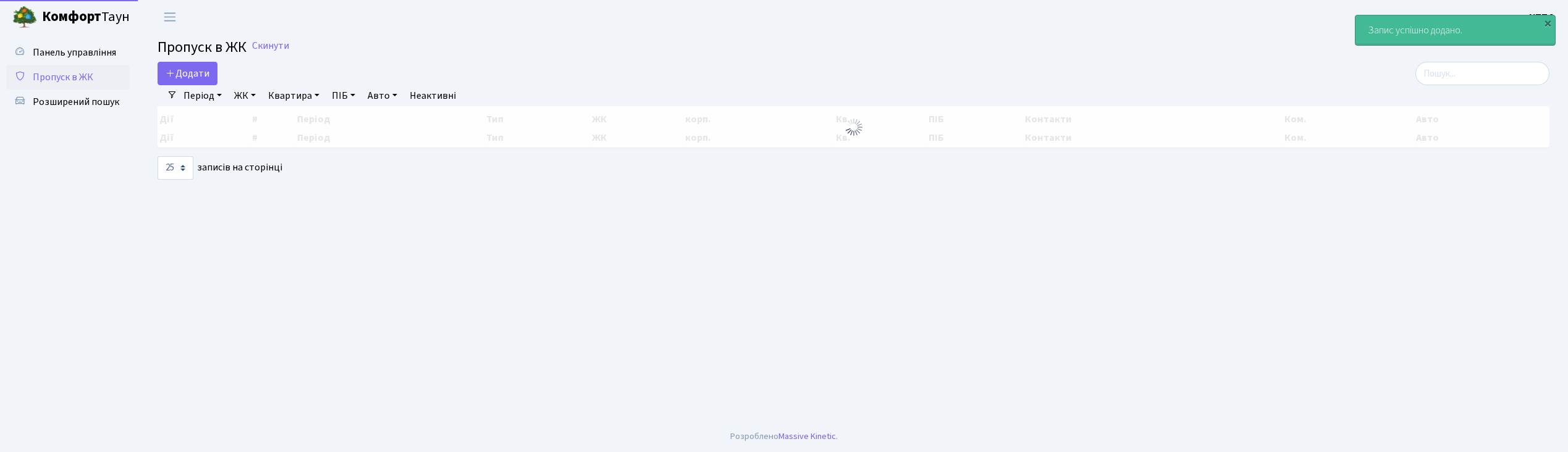
select select "25"
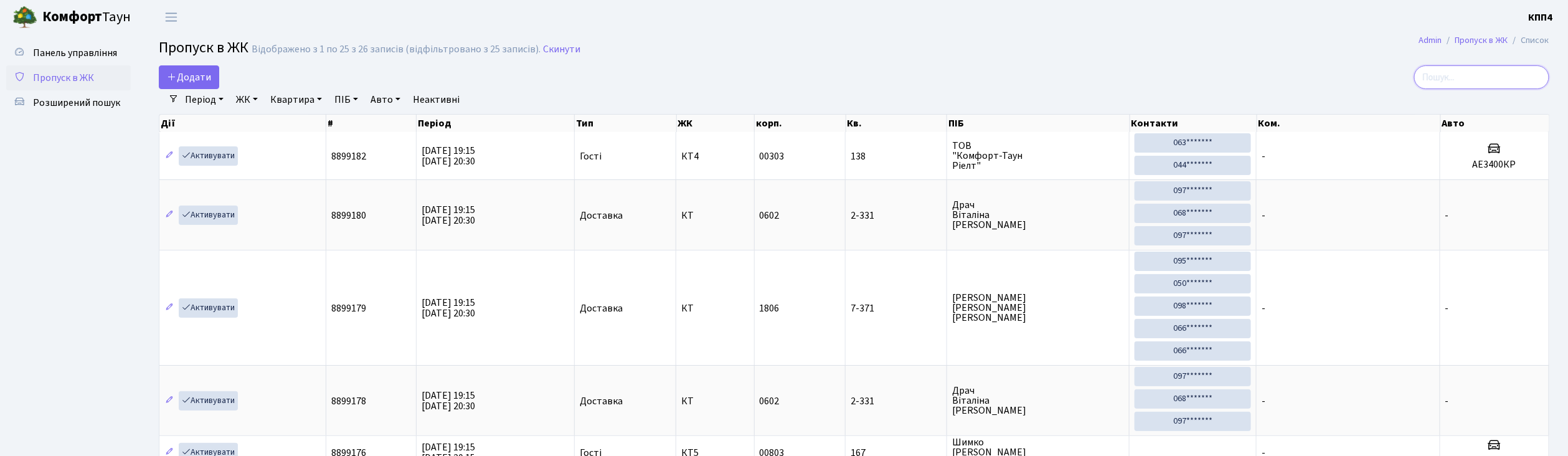
click at [1469, 75] on input "search" at bounding box center [1481, 77] width 135 height 24
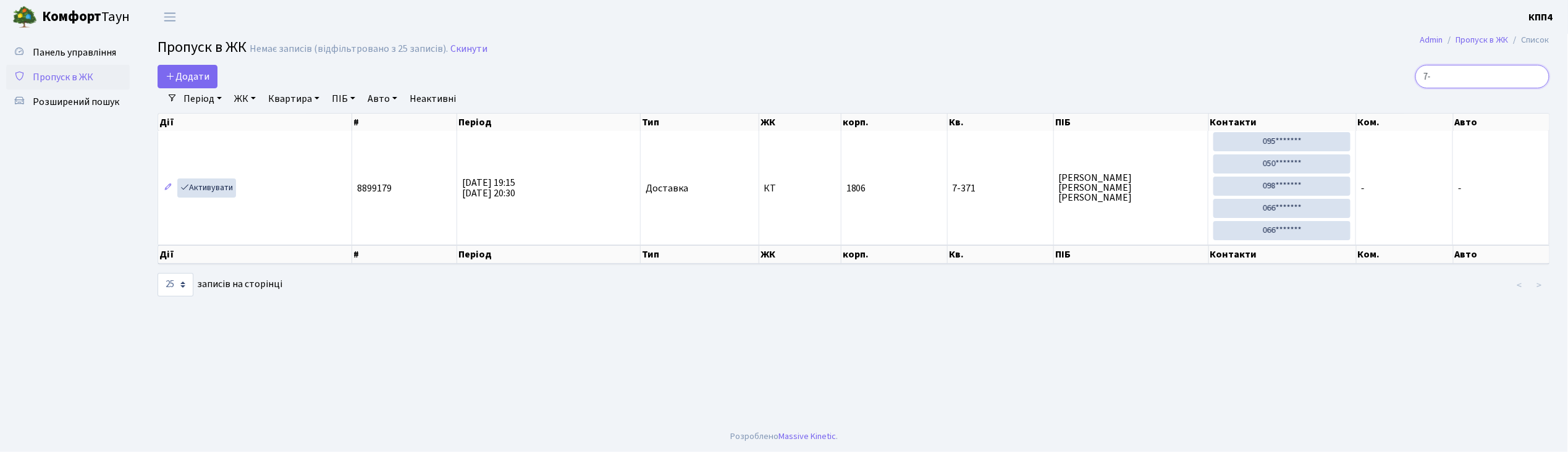
type input "7"
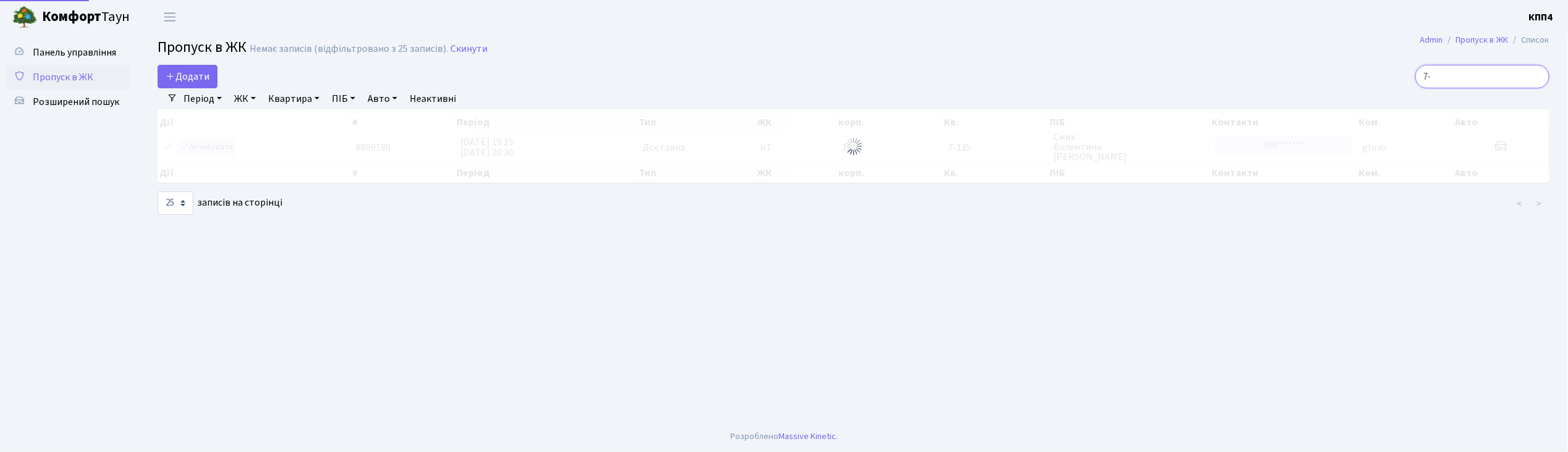
type input "7"
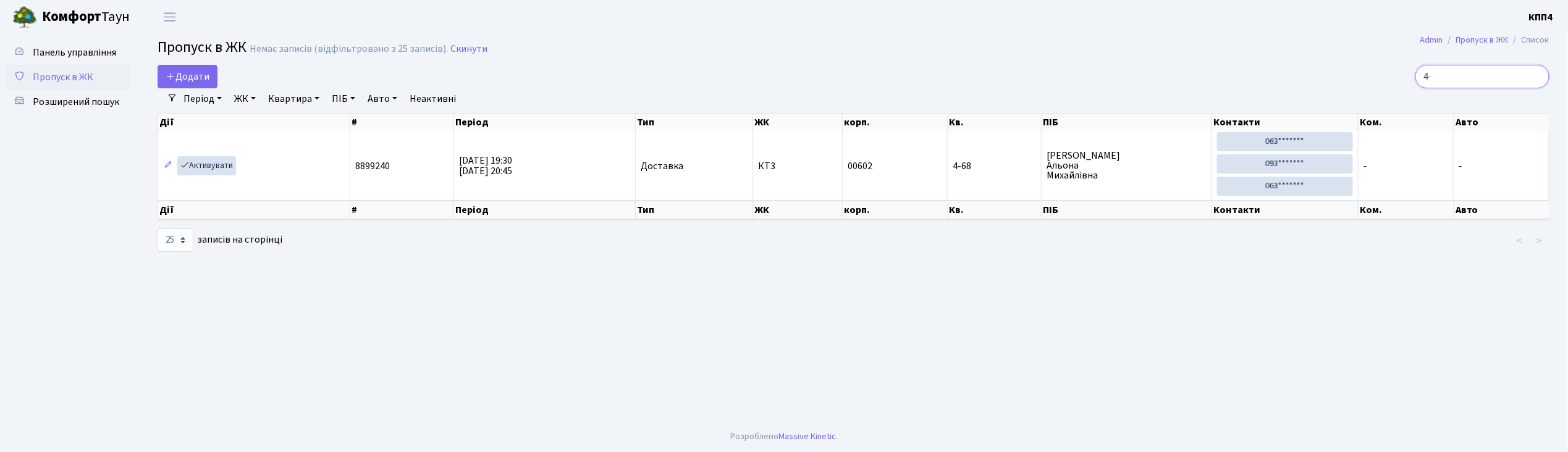
type input "4"
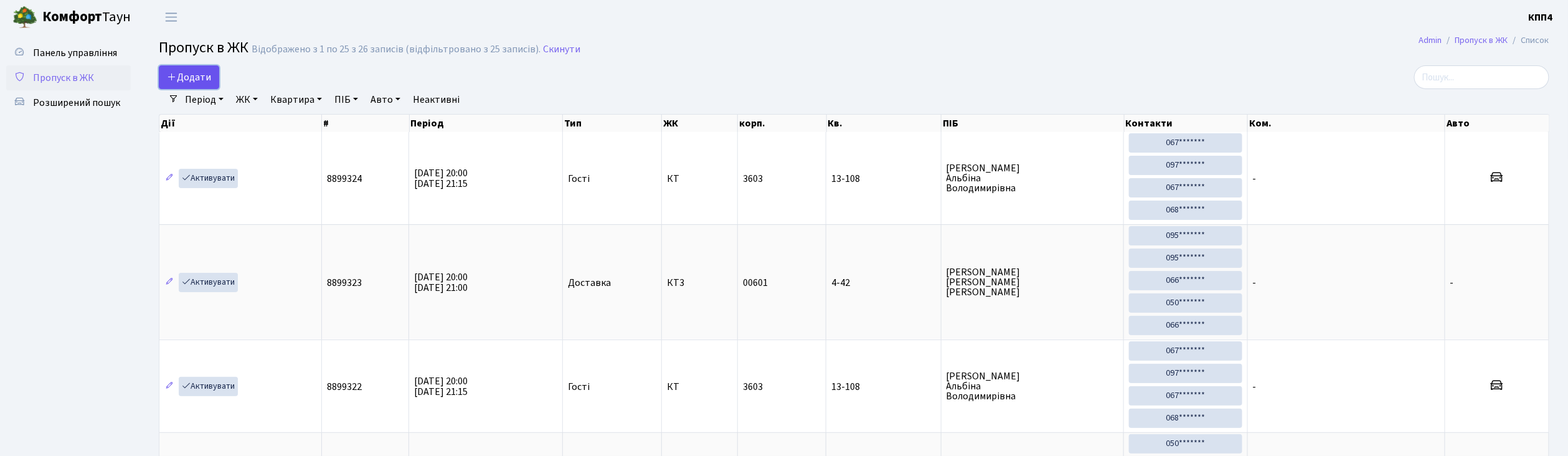
click at [204, 83] on span "Додати" at bounding box center [189, 77] width 44 height 13
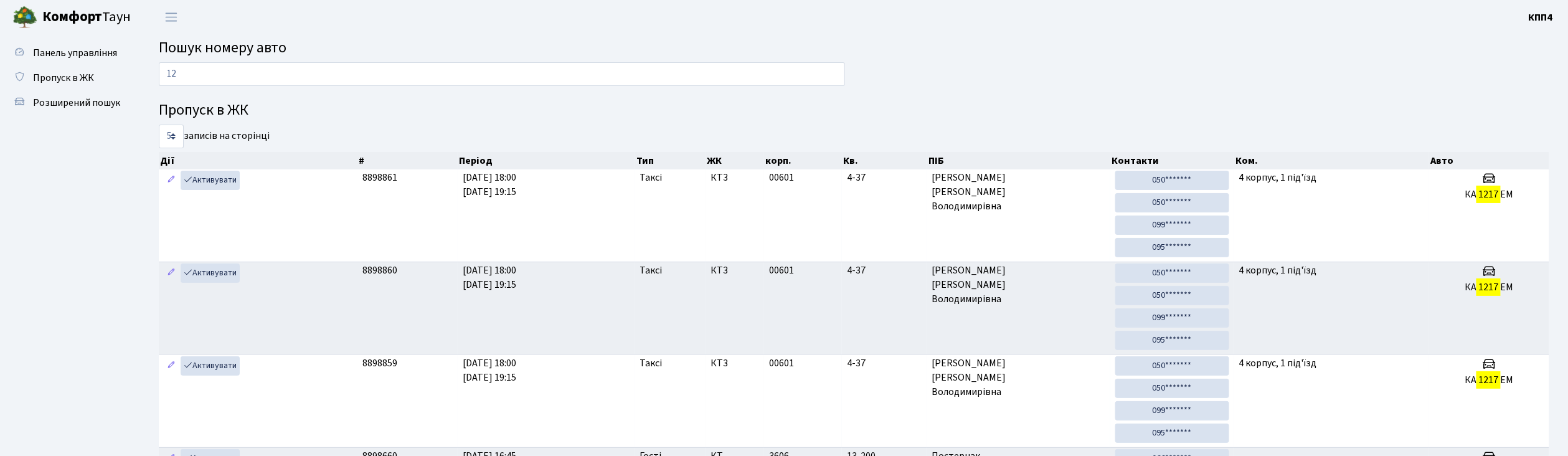
type input "1"
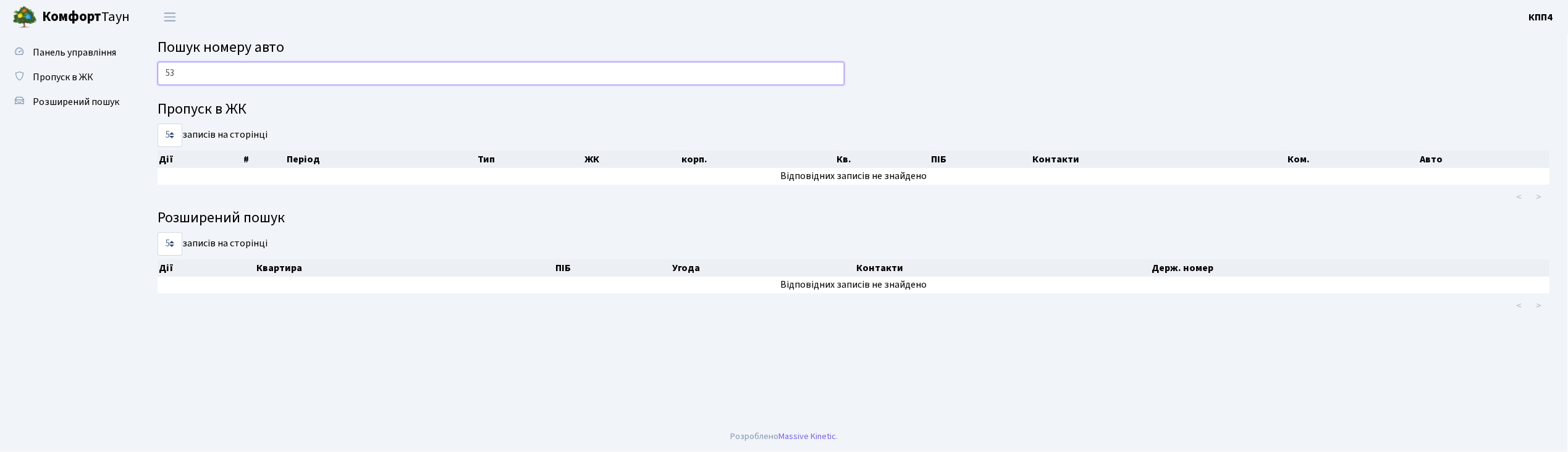
type input "5"
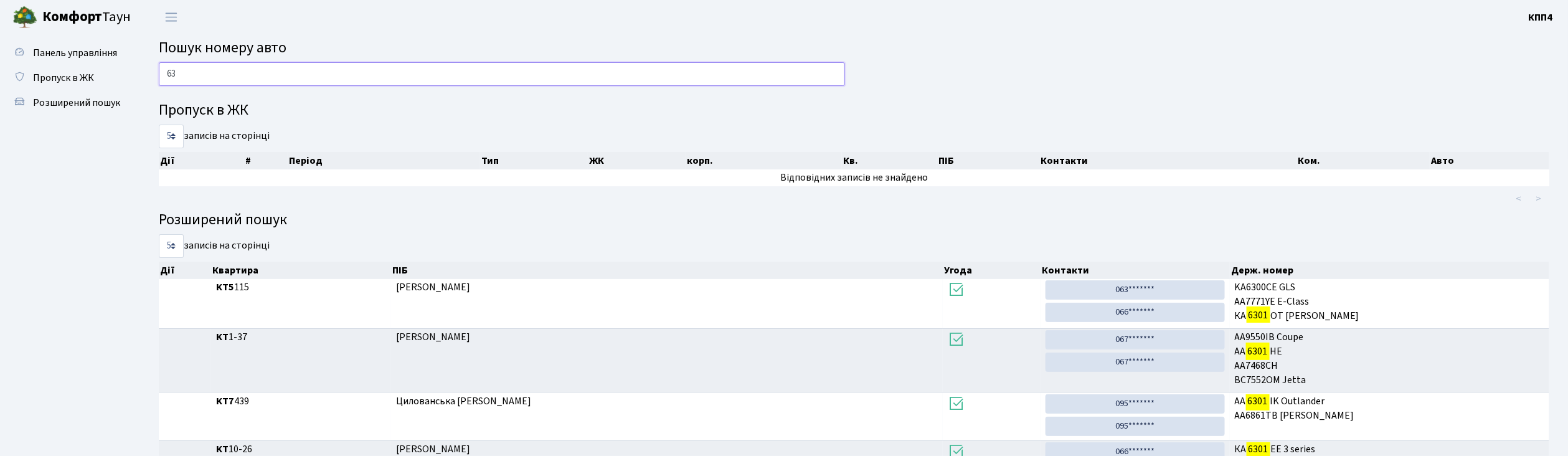
type input "6"
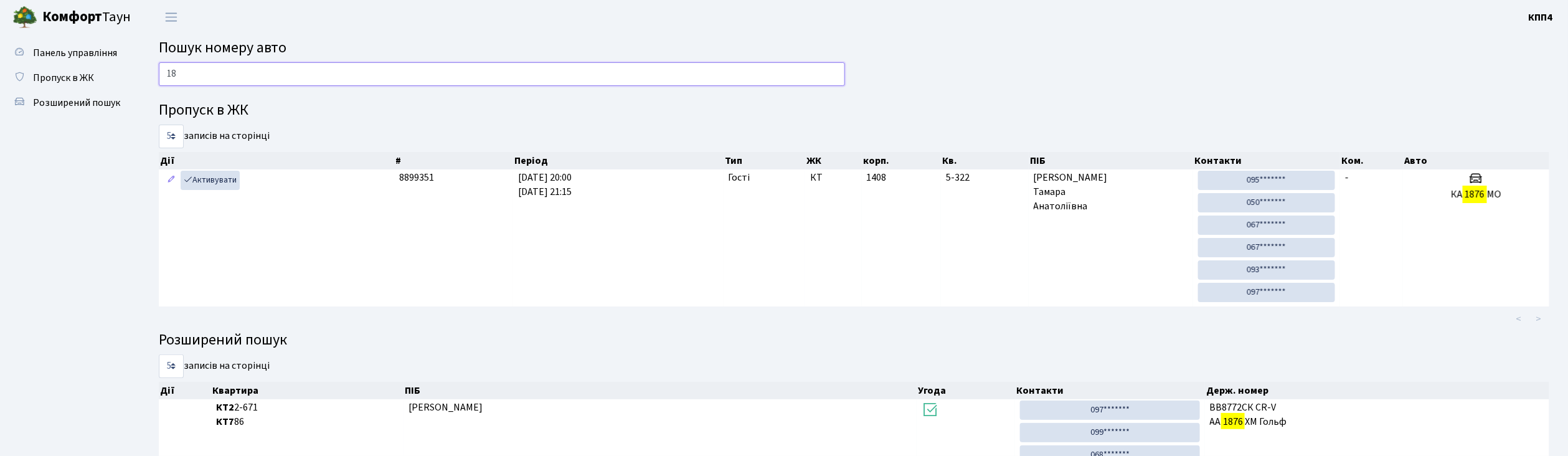
type input "1"
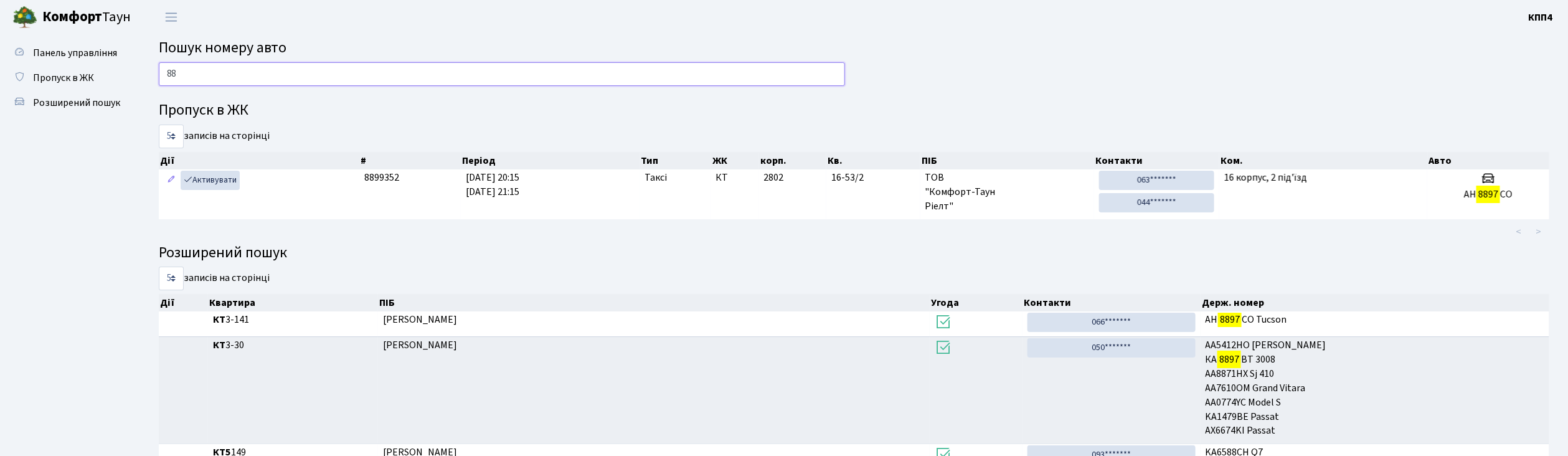
type input "8"
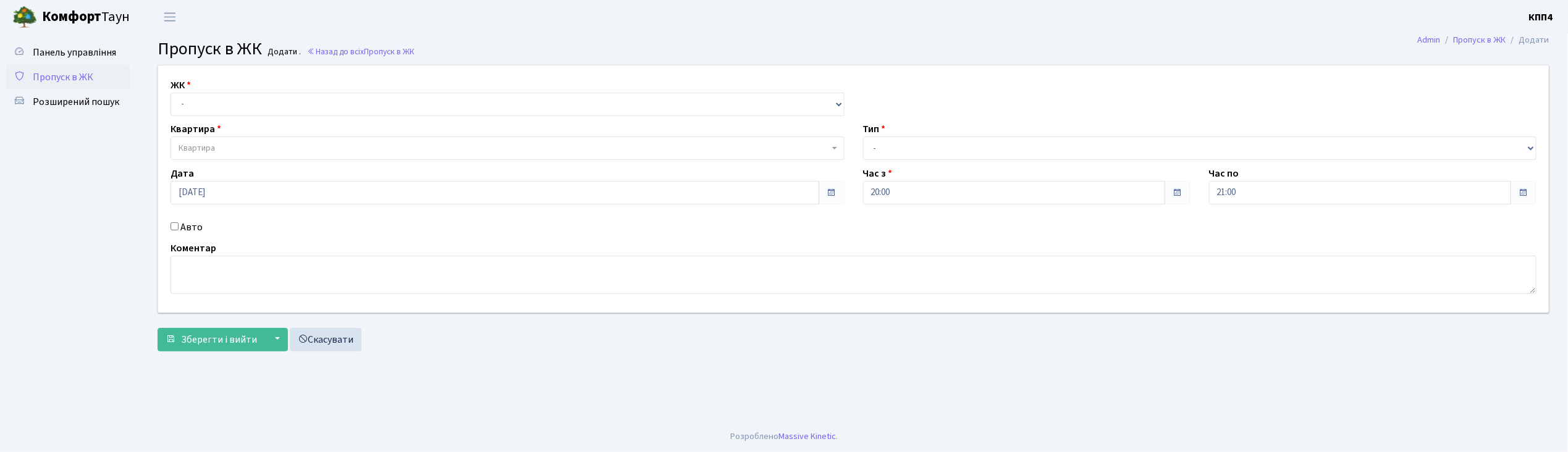
click at [176, 226] on input "Авто" at bounding box center [175, 226] width 8 height 8
checkbox input "true"
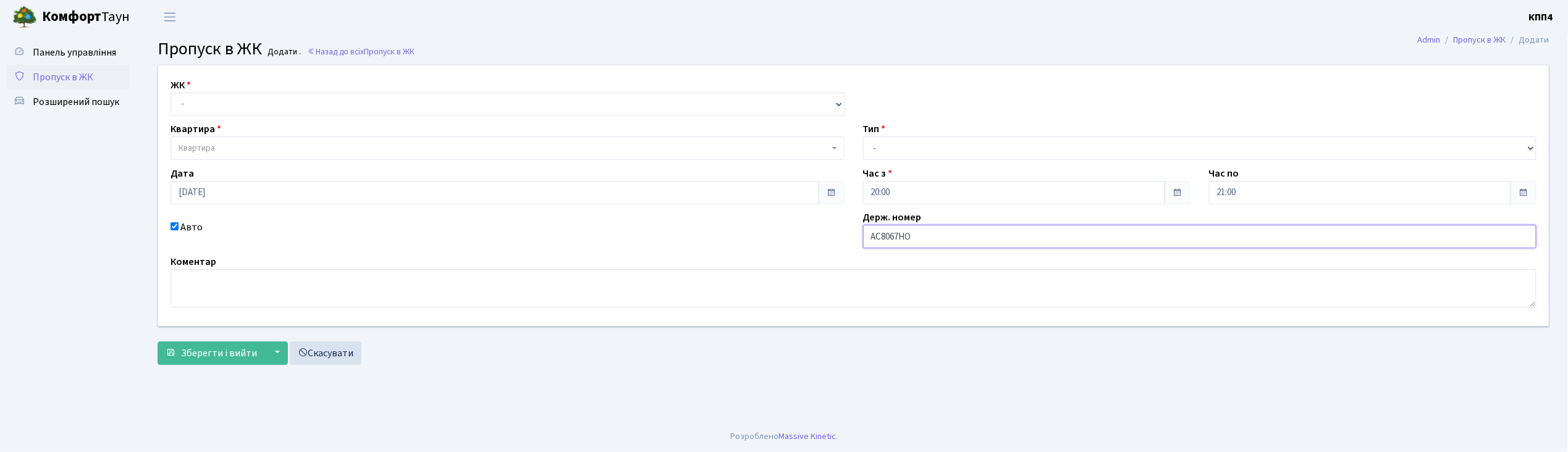
type input "АС8067НО"
click at [210, 104] on select "- КТ, вул. Регенераторна, 4 КТ2, просп. [STREET_ADDRESS] [STREET_ADDRESS] [PERS…" at bounding box center [508, 104] width 674 height 24
select select "296"
click at [171, 92] on select "- КТ, вул. Регенераторна, 4 КТ2, просп. [STREET_ADDRESS] [STREET_ADDRESS] [PERS…" at bounding box center [508, 104] width 674 height 24
select select
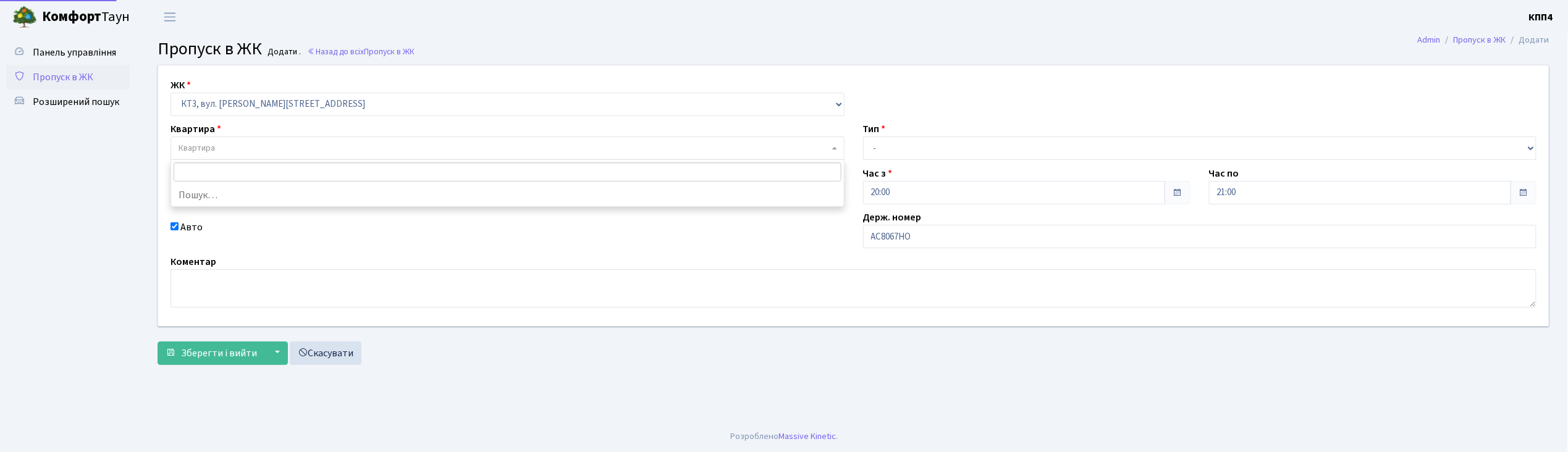
click at [198, 154] on span "Квартира" at bounding box center [197, 148] width 37 height 13
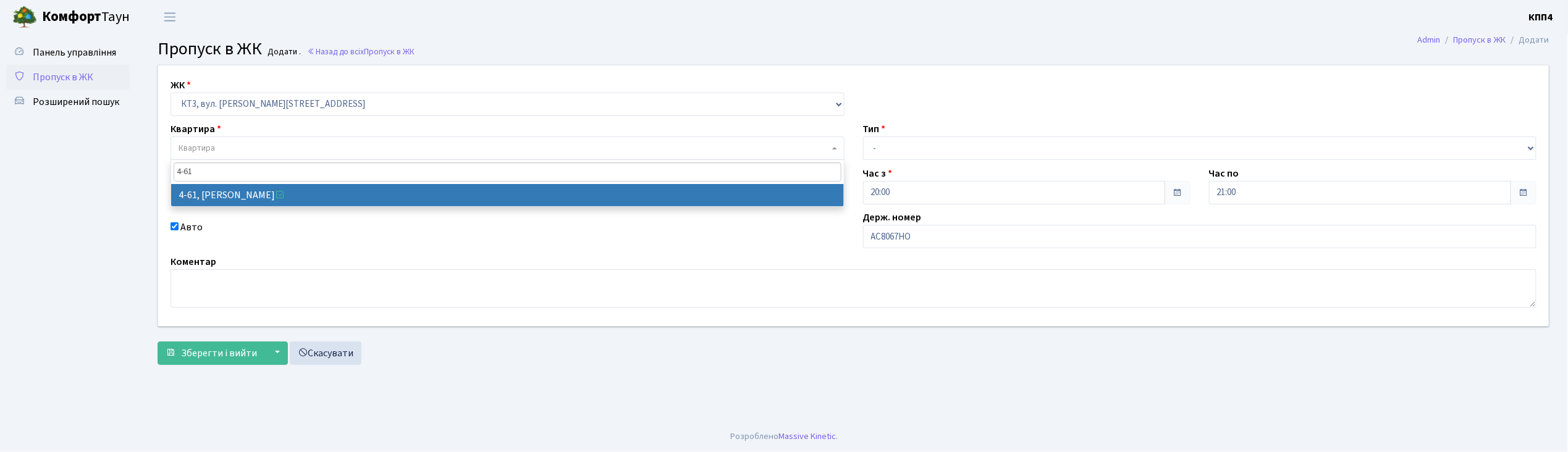
type input "4-61"
select select "16520"
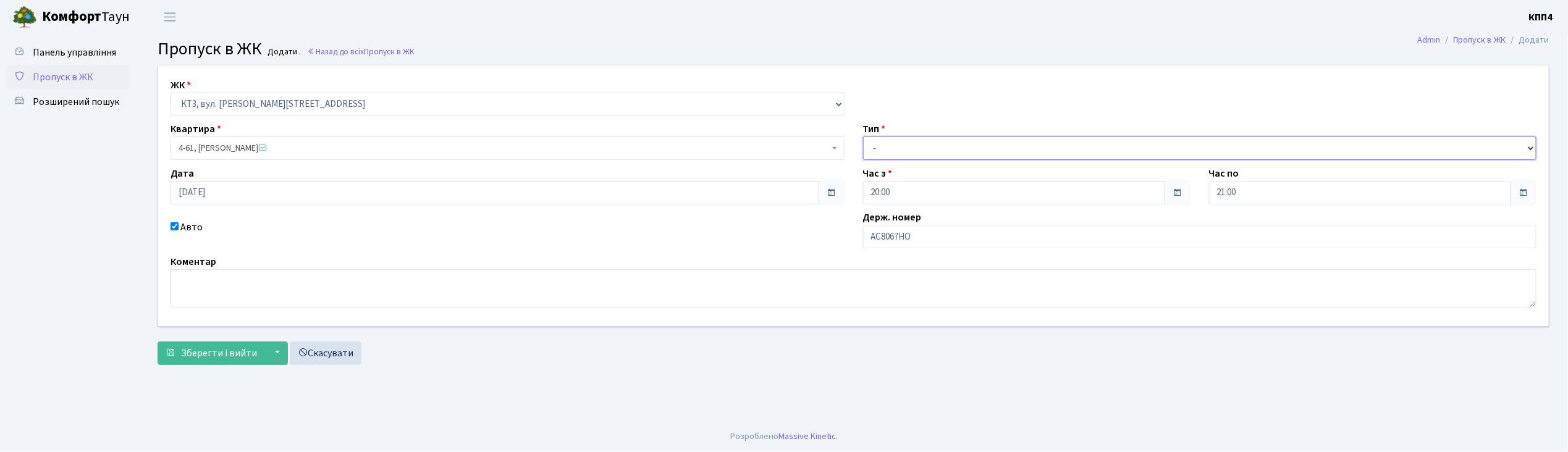
click at [887, 154] on select "- Доставка Таксі Гості Сервіс" at bounding box center [1200, 148] width 674 height 24
select select "2"
click at [863, 136] on select "- Доставка Таксі Гості Сервіс" at bounding box center [1200, 148] width 674 height 24
click at [229, 349] on span "Зберегти і вийти" at bounding box center [219, 353] width 76 height 13
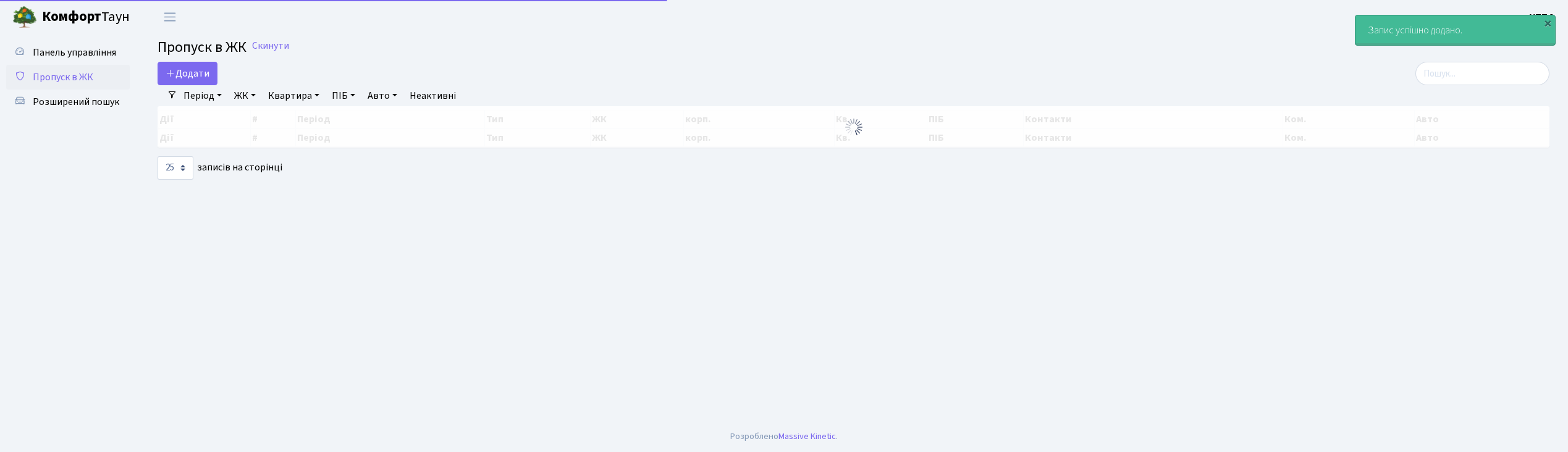
select select "25"
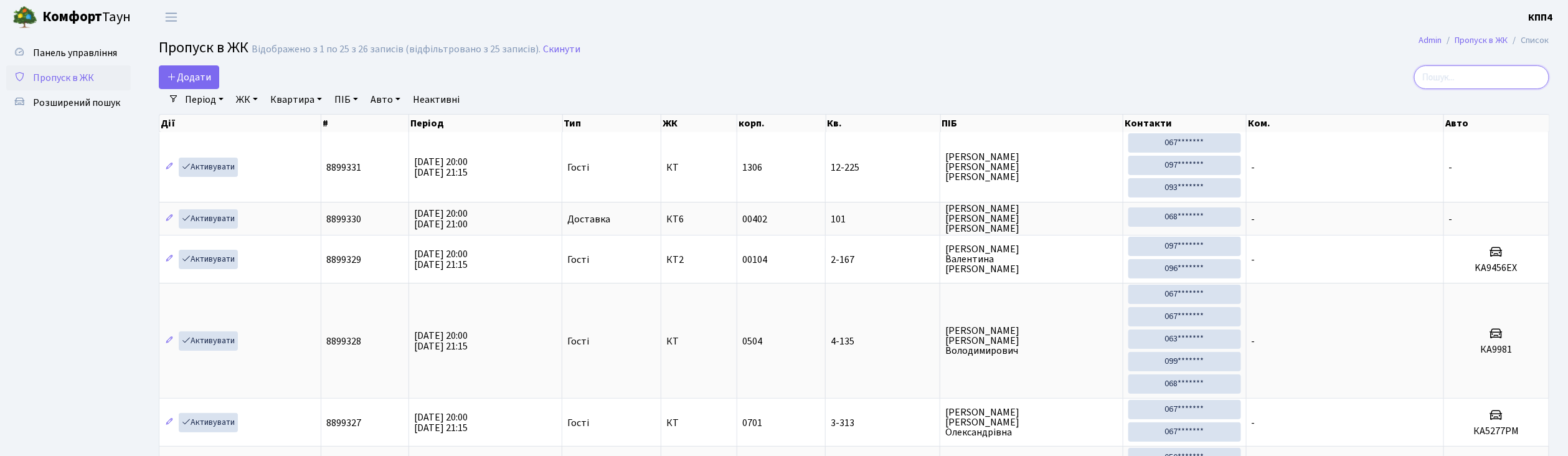
click at [1476, 73] on input "search" at bounding box center [1481, 77] width 135 height 24
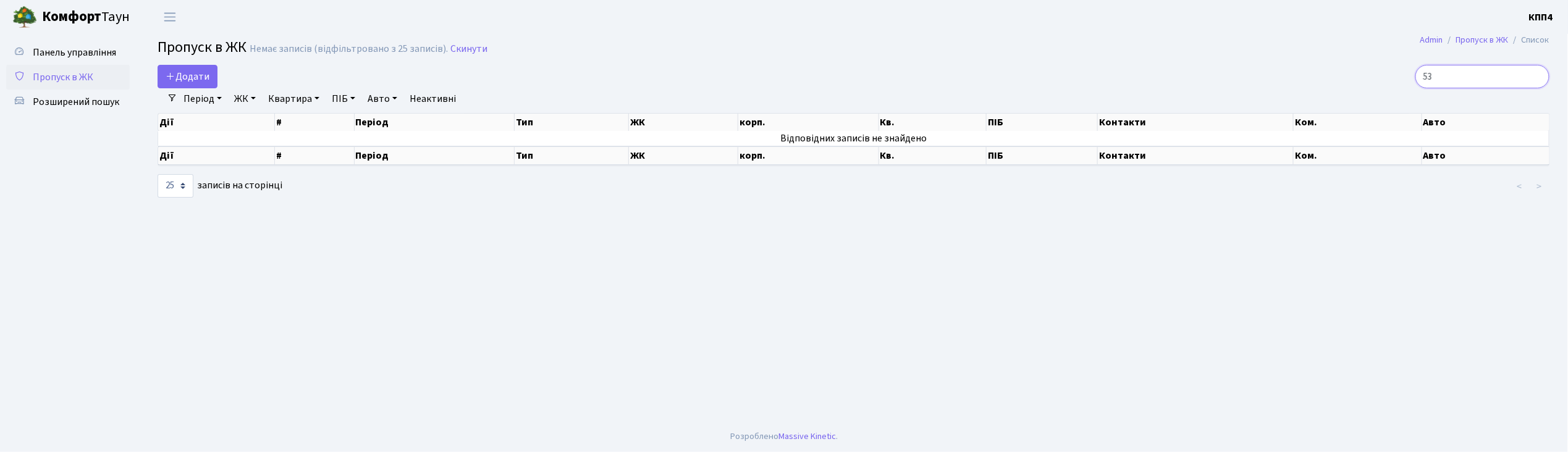
type input "5"
type input "6301"
select select "25"
click at [201, 81] on span "Додати" at bounding box center [187, 76] width 44 height 13
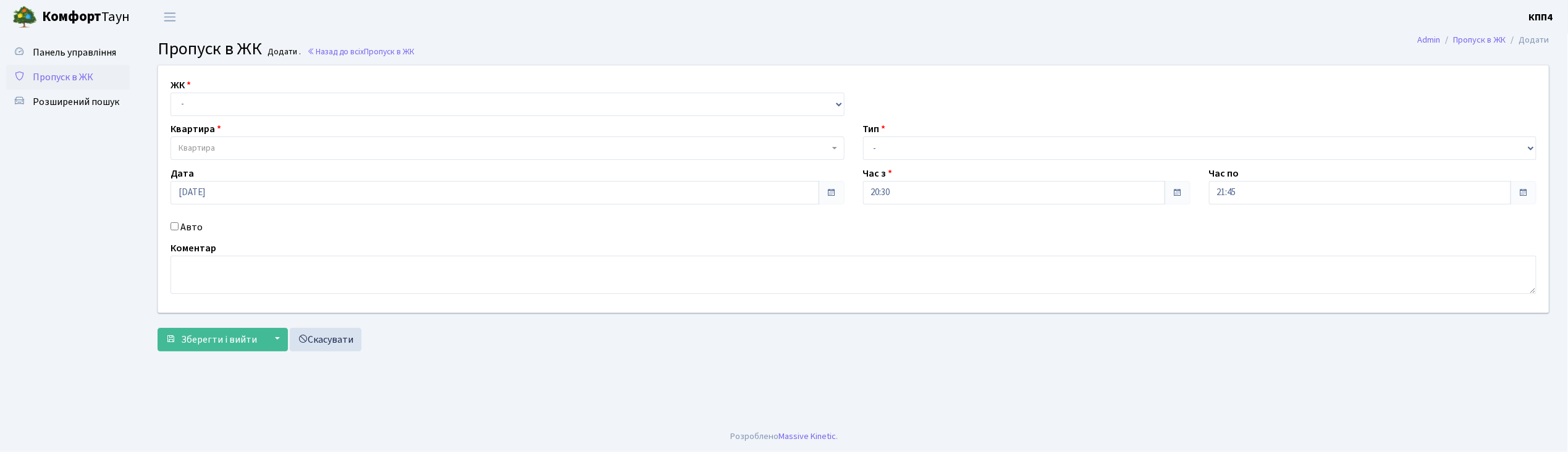
click at [175, 226] on input "Авто" at bounding box center [175, 226] width 8 height 8
checkbox input "true"
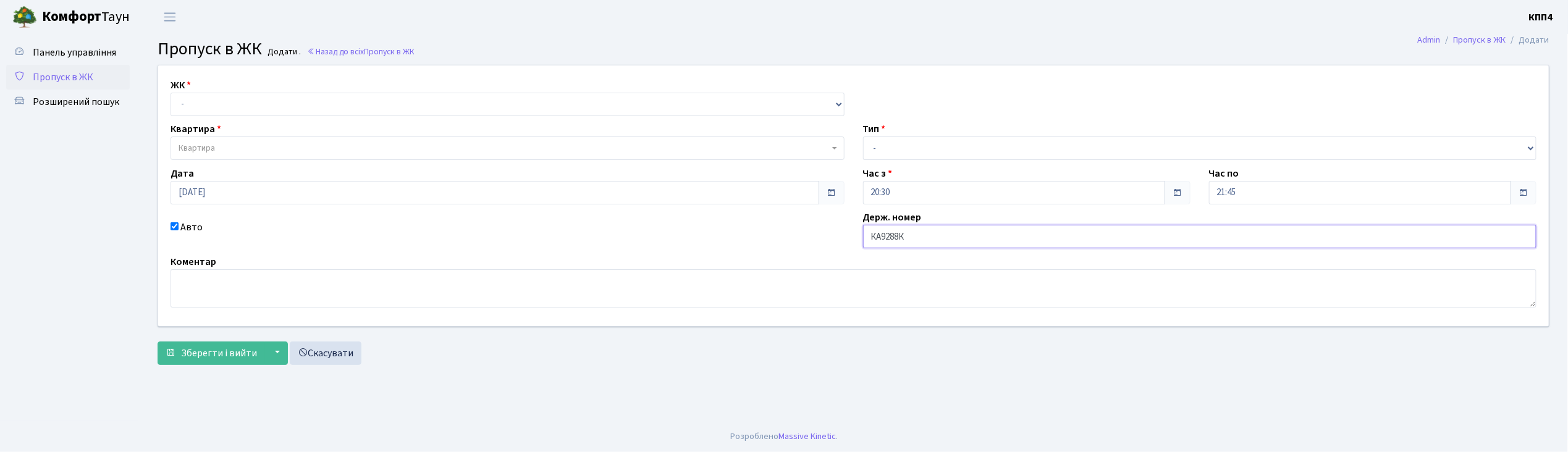
type input "КА9288КО"
click at [241, 101] on select "- КТ, вул. Регенераторна, 4 КТ2, просп. [STREET_ADDRESS] [STREET_ADDRESS] [PERS…" at bounding box center [508, 104] width 674 height 24
select select "295"
click at [171, 92] on select "- КТ, вул. Регенераторна, 4 КТ2, просп. [STREET_ADDRESS] [STREET_ADDRESS] [PERS…" at bounding box center [508, 104] width 674 height 24
select select
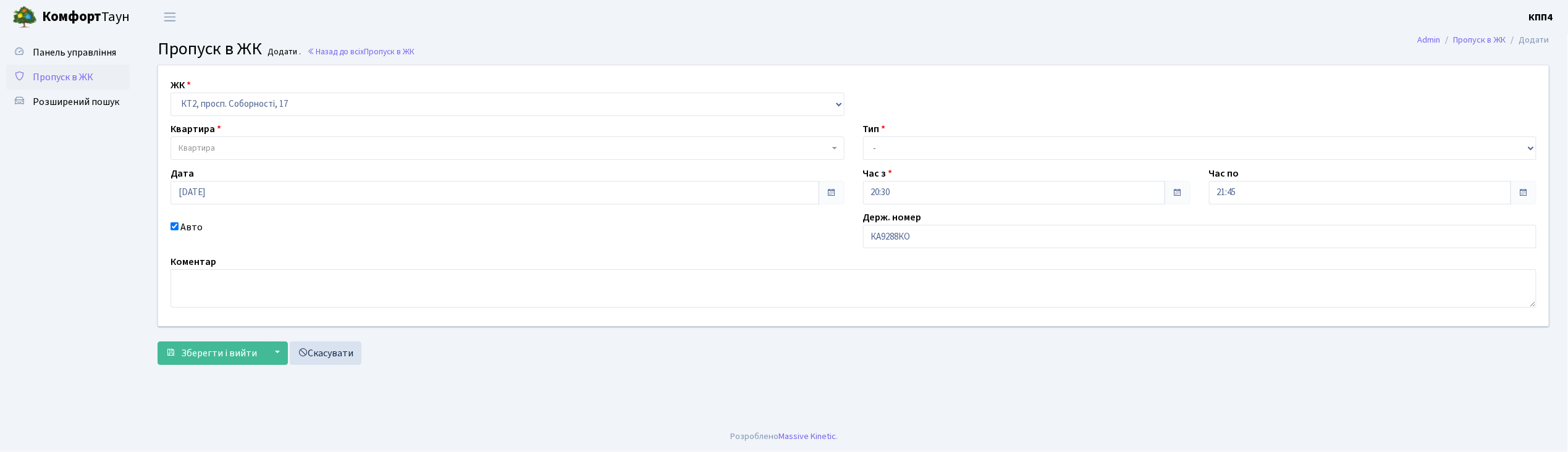
click at [225, 150] on span "Квартира" at bounding box center [504, 148] width 651 height 13
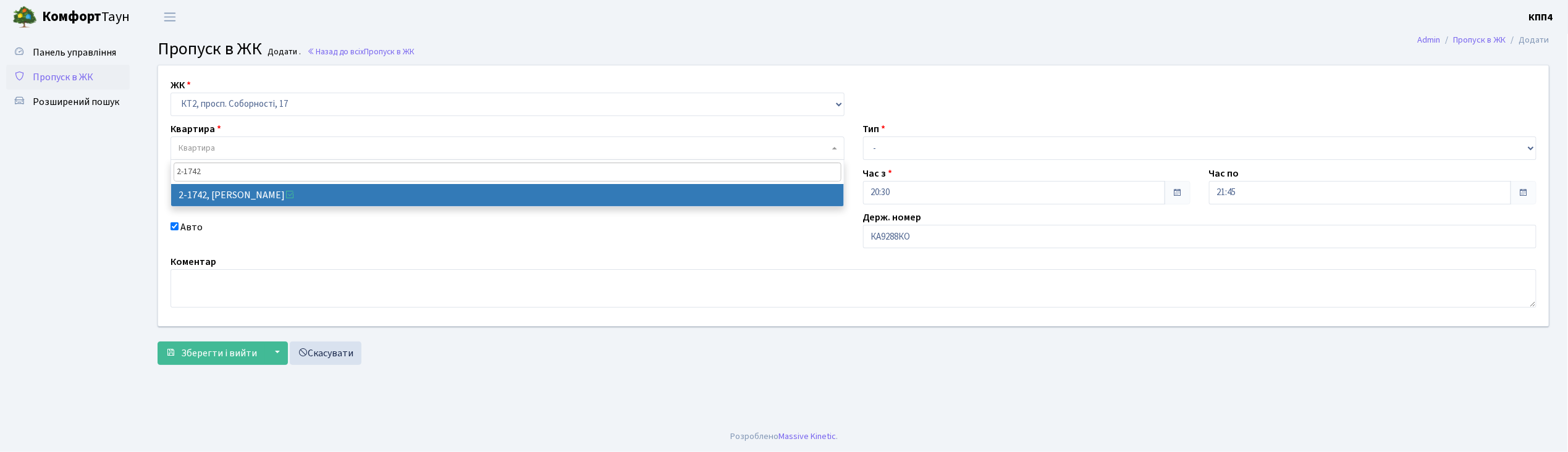
type input "2-1742"
select select "13357"
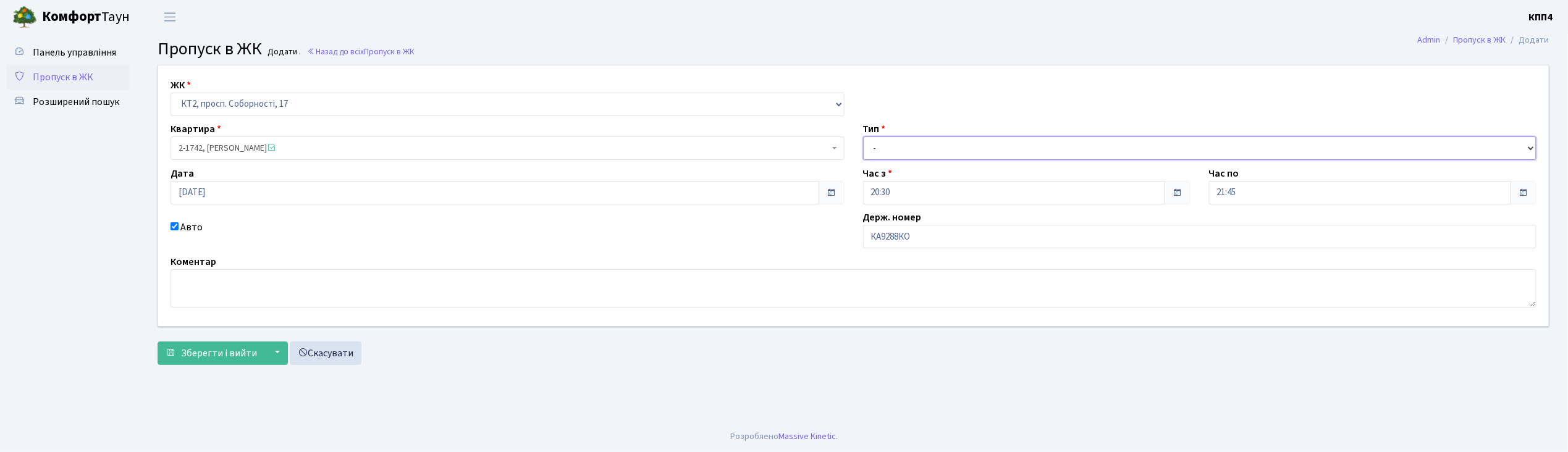
click at [884, 149] on select "- Доставка Таксі Гості Сервіс" at bounding box center [1200, 148] width 674 height 24
select select "2"
click at [863, 136] on select "- Доставка Таксі Гості Сервіс" at bounding box center [1200, 148] width 674 height 24
click at [205, 356] on span "Зберегти і вийти" at bounding box center [219, 353] width 76 height 13
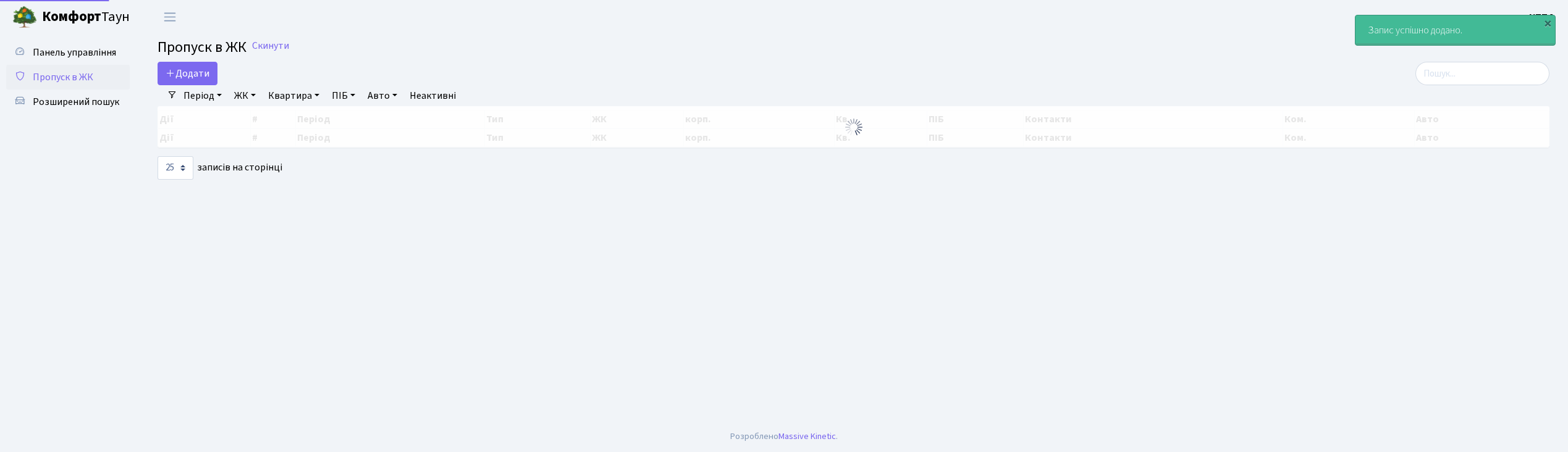
select select "25"
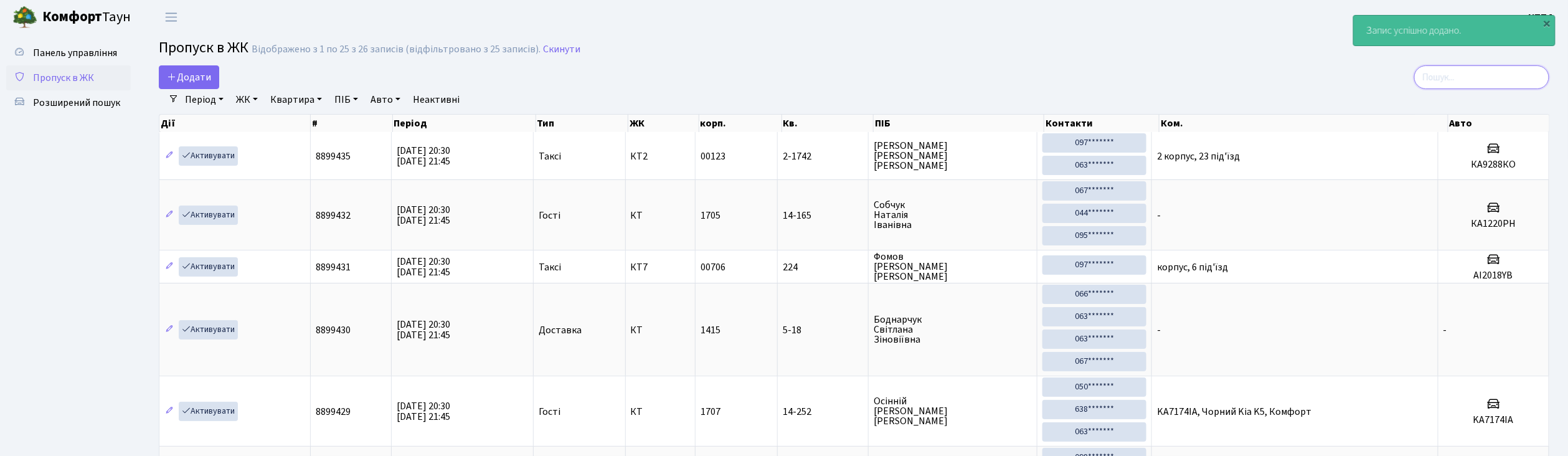
click at [1450, 83] on input "search" at bounding box center [1481, 77] width 135 height 24
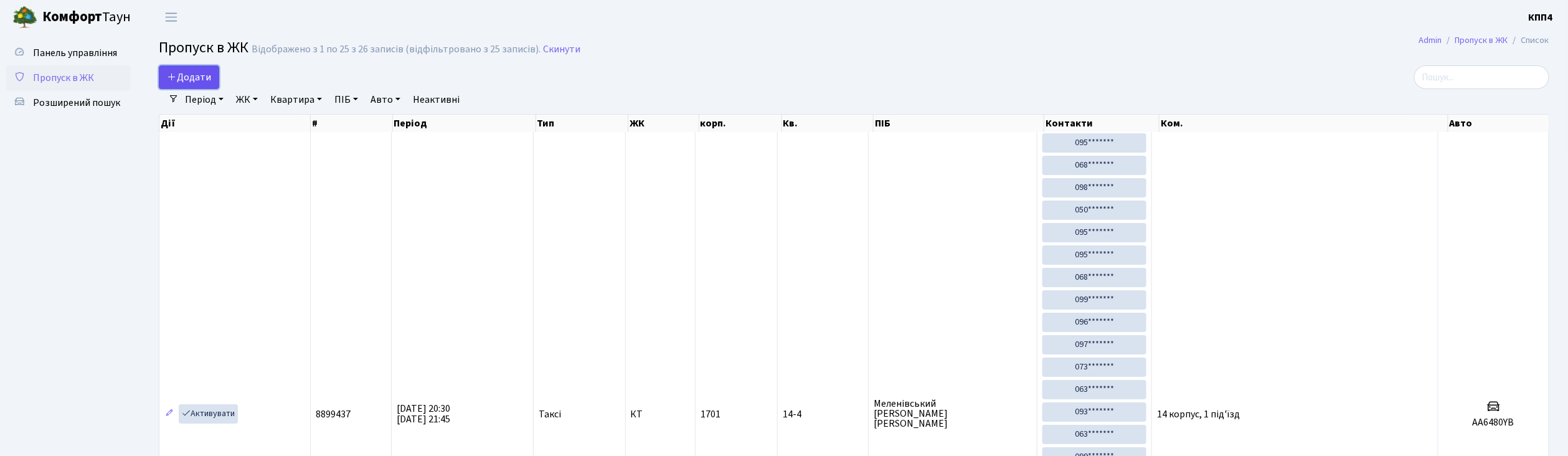
click at [197, 73] on span "Додати" at bounding box center [189, 77] width 44 height 13
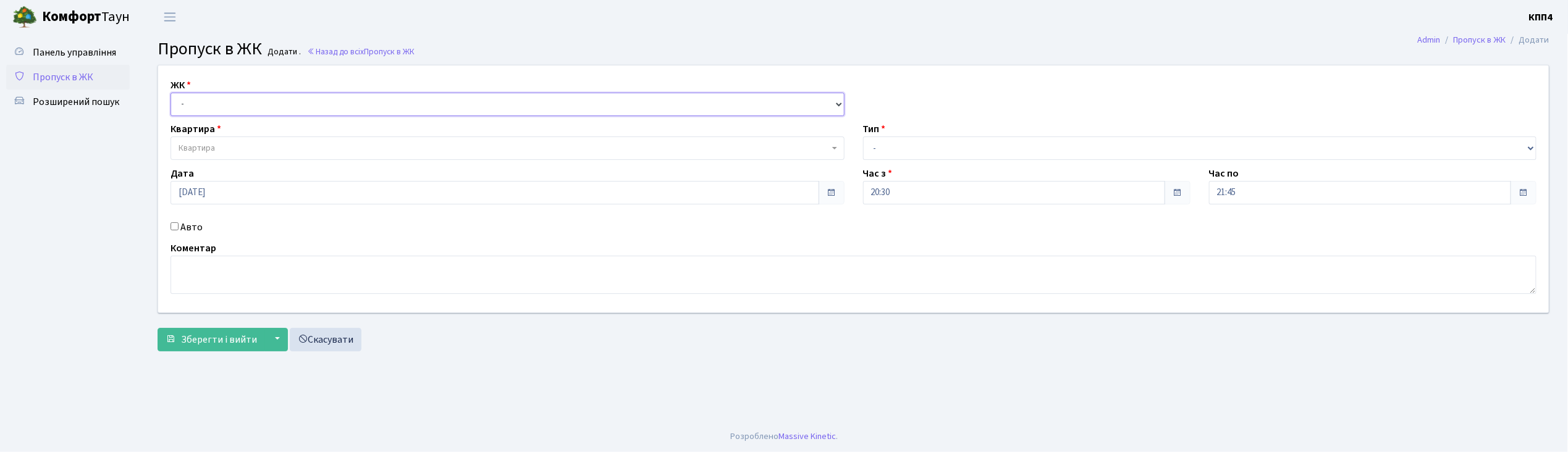
click at [201, 100] on select "- КТ, вул. Регенераторна, 4 КТ2, просп. [STREET_ADDRESS] [STREET_ADDRESS] [PERS…" at bounding box center [508, 104] width 674 height 24
select select "271"
click at [171, 92] on select "- КТ, вул. Регенераторна, 4 КТ2, просп. [STREET_ADDRESS] [STREET_ADDRESS] [PERS…" at bounding box center [508, 104] width 674 height 24
select select
click at [206, 142] on span "Квартира" at bounding box center [508, 148] width 674 height 24
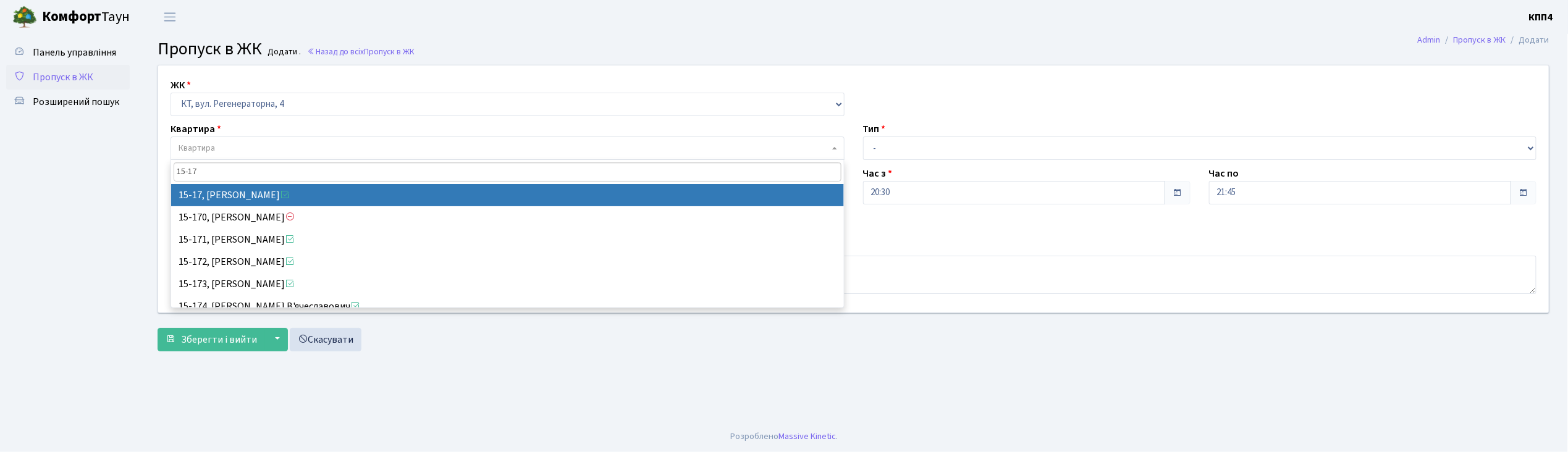
type input "15-17"
select select "8792"
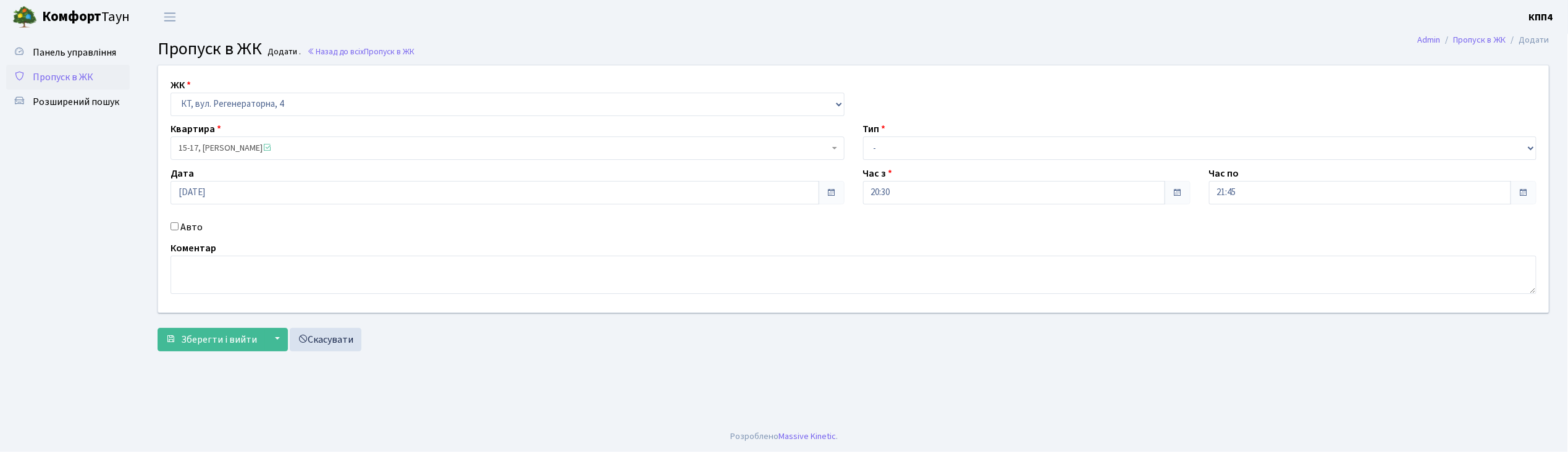
click at [891, 133] on div "Тип - Доставка Таксі Гості Сервіс" at bounding box center [1200, 140] width 692 height 38
drag, startPoint x: 884, startPoint y: 139, endPoint x: 880, endPoint y: 157, distance: 18.4
click at [883, 142] on select "- Доставка Таксі Гості Сервіс" at bounding box center [1200, 148] width 674 height 24
select select "1"
click at [863, 136] on select "- Доставка Таксі Гості Сервіс" at bounding box center [1200, 148] width 674 height 24
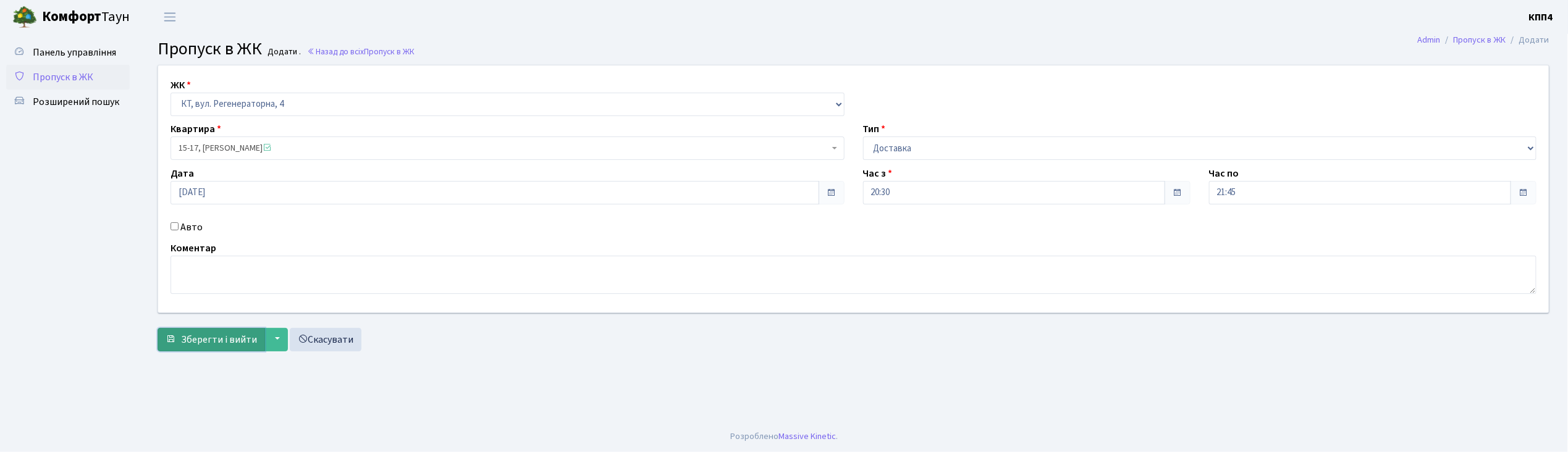
click at [220, 342] on span "Зберегти і вийти" at bounding box center [219, 339] width 76 height 13
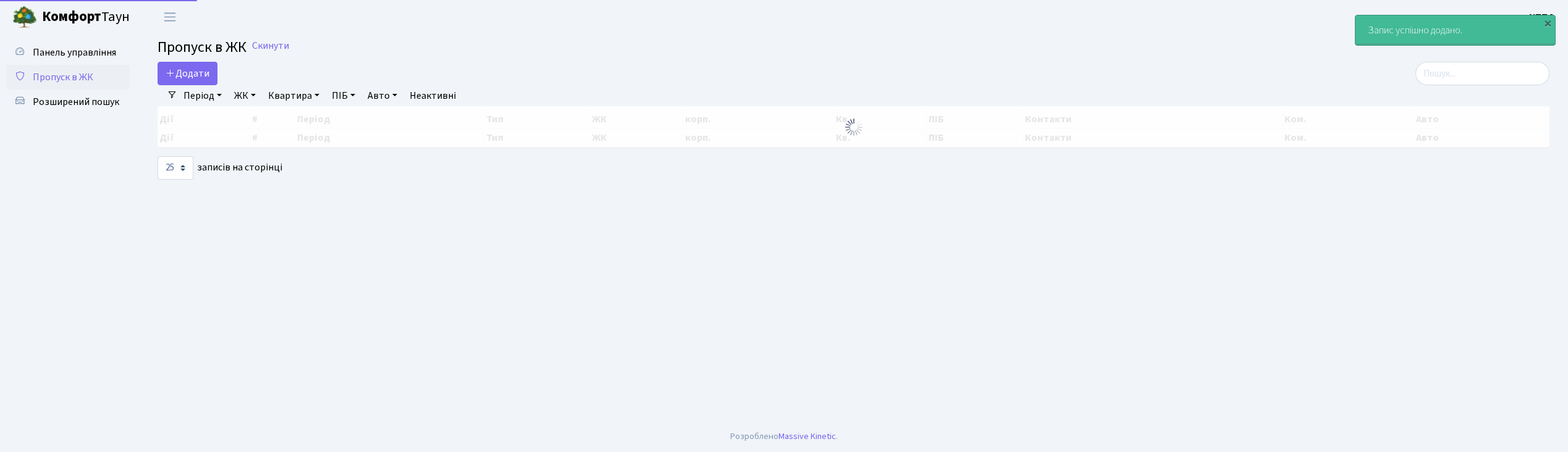
select select "25"
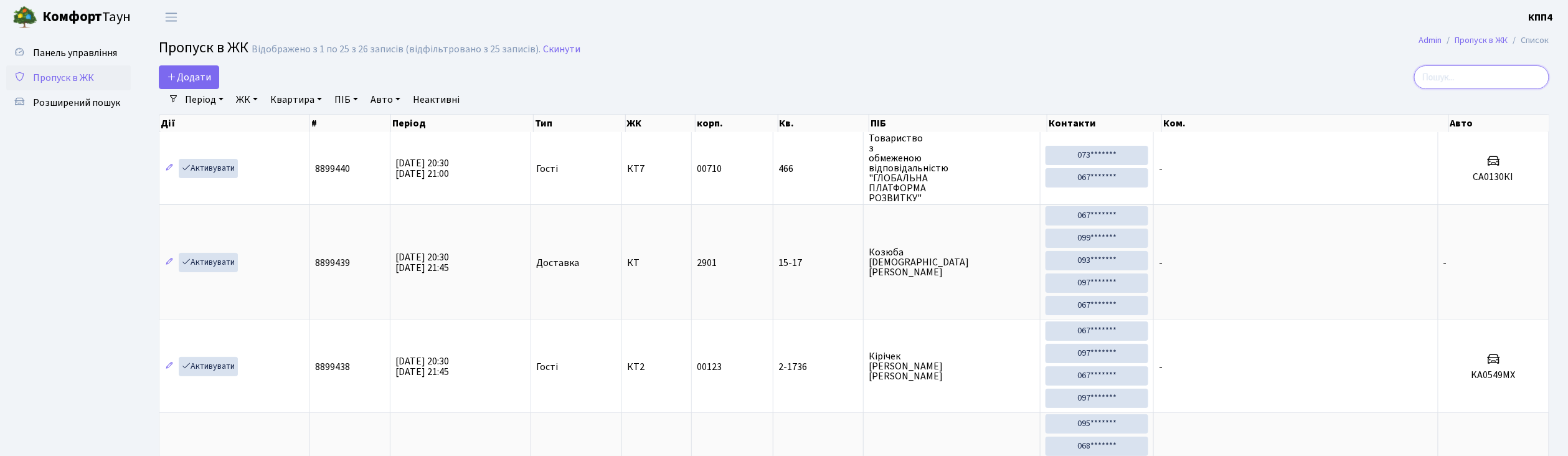
click at [1447, 81] on input "search" at bounding box center [1481, 77] width 135 height 24
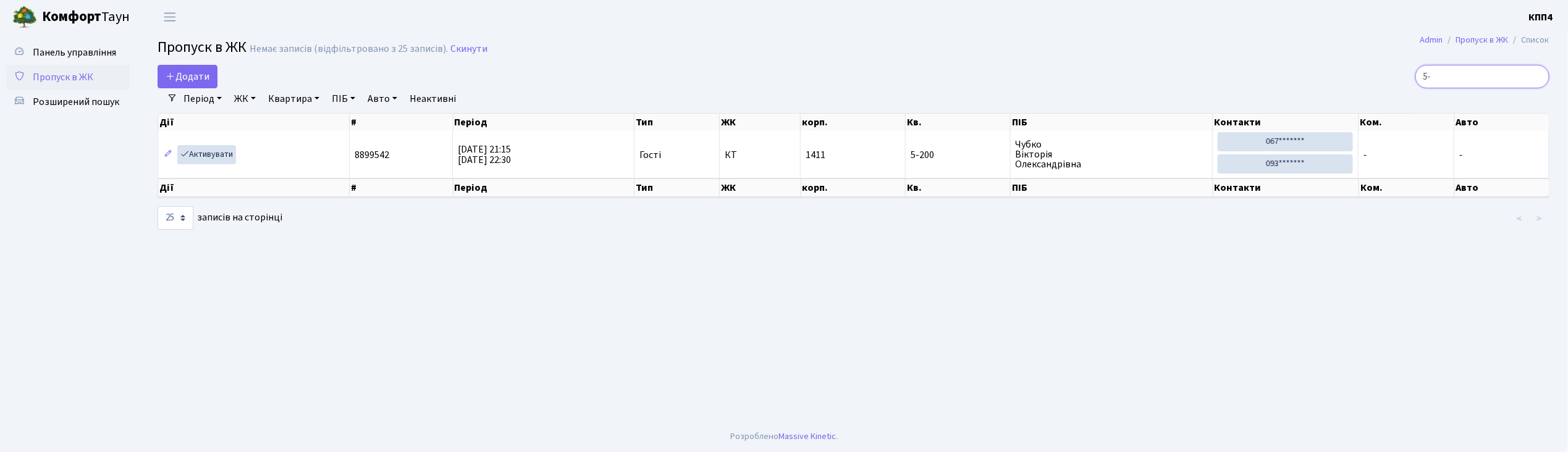
type input "5"
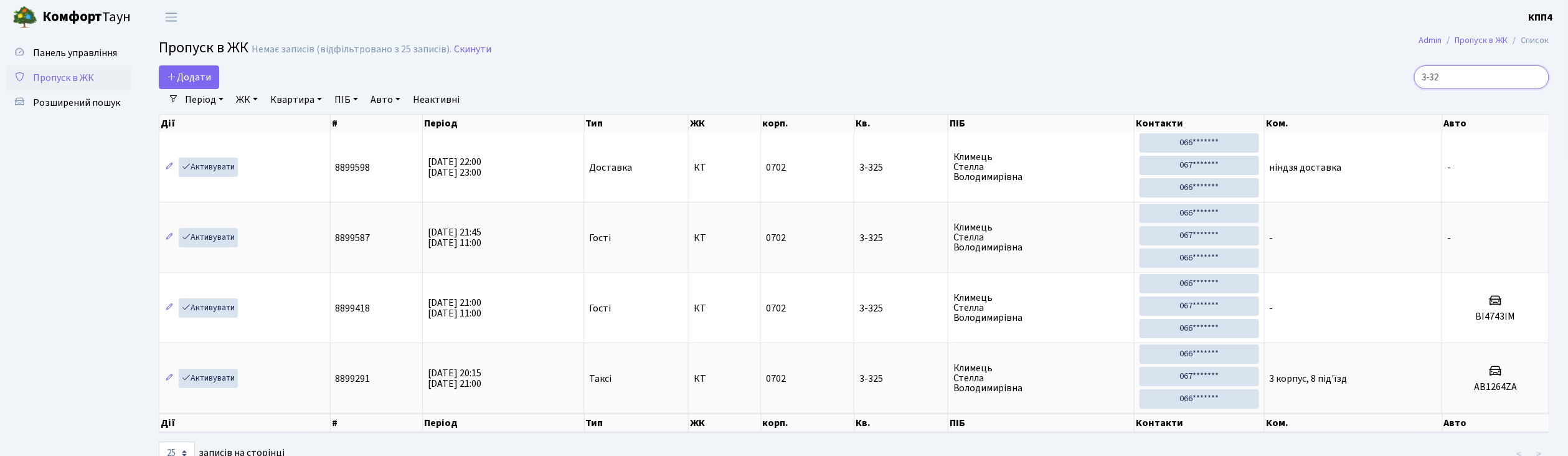
type input "3-32"
click at [200, 81] on span "Додати" at bounding box center [189, 77] width 44 height 13
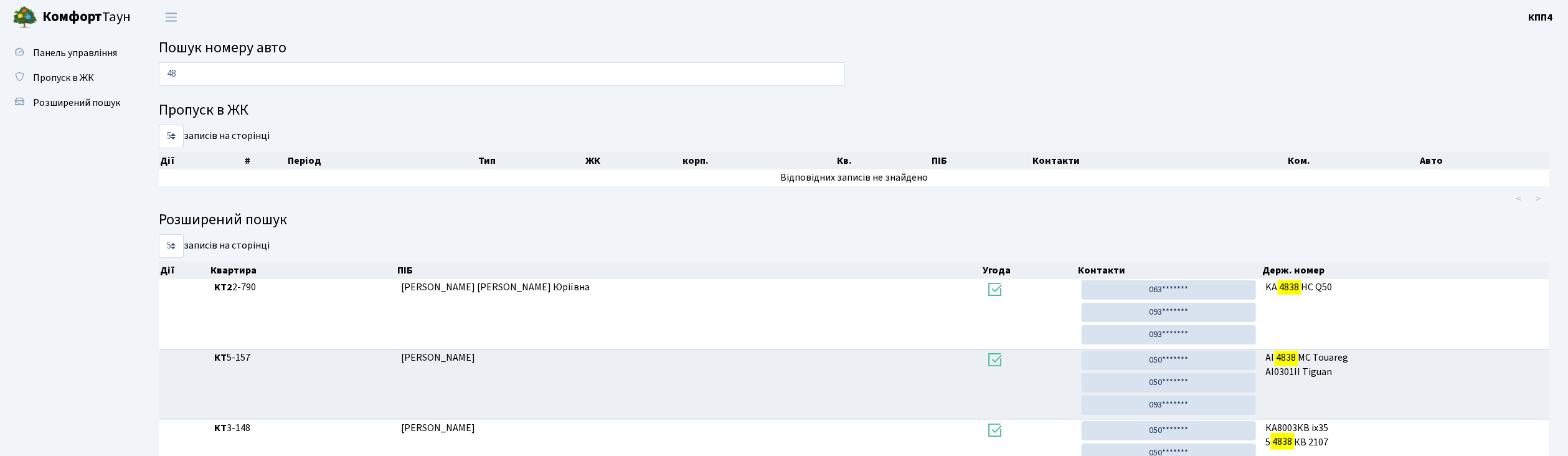
type input "4"
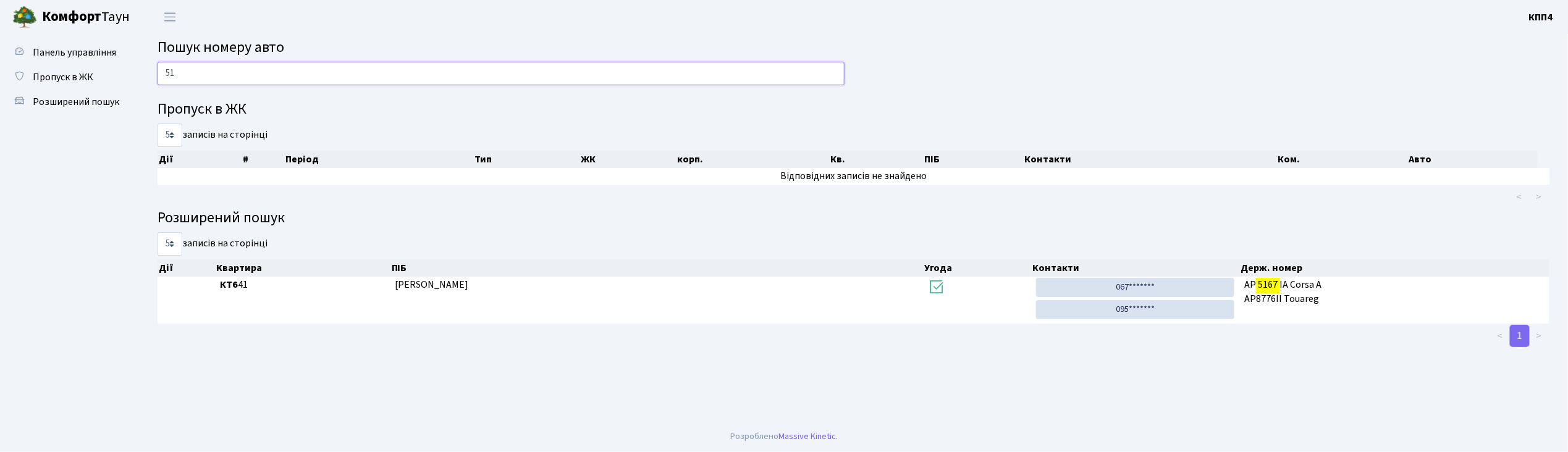
type input "5"
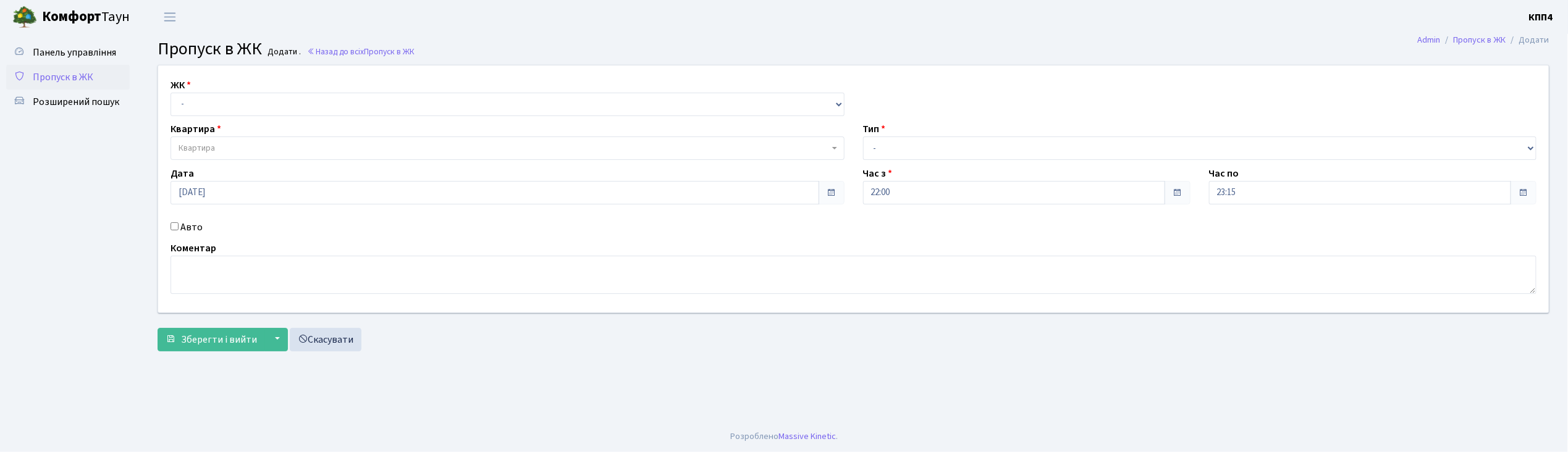
click at [173, 227] on input "Авто" at bounding box center [175, 226] width 8 height 8
checkbox input "true"
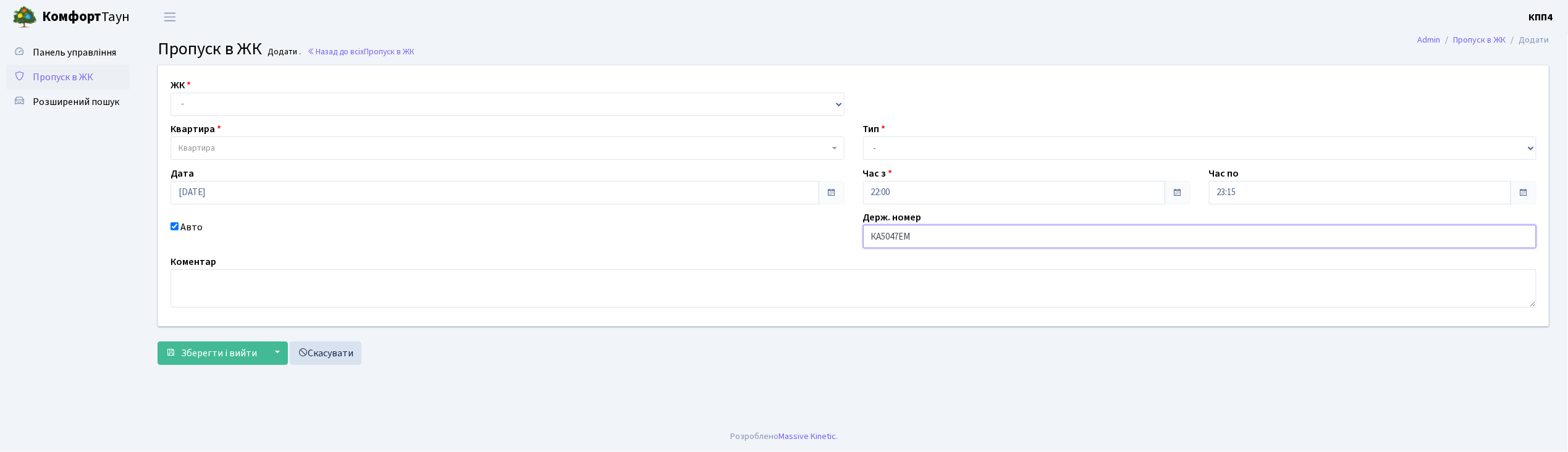
type input "КА5047ЕМ"
click at [213, 107] on select "- КТ, вул. Регенераторна, 4 КТ2, просп. [STREET_ADDRESS] [STREET_ADDRESS] [PERS…" at bounding box center [508, 104] width 674 height 24
select select "271"
click at [171, 92] on select "- КТ, вул. Регенераторна, 4 КТ2, просп. [STREET_ADDRESS] [STREET_ADDRESS] [PERS…" at bounding box center [508, 104] width 674 height 24
select select
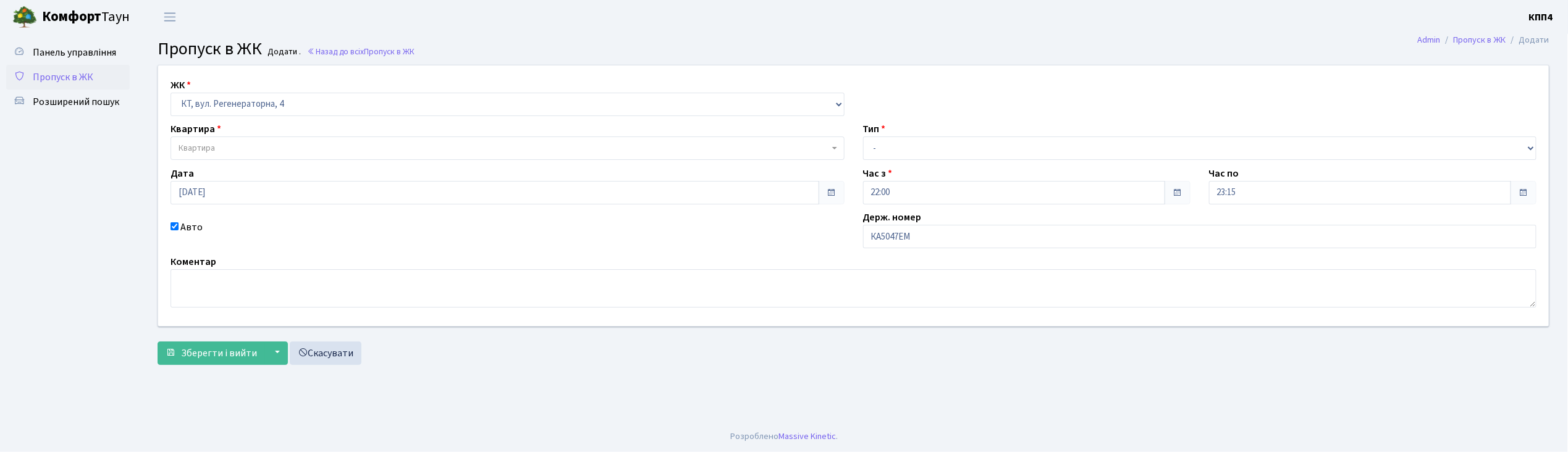
click at [215, 150] on span "Квартира" at bounding box center [197, 148] width 37 height 13
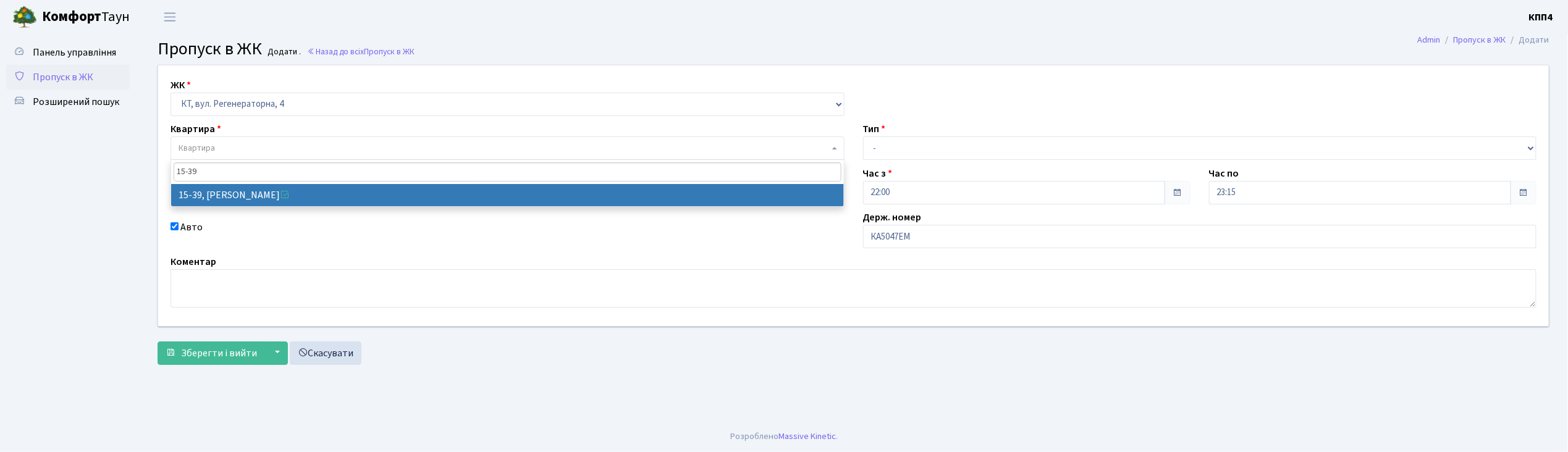
type input "15-39"
select select "8814"
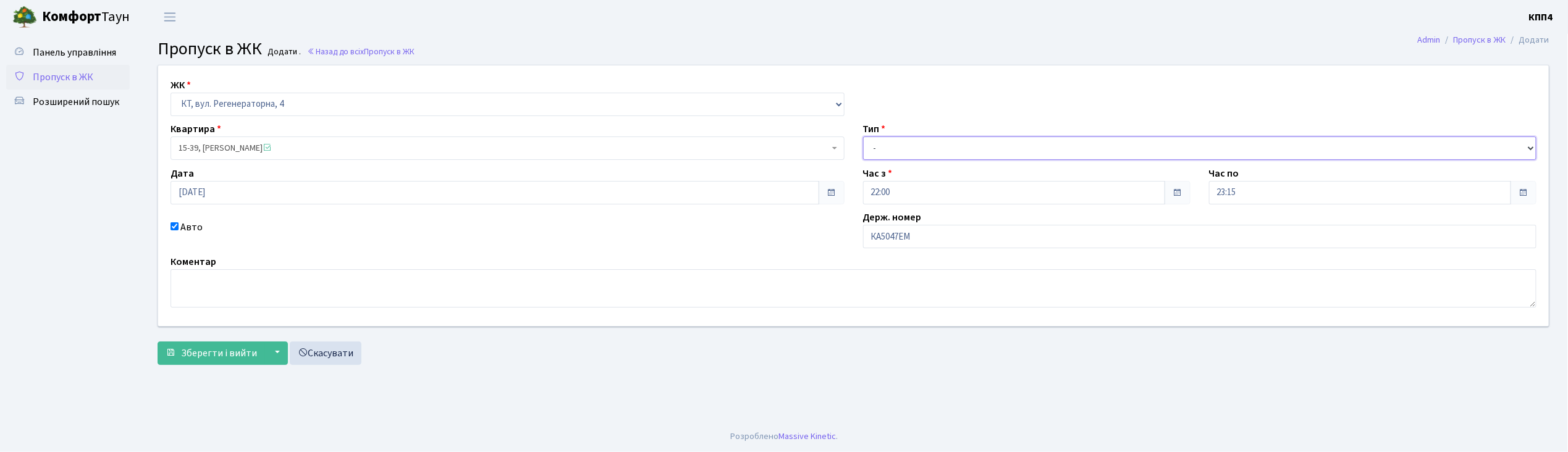
click at [891, 144] on select "- Доставка Таксі Гості Сервіс" at bounding box center [1200, 148] width 674 height 24
select select "2"
click at [863, 136] on select "- Доставка Таксі Гості Сервіс" at bounding box center [1200, 148] width 674 height 24
click at [226, 353] on span "Зберегти і вийти" at bounding box center [219, 353] width 76 height 13
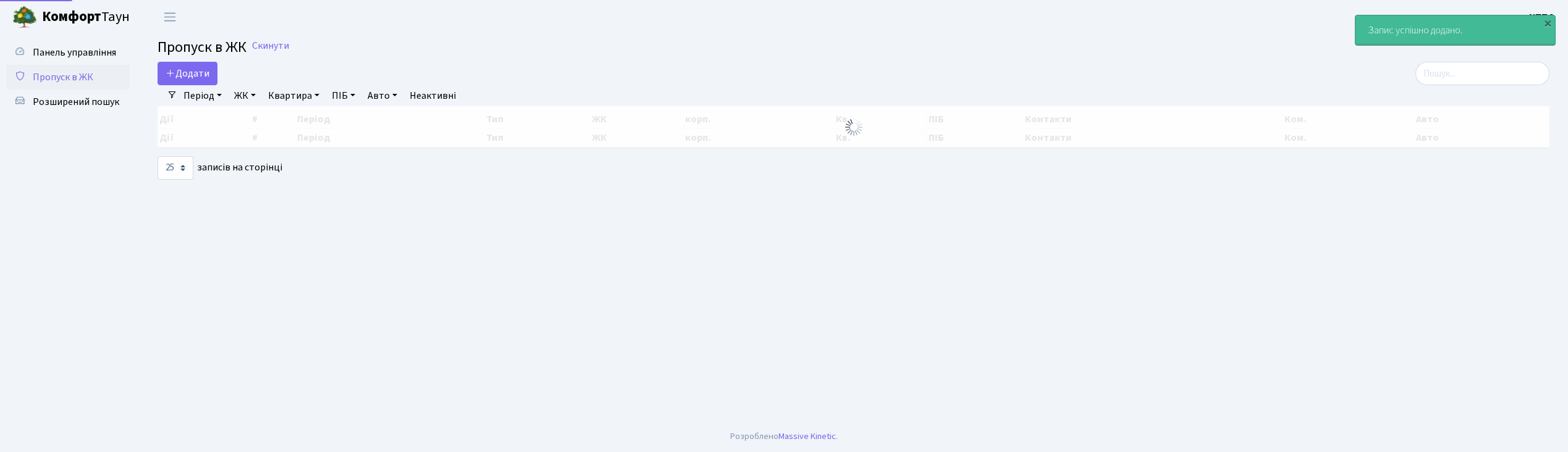
select select "25"
